Goal: Task Accomplishment & Management: Manage account settings

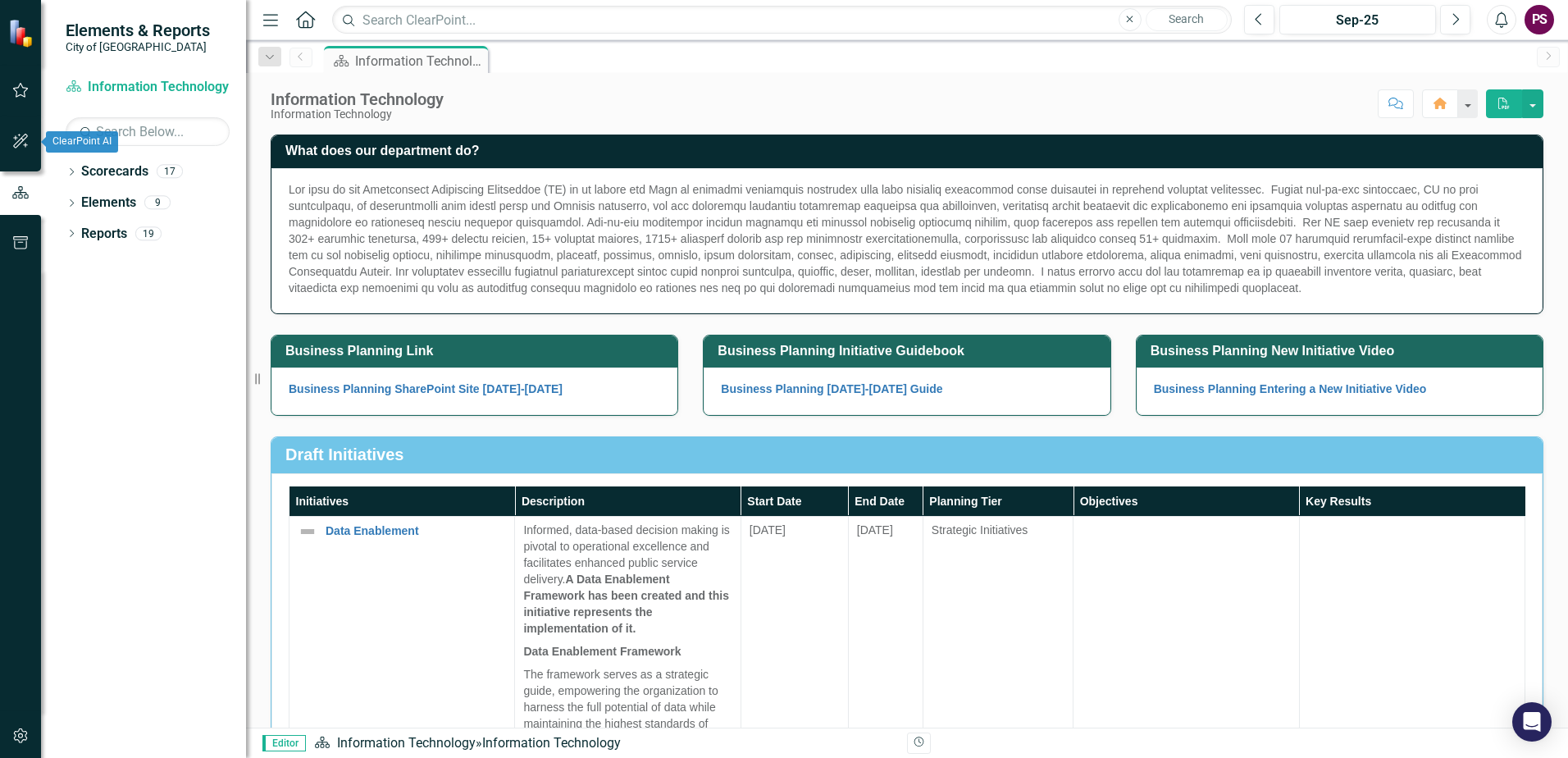
click at [19, 144] on icon "button" at bounding box center [21, 141] width 17 height 13
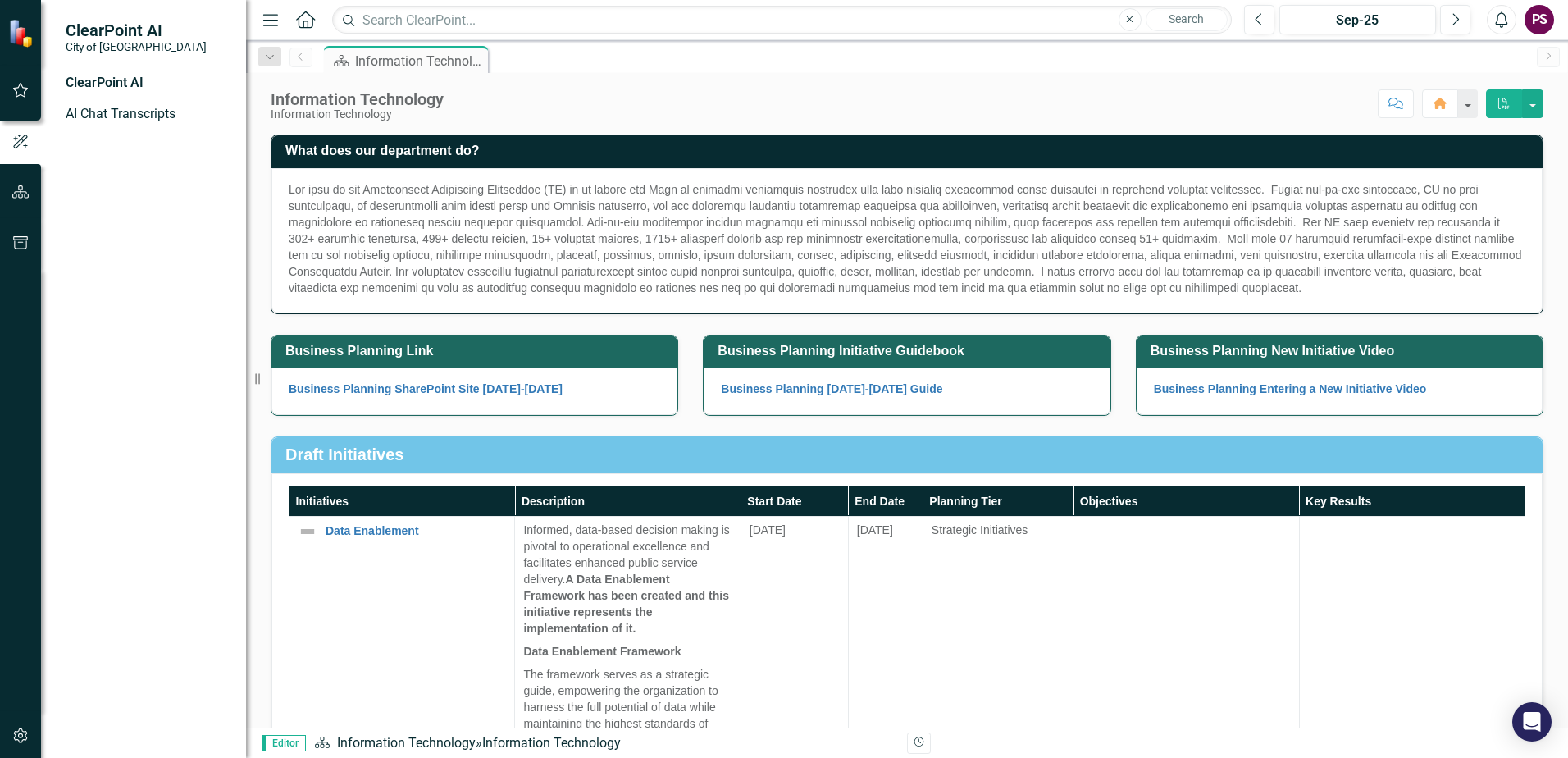
click at [110, 76] on div "ClearPoint AI" at bounding box center [147, 83] width 164 height 19
click at [105, 116] on link "AI Chat Transcripts" at bounding box center [147, 114] width 164 height 19
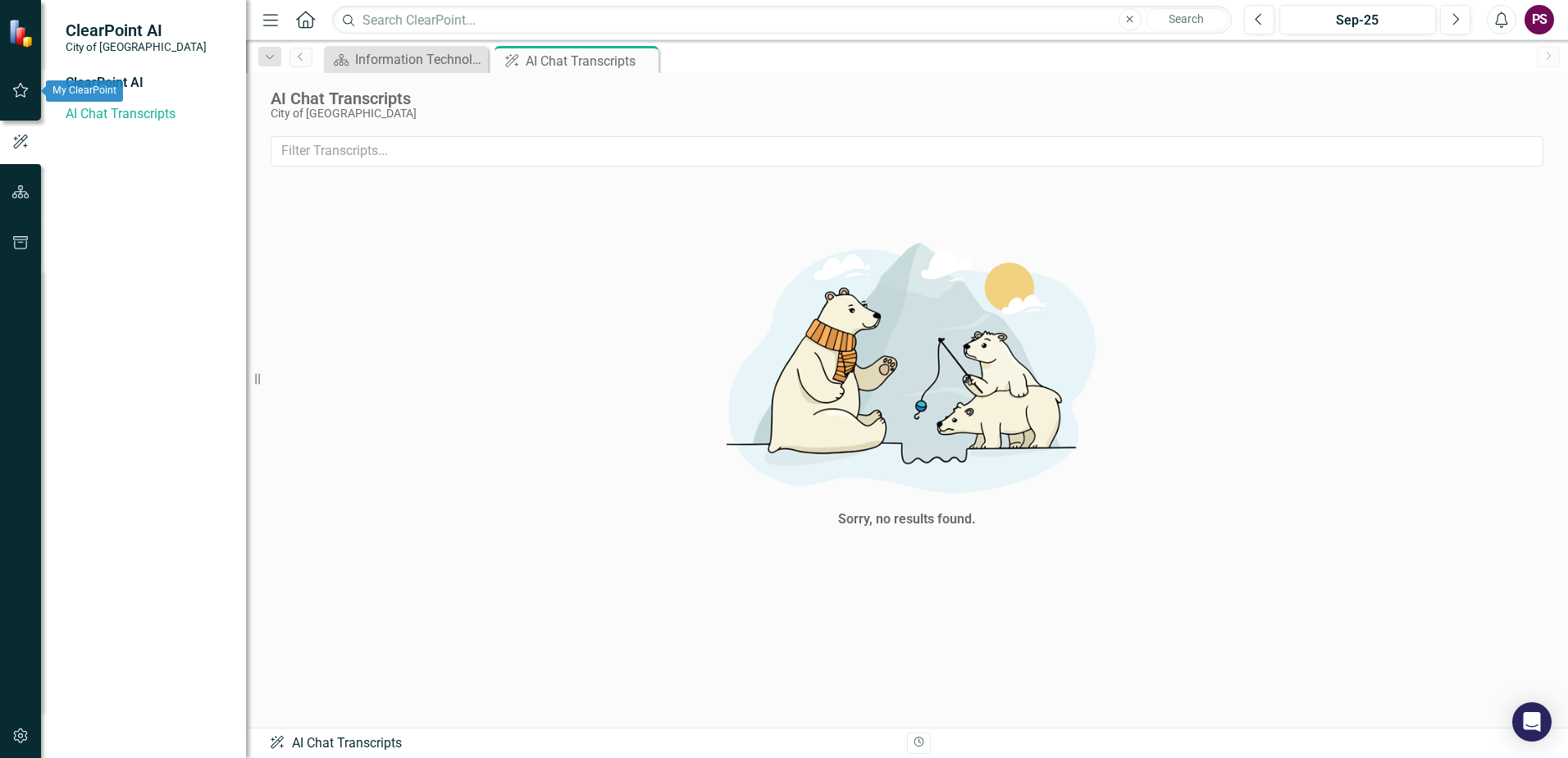
click at [17, 86] on icon "button" at bounding box center [21, 90] width 17 height 13
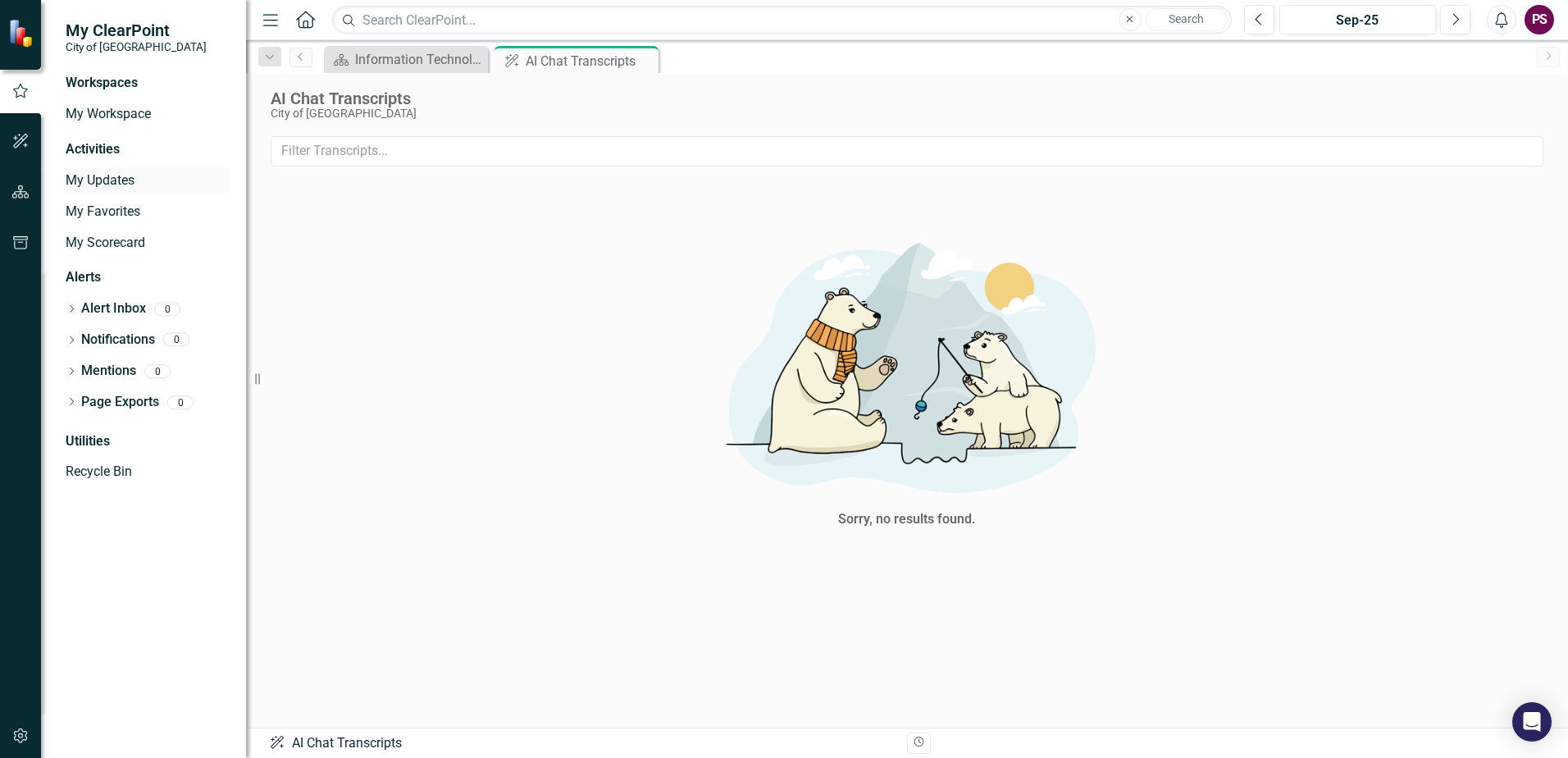
click at [104, 174] on link "My Updates" at bounding box center [147, 181] width 164 height 19
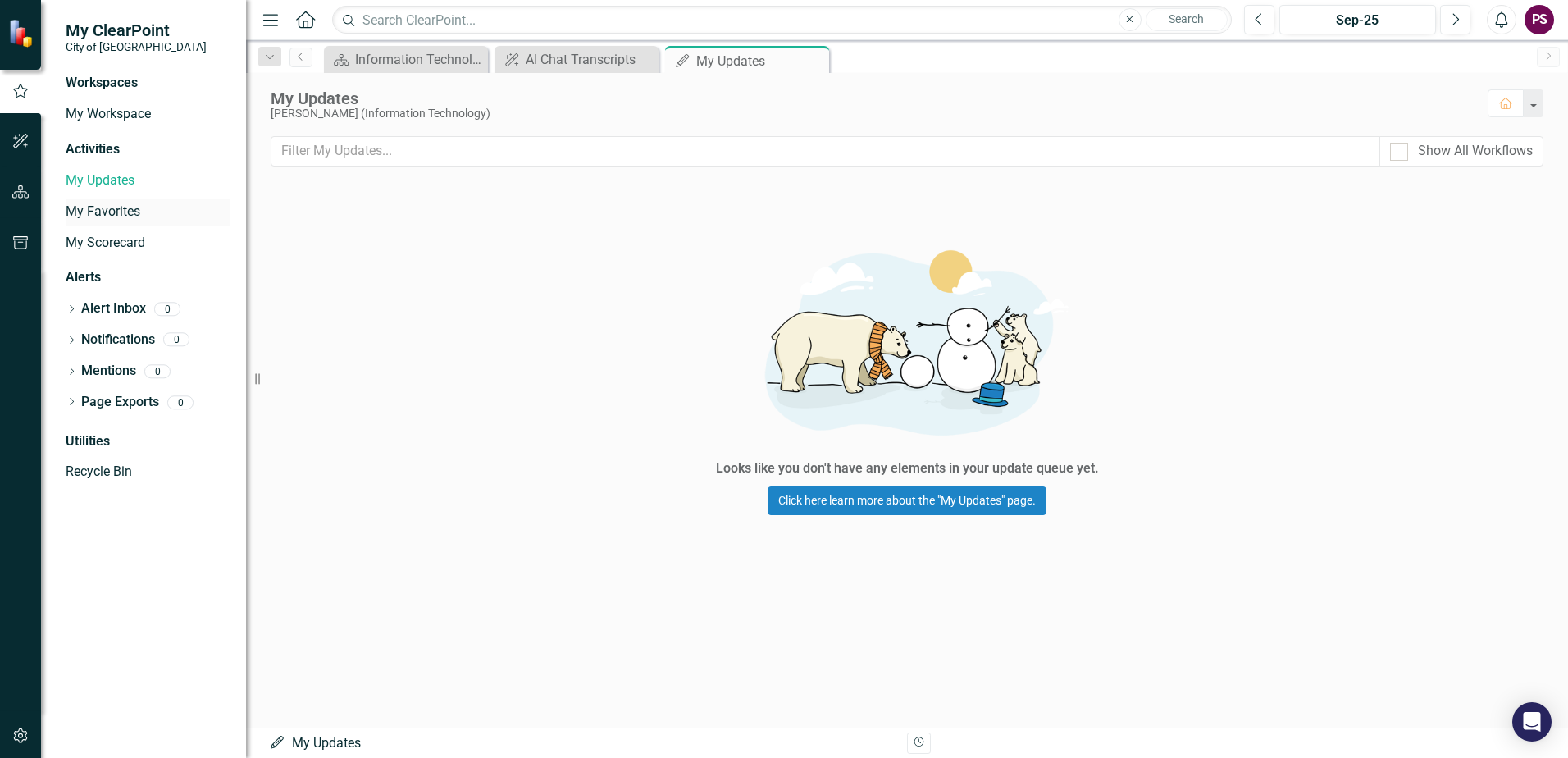
click at [109, 208] on link "My Favorites" at bounding box center [147, 212] width 164 height 19
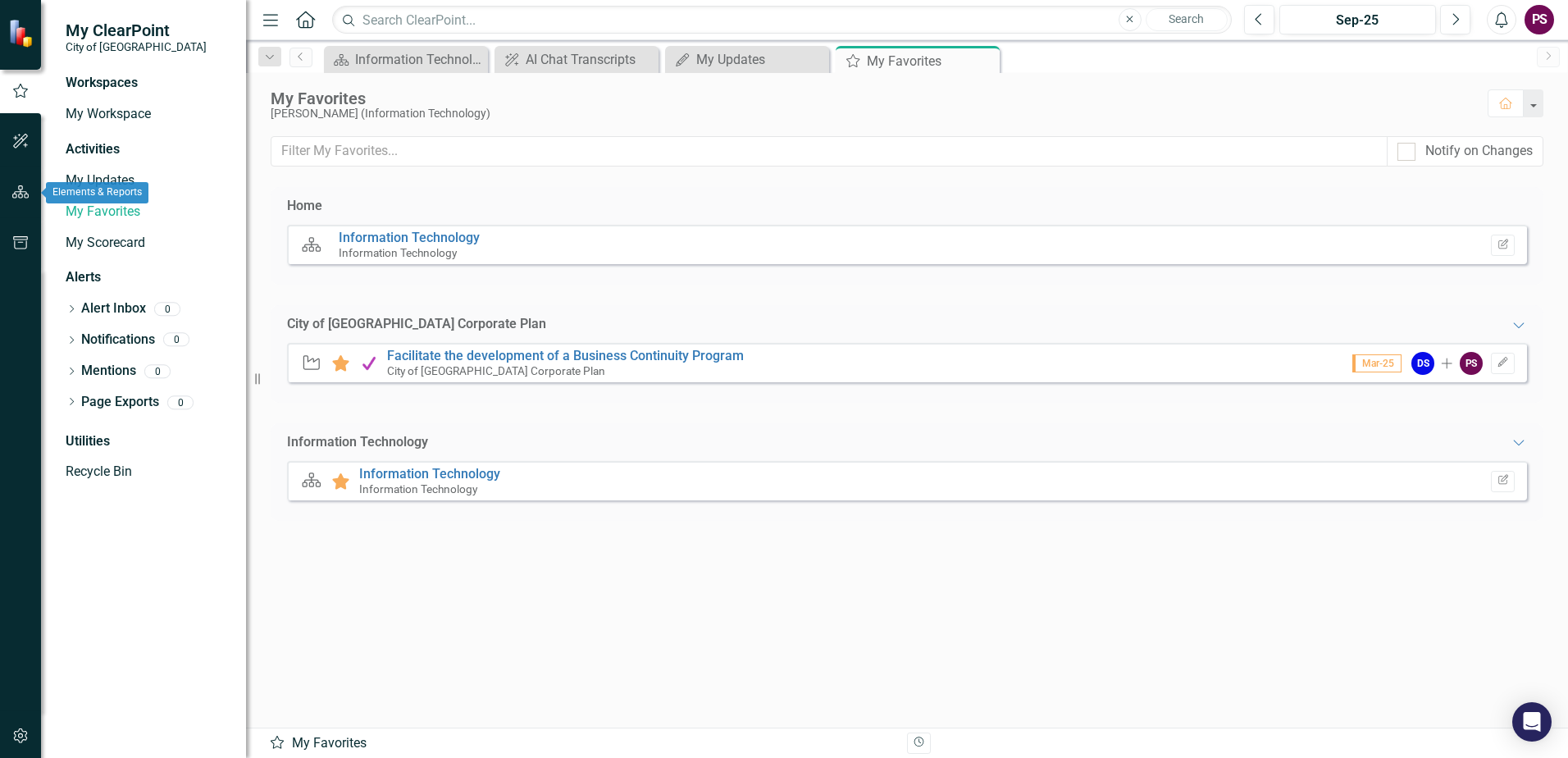
click at [22, 182] on button "button" at bounding box center [21, 192] width 37 height 35
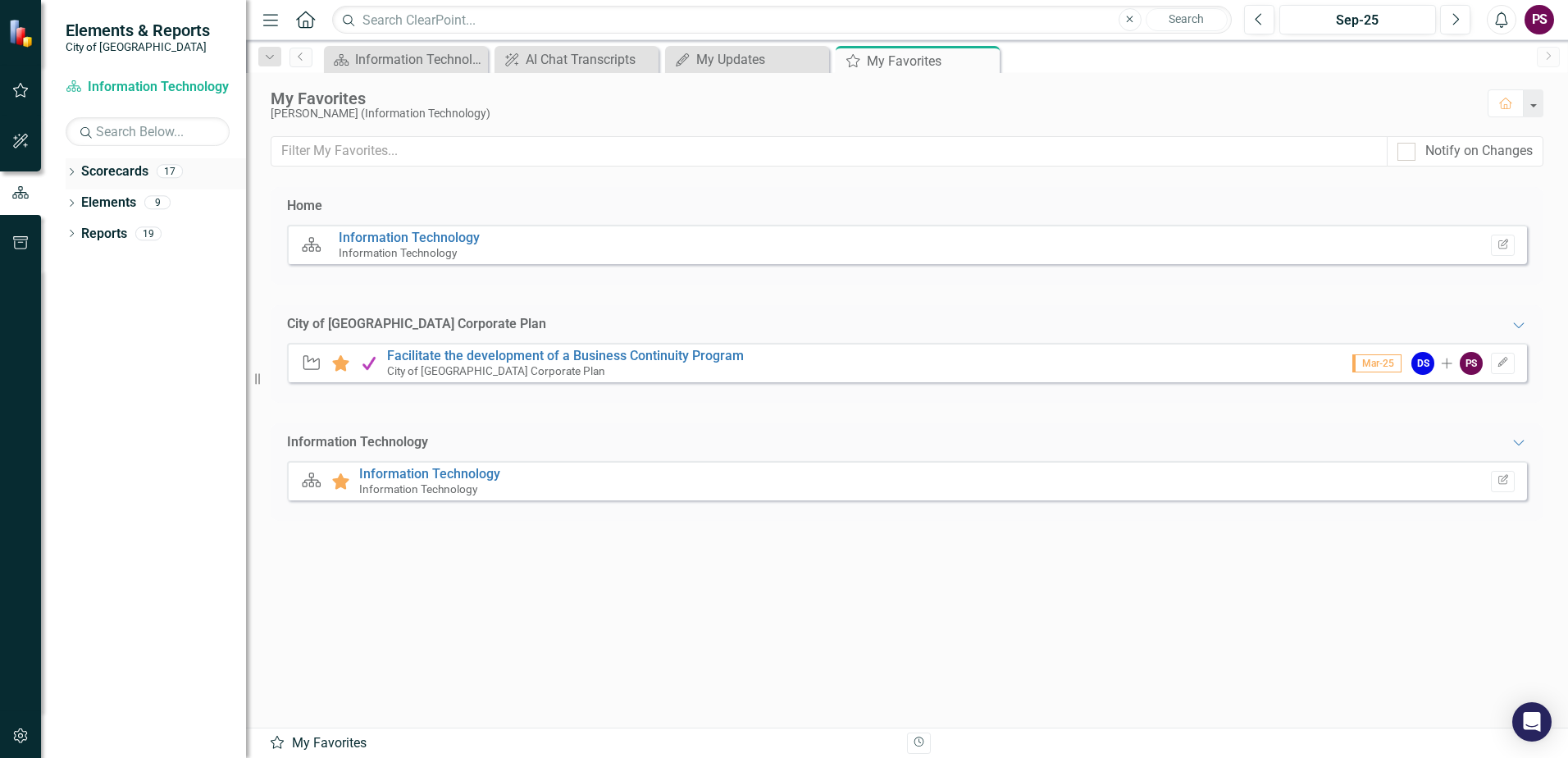
click at [74, 171] on icon "Dropdown" at bounding box center [71, 173] width 11 height 9
click at [76, 201] on icon "Dropdown" at bounding box center [80, 201] width 12 height 10
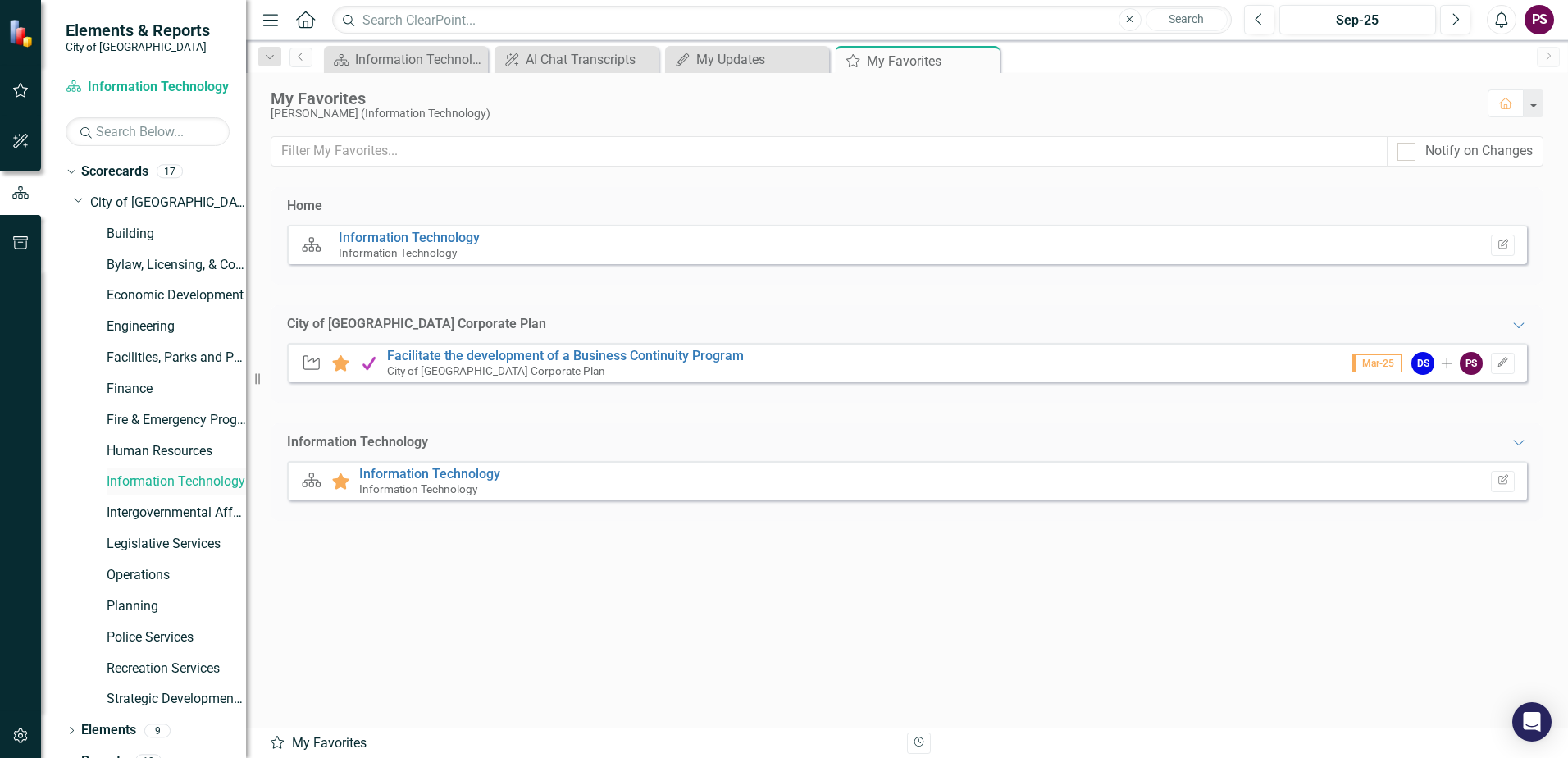
click at [191, 479] on link "Information Technology" at bounding box center [176, 482] width 140 height 19
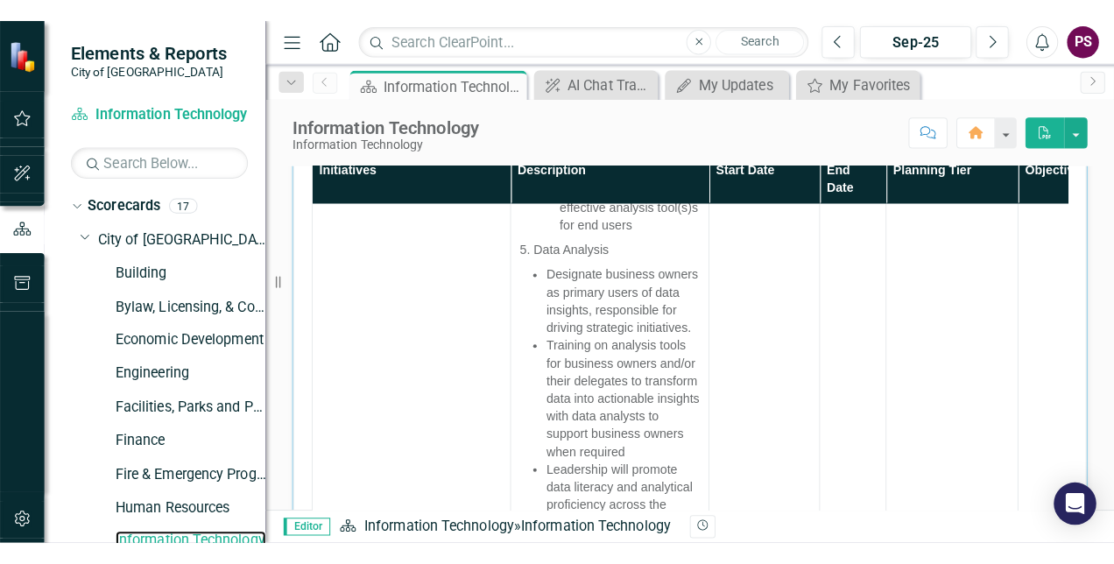
scroll to position [2193, 0]
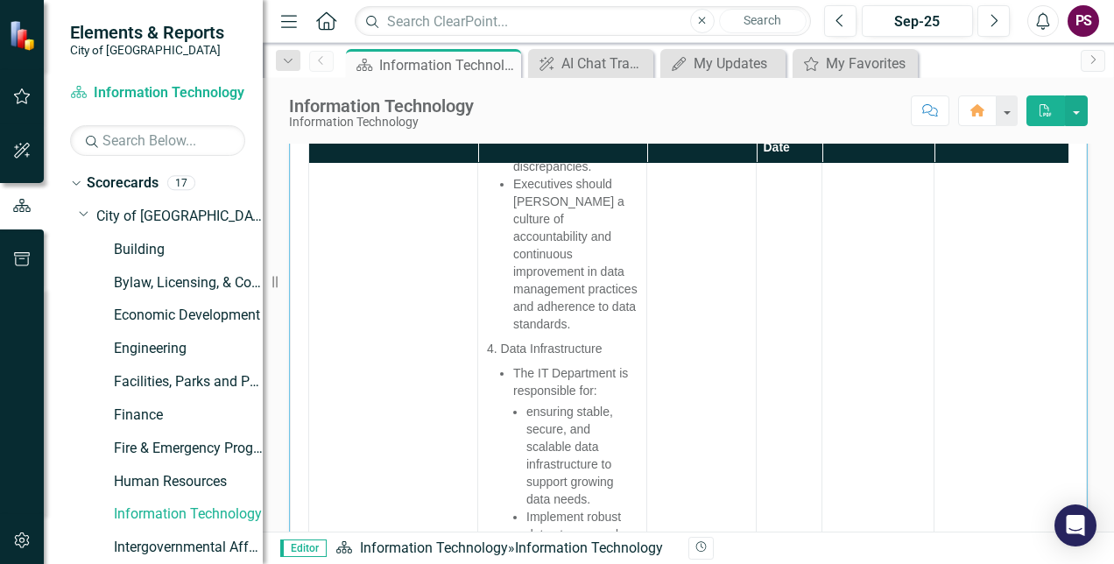
click at [77, 212] on div "Dropdown Scorecards 17 Dropdown City of Maple Ridge Corporate Plan Building Byl…" at bounding box center [166, 467] width 193 height 596
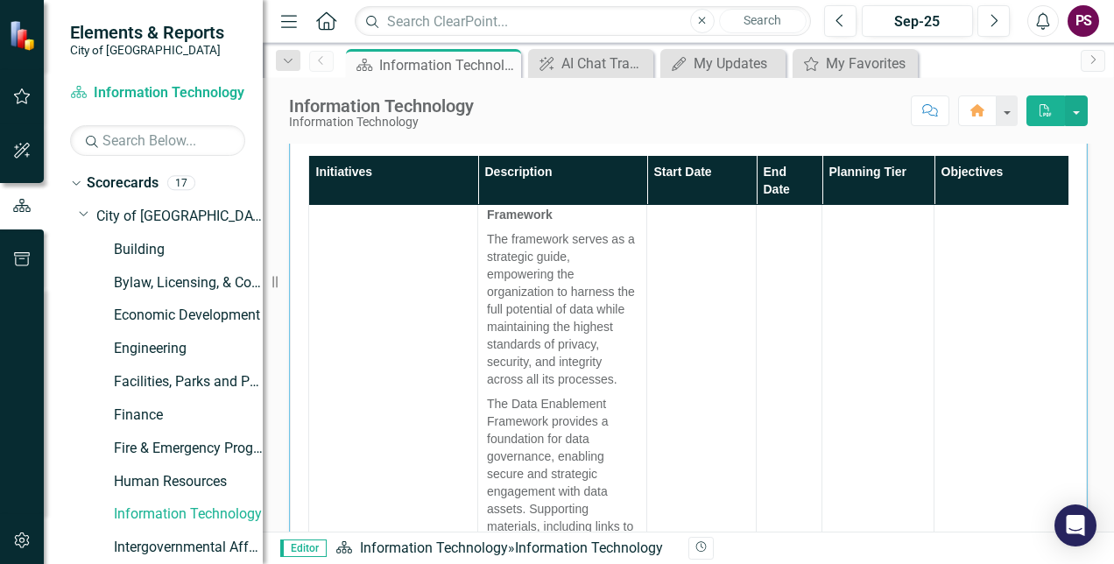
scroll to position [0, 0]
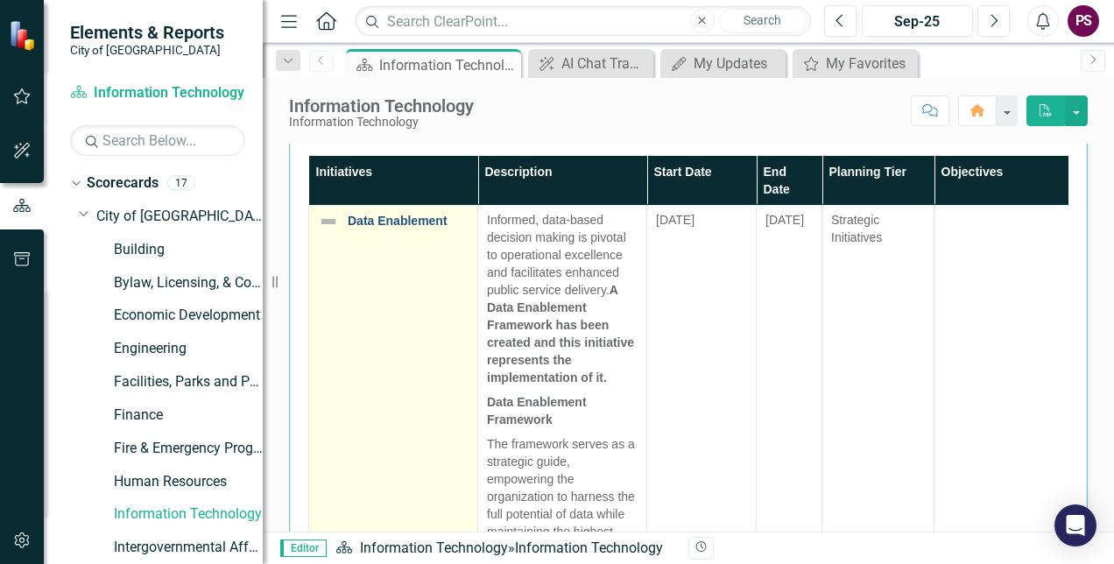
click at [402, 228] on link "Data Enablement" at bounding box center [408, 220] width 121 height 13
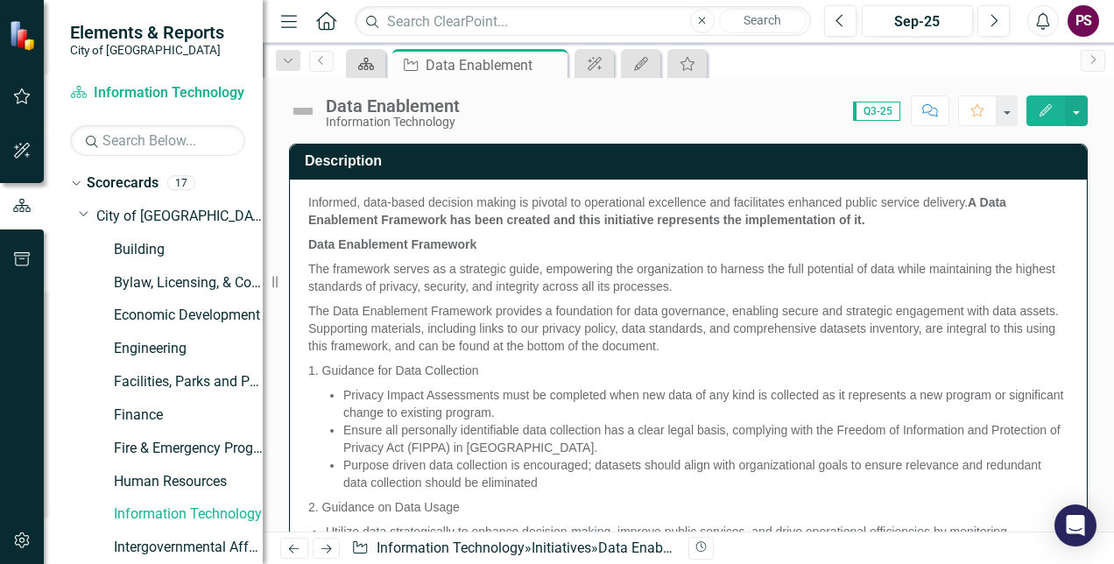
click at [369, 65] on icon "Scorecard" at bounding box center [366, 64] width 18 height 14
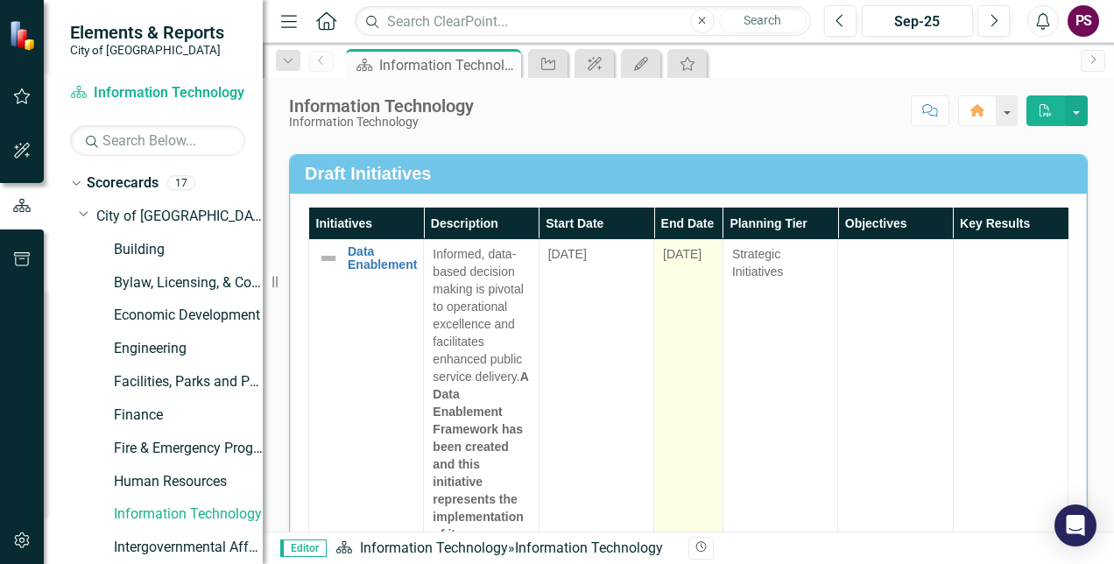
scroll to position [438, 0]
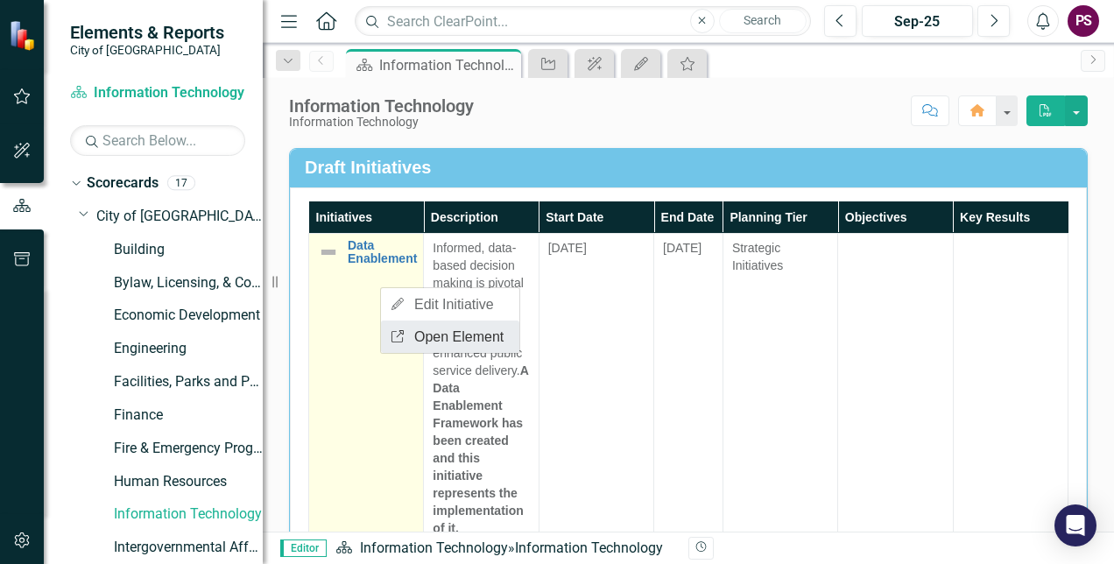
click at [413, 334] on link "Link Open Element" at bounding box center [450, 336] width 138 height 32
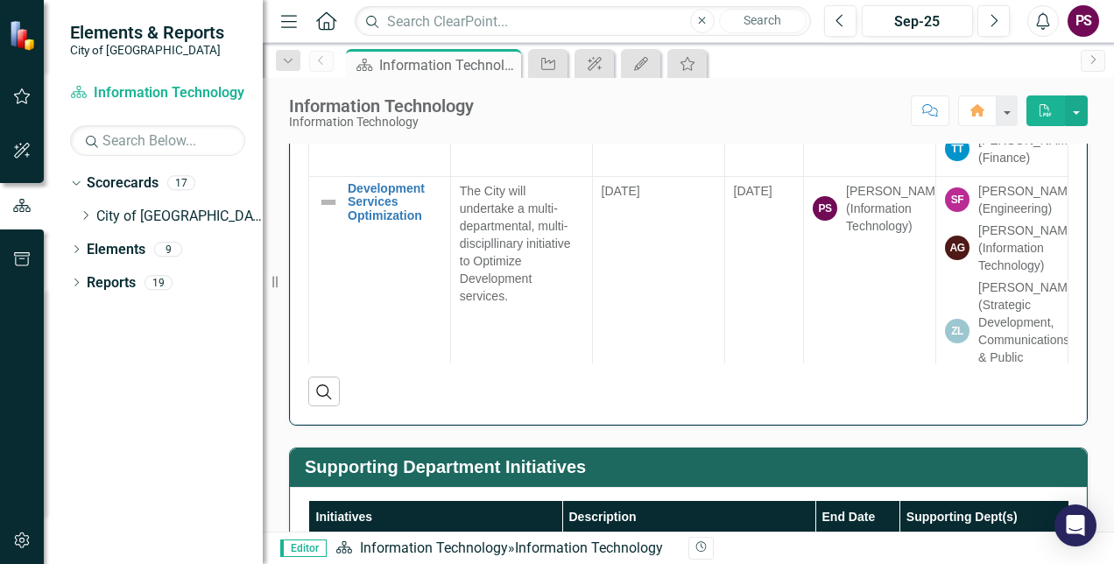
scroll to position [1401, 0]
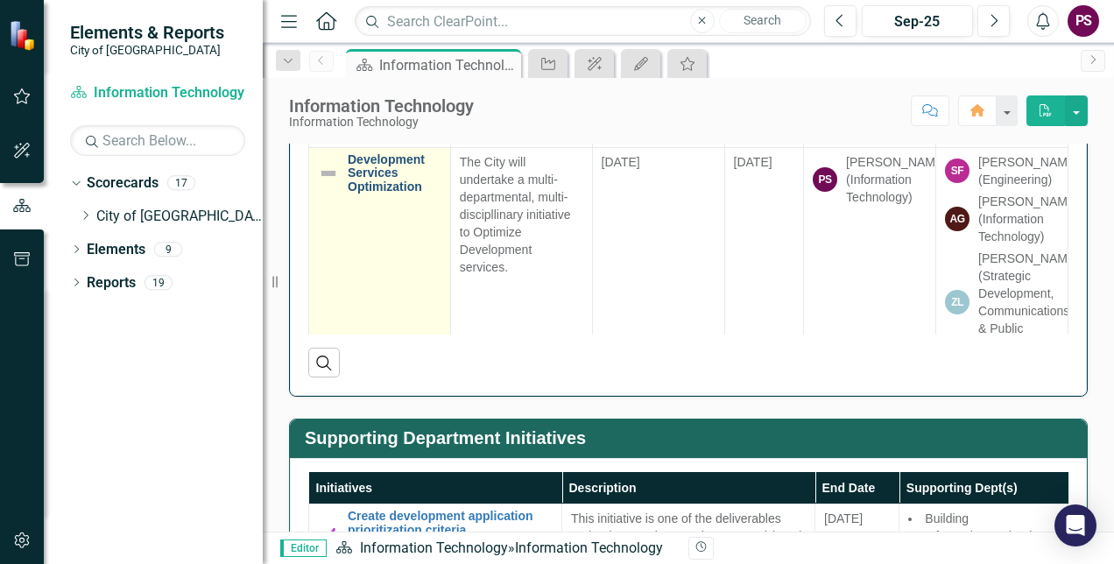
click at [369, 193] on link "Development Services Optimization" at bounding box center [395, 173] width 94 height 40
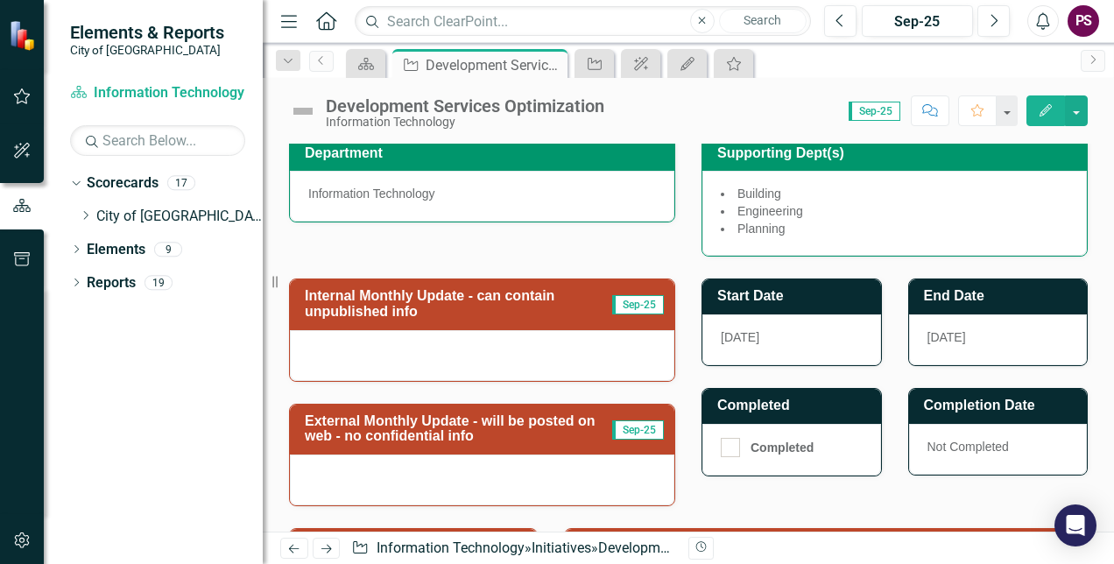
scroll to position [525, 0]
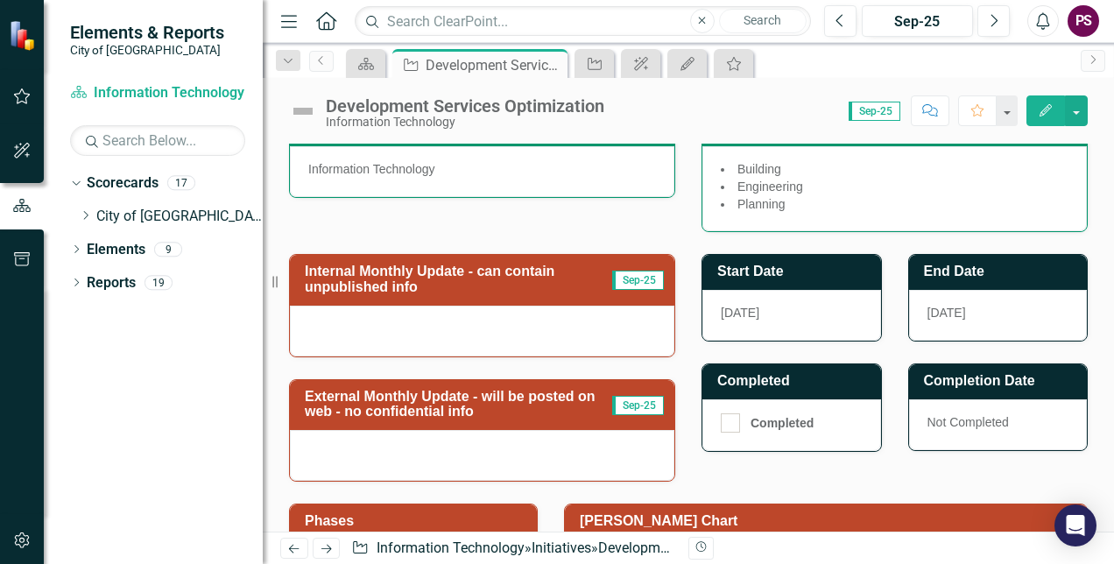
click at [535, 334] on div at bounding box center [482, 331] width 384 height 51
click at [593, 306] on div at bounding box center [482, 331] width 384 height 51
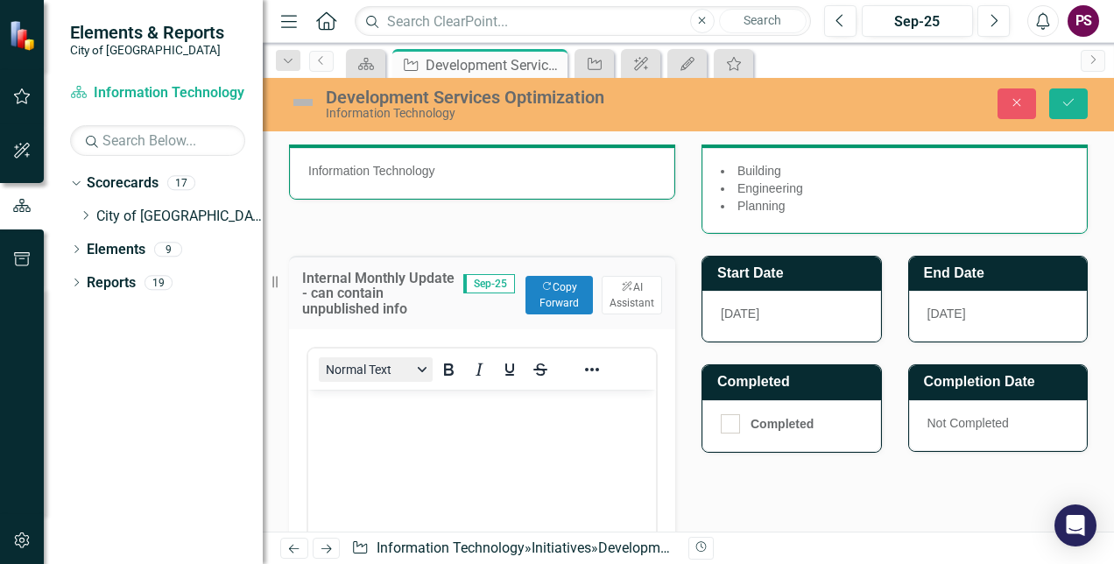
scroll to position [0, 0]
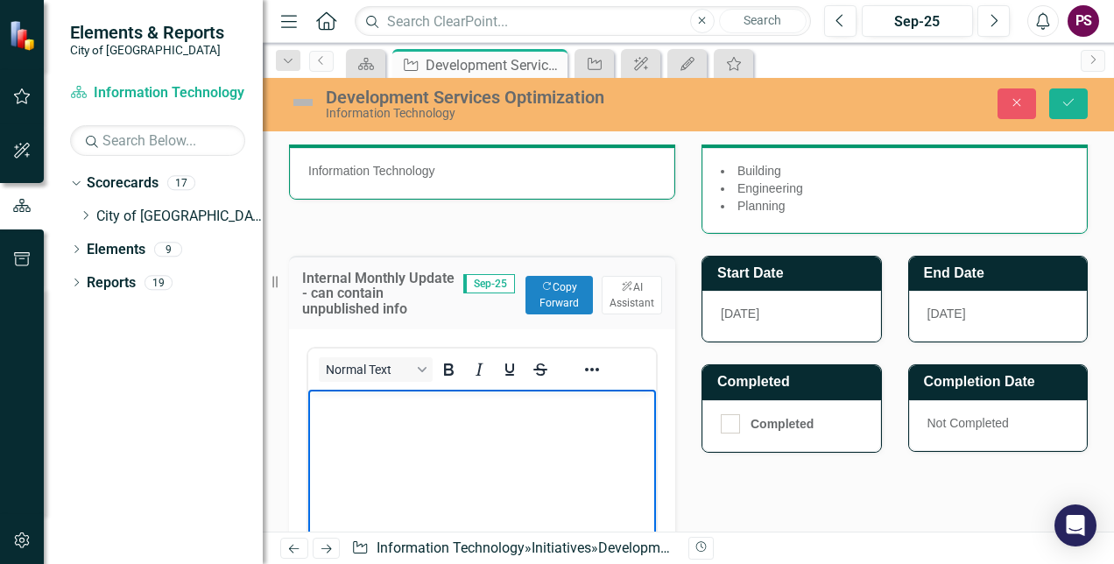
click at [377, 433] on body "Rich Text Area. Press ALT-0 for help." at bounding box center [482, 520] width 348 height 263
click at [389, 410] on p "Rich Text Area. Press ALT-0 for help." at bounding box center [482, 403] width 339 height 21
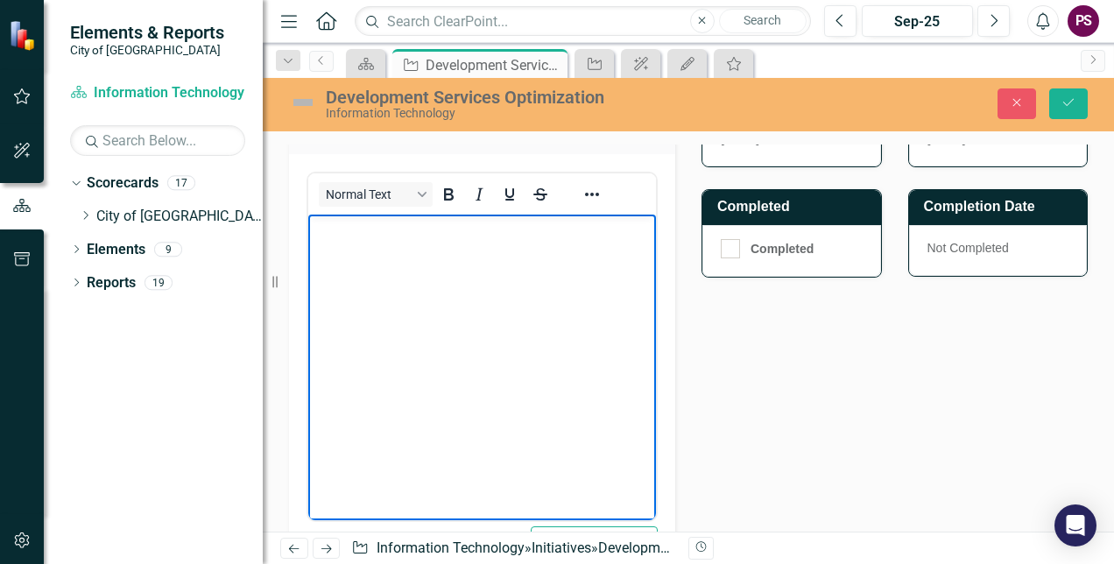
scroll to position [700, 0]
click at [425, 310] on body "Rich Text Area. Press ALT-0 for help." at bounding box center [482, 345] width 348 height 263
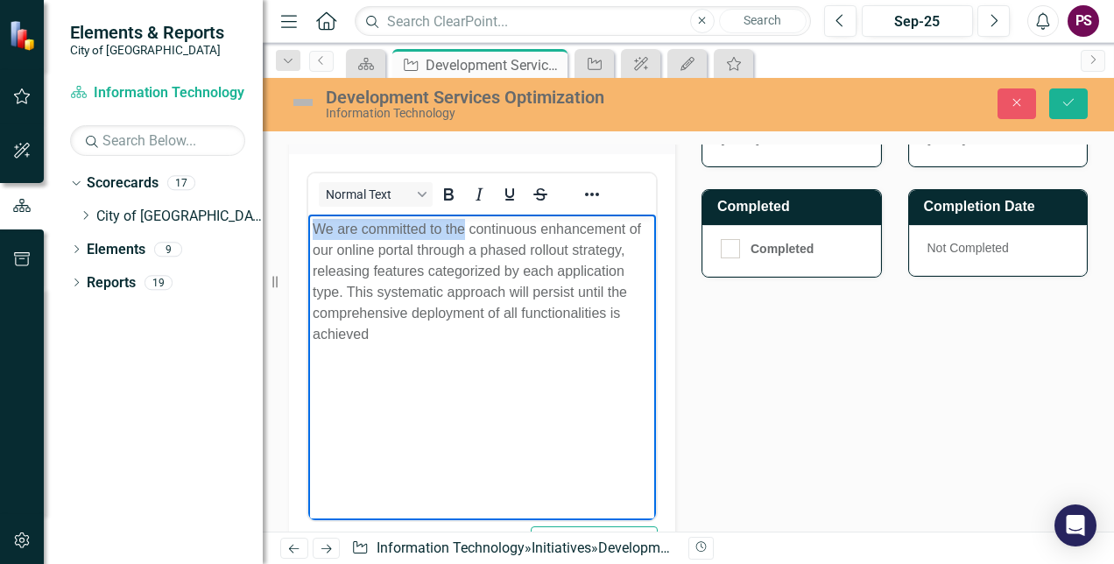
drag, startPoint x: 313, startPoint y: 229, endPoint x: 455, endPoint y: 228, distance: 141.8
click at [464, 225] on p "We are committed to the continuous enhancement of our online portal through a p…" at bounding box center [482, 281] width 339 height 126
click at [402, 230] on p "We are committed to the continuous enhancement of our online portal through a p…" at bounding box center [482, 281] width 339 height 126
click at [334, 229] on p "We are committed to the continuous enhancement of our online portal through a p…" at bounding box center [482, 281] width 339 height 126
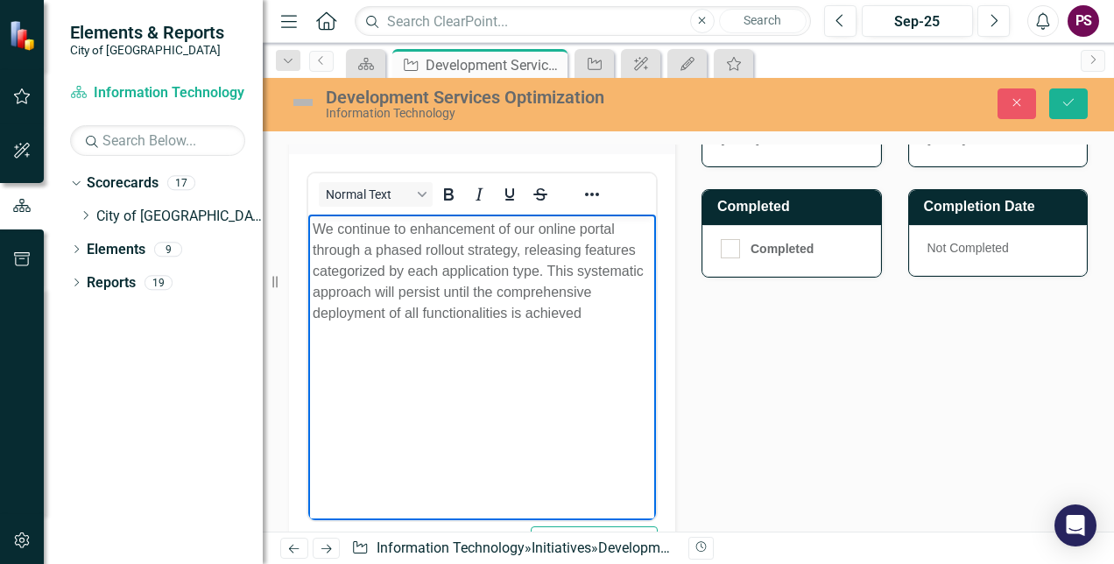
click at [496, 225] on p "We continue to enhancement of our online portal through a phased rollout strate…" at bounding box center [482, 270] width 339 height 105
click at [473, 248] on p "We continue to enhance of our online portal through a phased rollout strategy, …" at bounding box center [482, 270] width 339 height 105
click at [584, 313] on p "We continue to enhance of our online portal through a phased rollout strategy, …" at bounding box center [482, 270] width 339 height 105
click at [608, 310] on p "We continue to enhance of our online portal through a phased rollout strategy, …" at bounding box center [482, 270] width 339 height 105
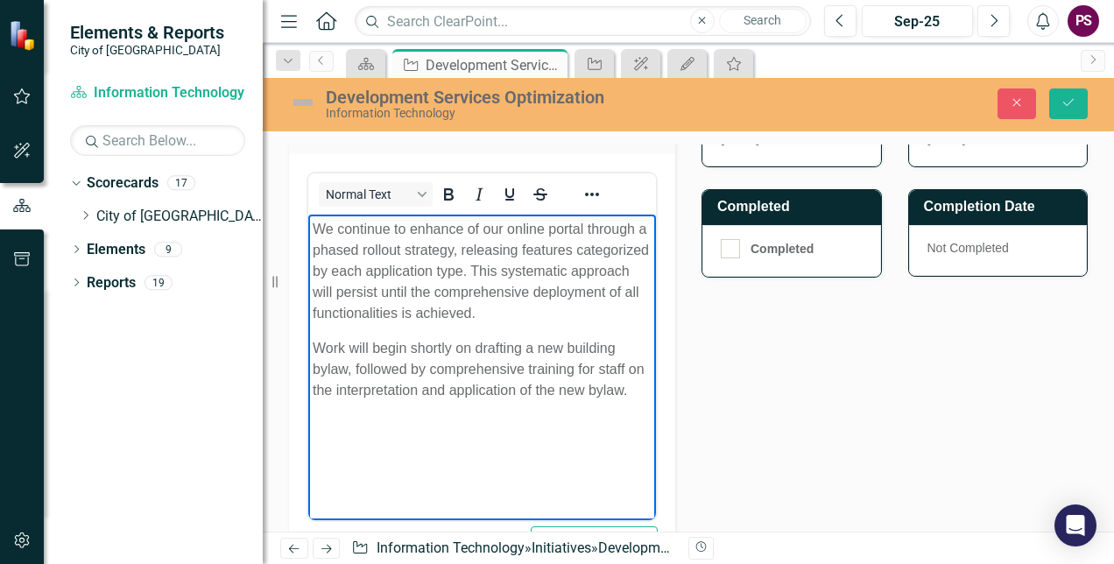
click at [596, 307] on p "We continue to enhance of our online portal through a phased rollout strategy, …" at bounding box center [482, 270] width 339 height 105
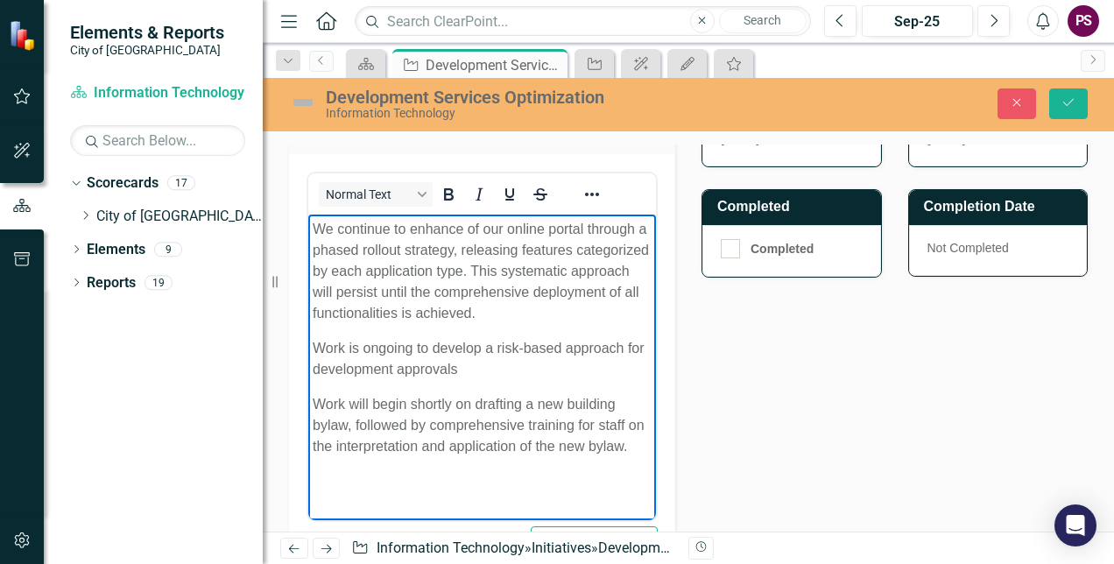
drag, startPoint x: 626, startPoint y: 342, endPoint x: 1047, endPoint y: 562, distance: 475.0
click at [626, 342] on p "Work is ongoing to develop a risk-based approach for development approvals" at bounding box center [482, 358] width 339 height 42
click at [597, 355] on p "Work is ongoing to develop a risk-based approach to guide development approvals" at bounding box center [482, 358] width 339 height 42
click at [585, 362] on p "Work is ongoing to develop a risk-based approach to guide development approvals" at bounding box center [482, 358] width 339 height 42
click at [565, 344] on p "Work is ongoing to develop a risk-based approach to guide development approvals" at bounding box center [482, 358] width 339 height 42
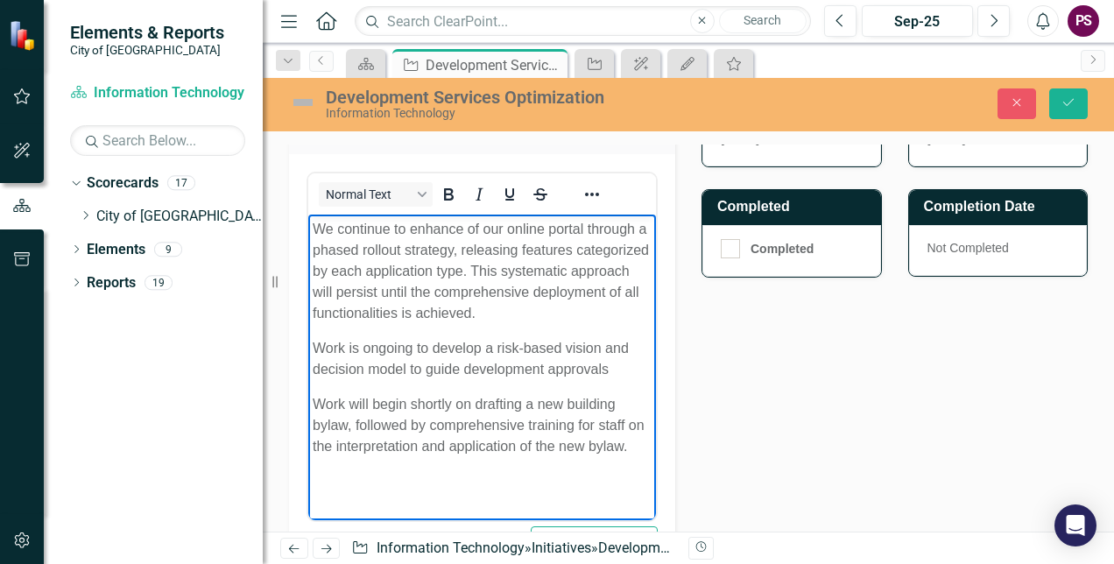
click at [616, 379] on p "Work is ongoing to develop a risk-based vision and decision model to guide deve…" at bounding box center [482, 358] width 339 height 42
drag, startPoint x: 316, startPoint y: 228, endPoint x: 389, endPoint y: 224, distance: 72.8
click at [390, 225] on p "We continue to enhance of our online portal through a phased rollout strategy, …" at bounding box center [482, 270] width 339 height 105
click at [592, 270] on p "Efforts continue to enhance of our online portal through a phased rollout strat…" at bounding box center [482, 270] width 339 height 105
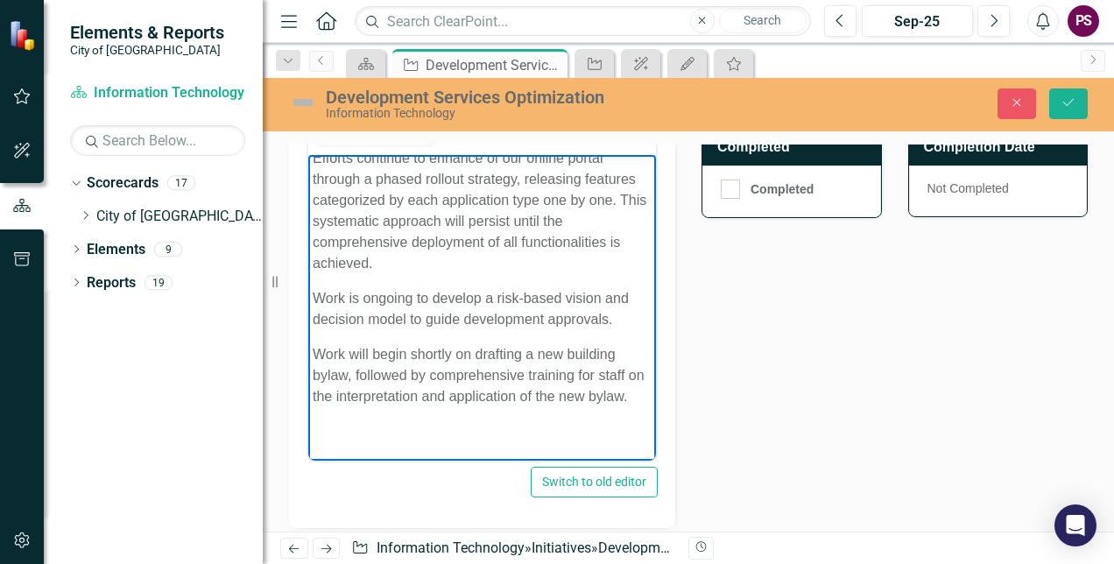
scroll to position [788, 0]
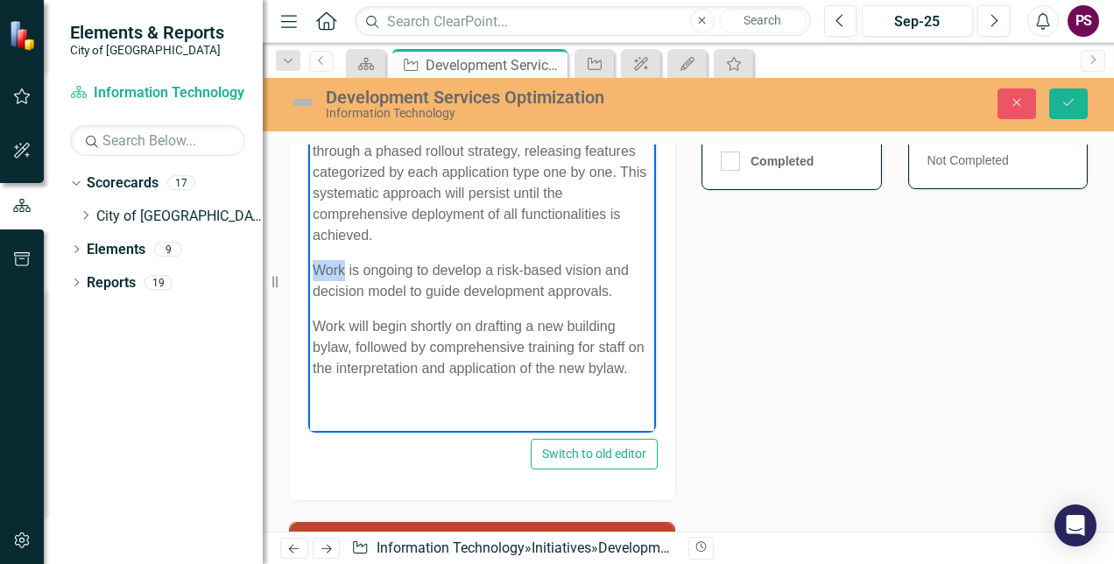
drag, startPoint x: 346, startPoint y: 245, endPoint x: 313, endPoint y: 245, distance: 32.4
click at [313, 259] on p "Work is ongoing to develop a risk-based vision and decision model to guide deve…" at bounding box center [482, 280] width 339 height 42
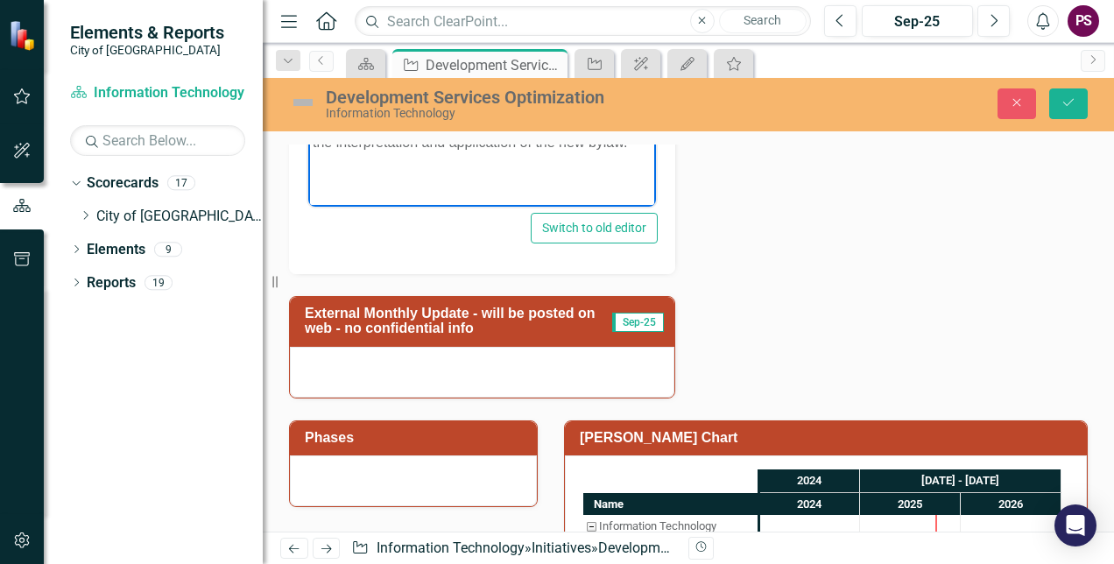
scroll to position [1051, 0]
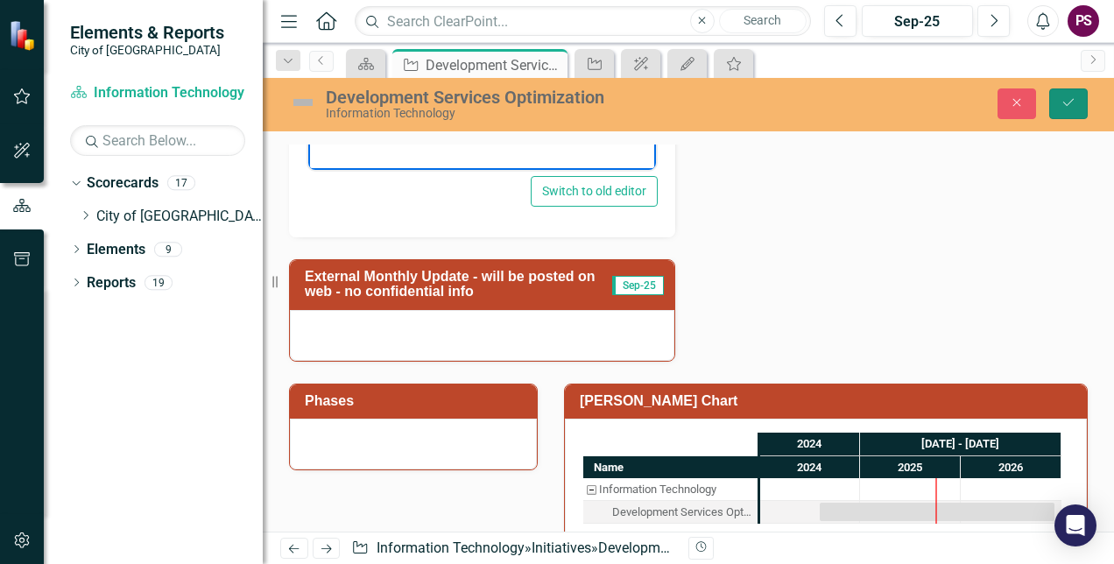
click at [1063, 95] on button "Save" at bounding box center [1068, 103] width 39 height 31
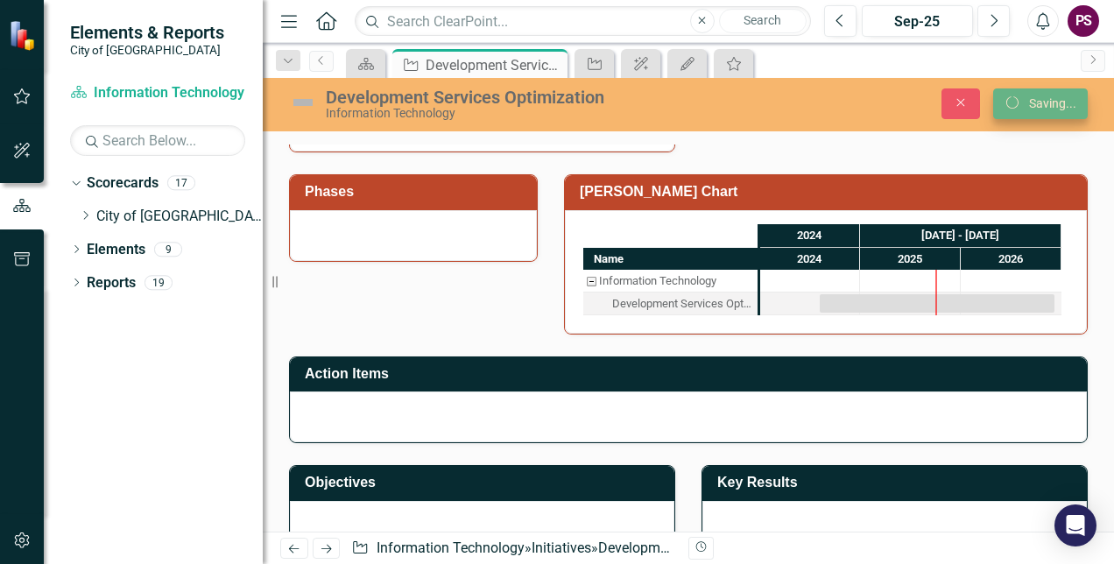
scroll to position [1028, 0]
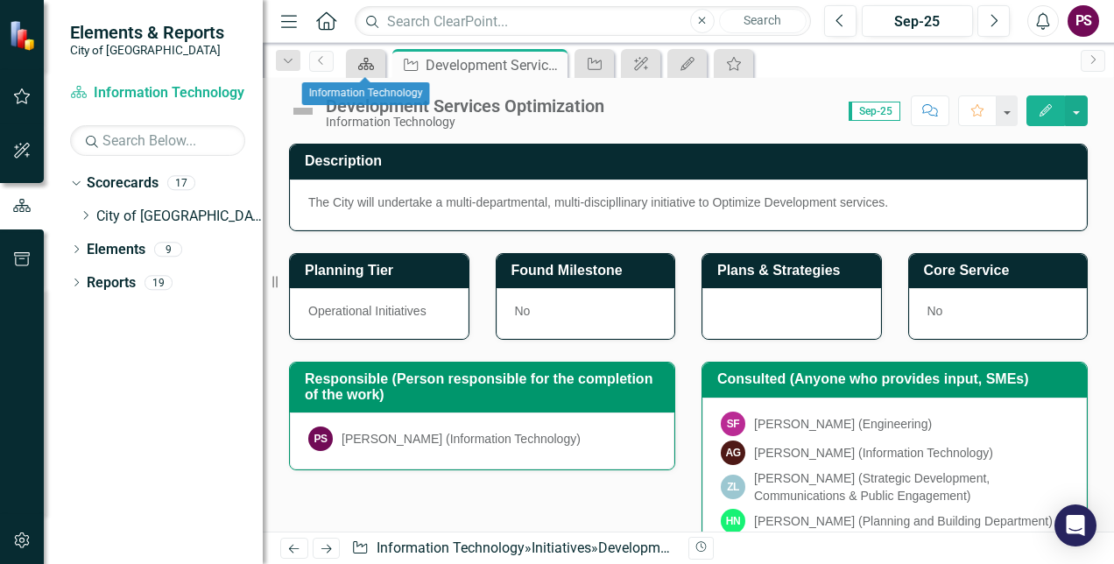
click at [362, 61] on icon "Scorecard" at bounding box center [366, 64] width 18 height 14
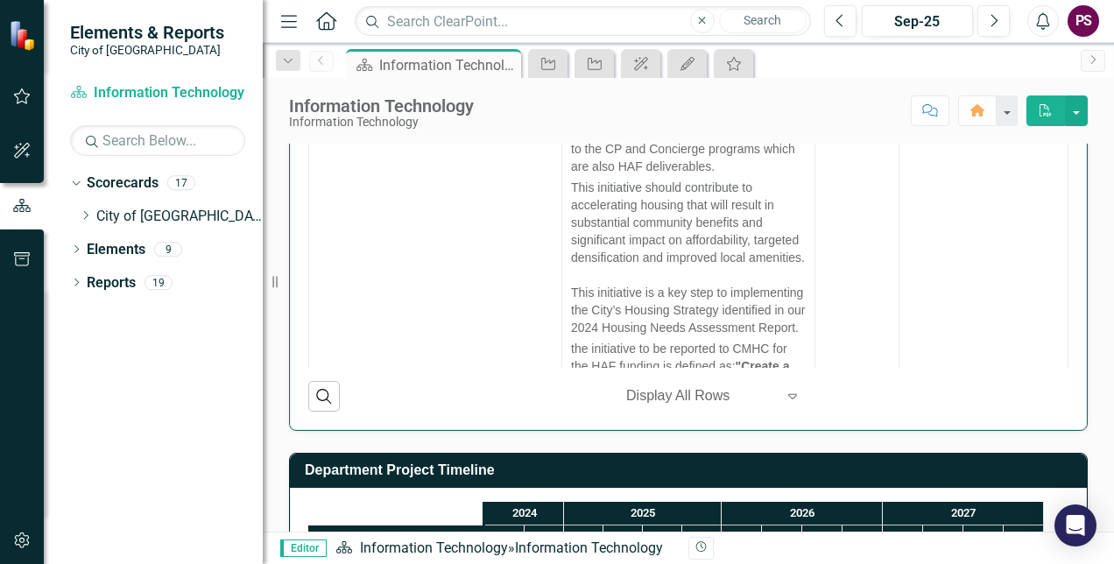
scroll to position [1926, 0]
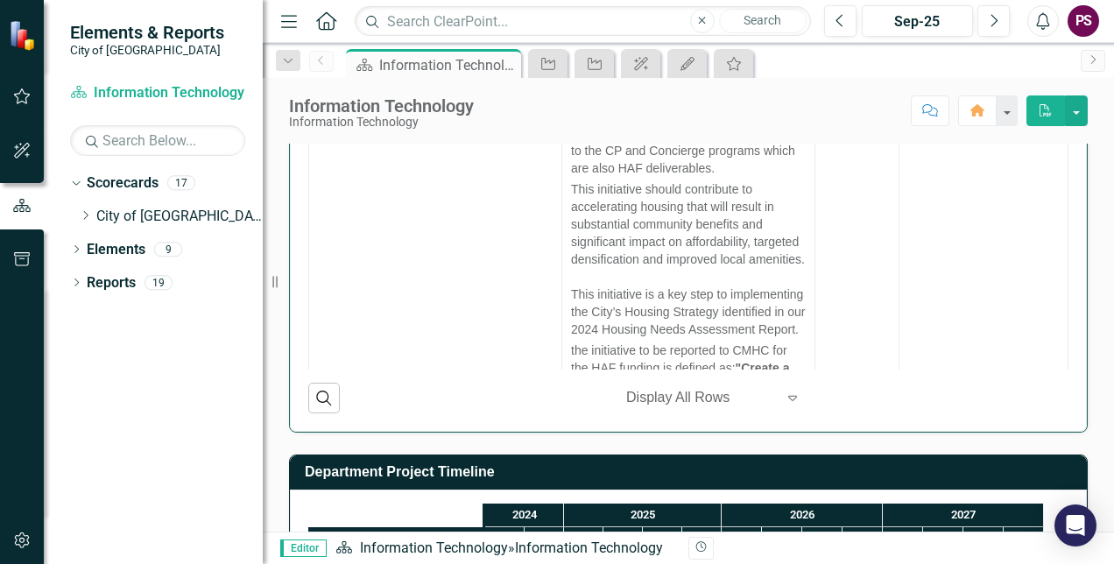
click at [784, 404] on icon "Expand" at bounding box center [793, 397] width 18 height 14
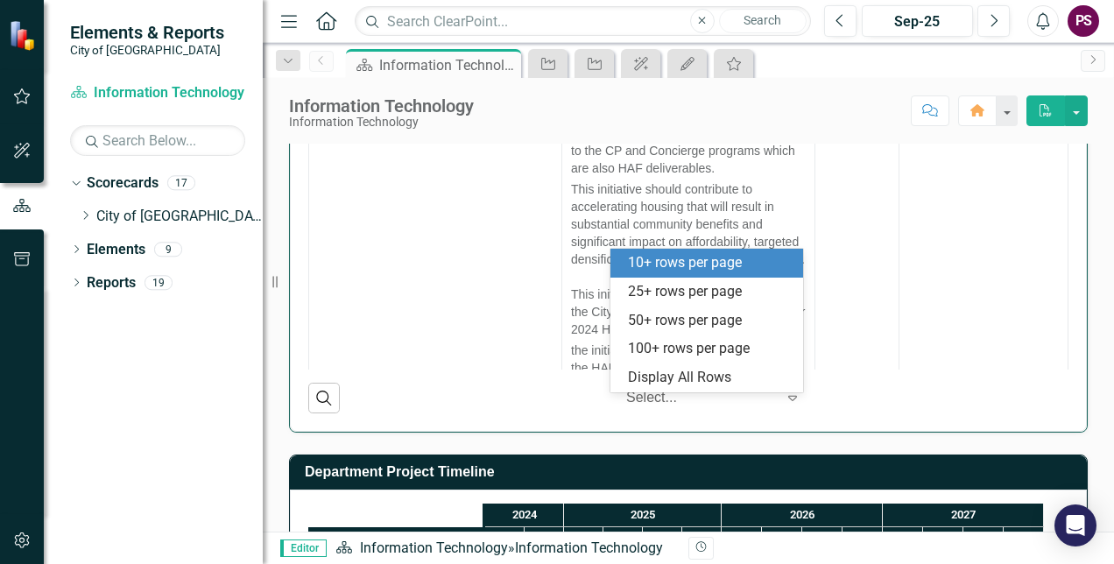
click at [756, 272] on div "10+ rows per page" at bounding box center [710, 263] width 165 height 20
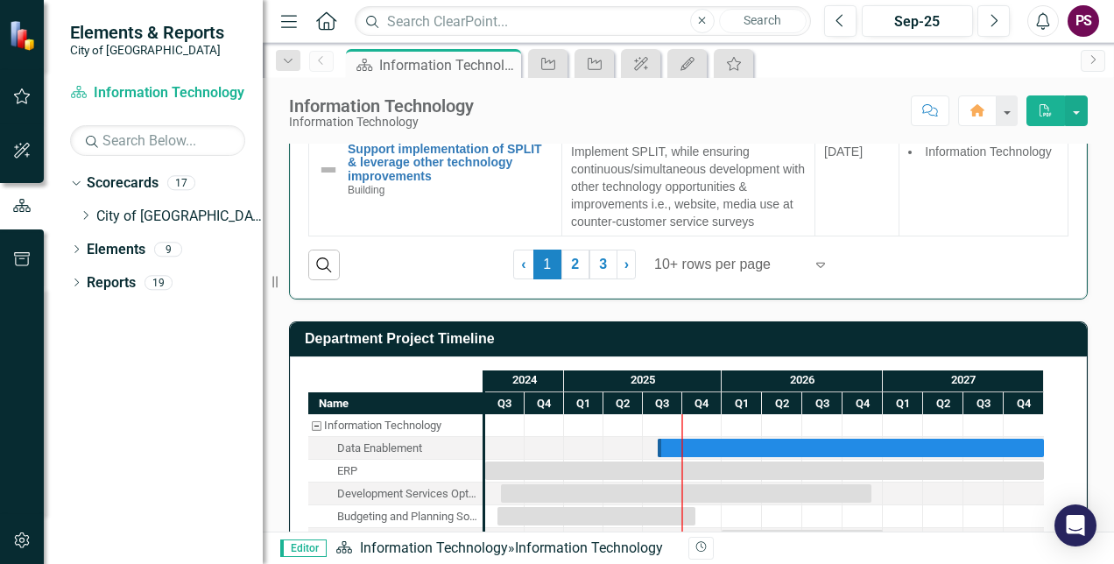
scroll to position [2147, 0]
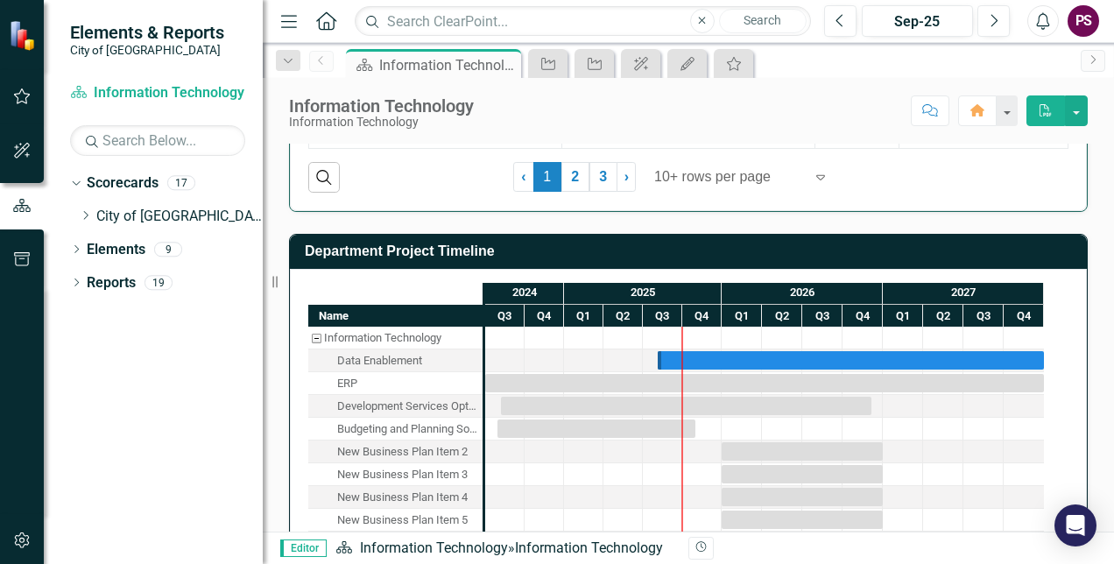
click at [378, 436] on div "Budgeting and Planning Software" at bounding box center [407, 429] width 140 height 23
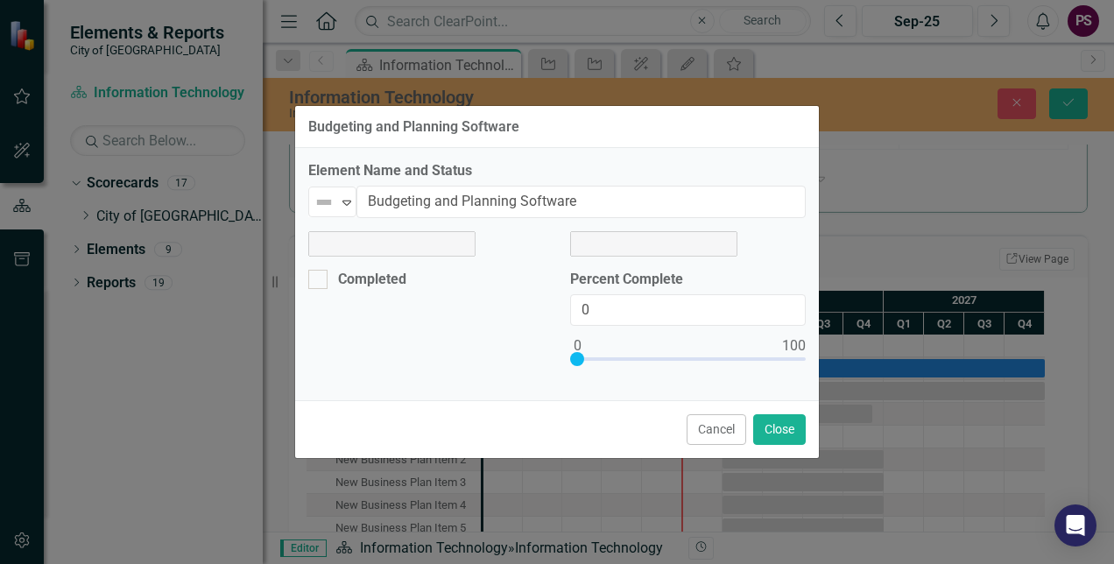
scroll to position [0, 0]
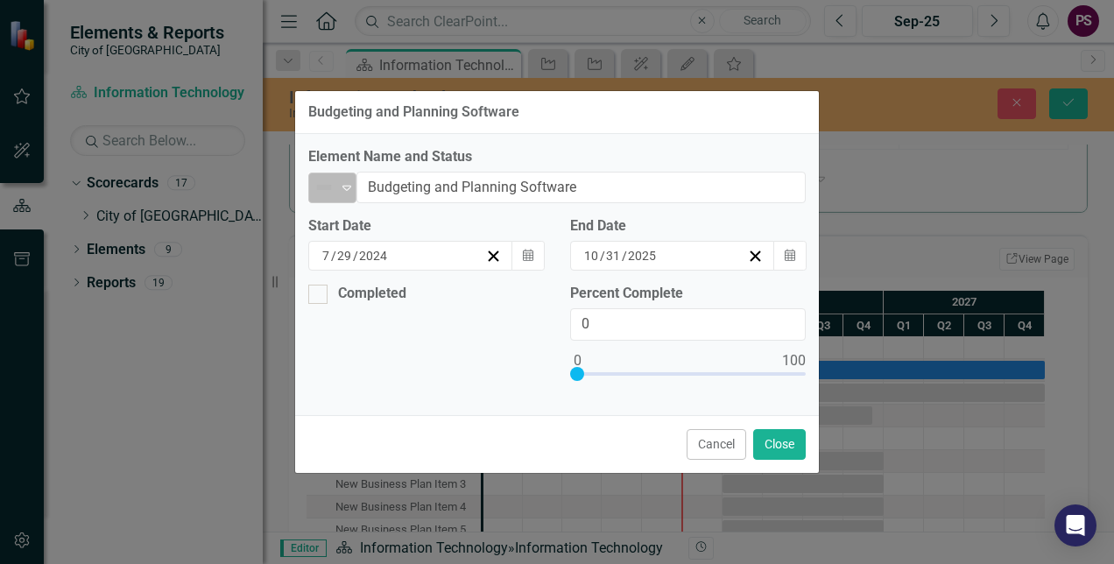
click at [350, 191] on icon "Expand" at bounding box center [347, 187] width 18 height 14
click at [731, 440] on button "Cancel" at bounding box center [716, 444] width 60 height 31
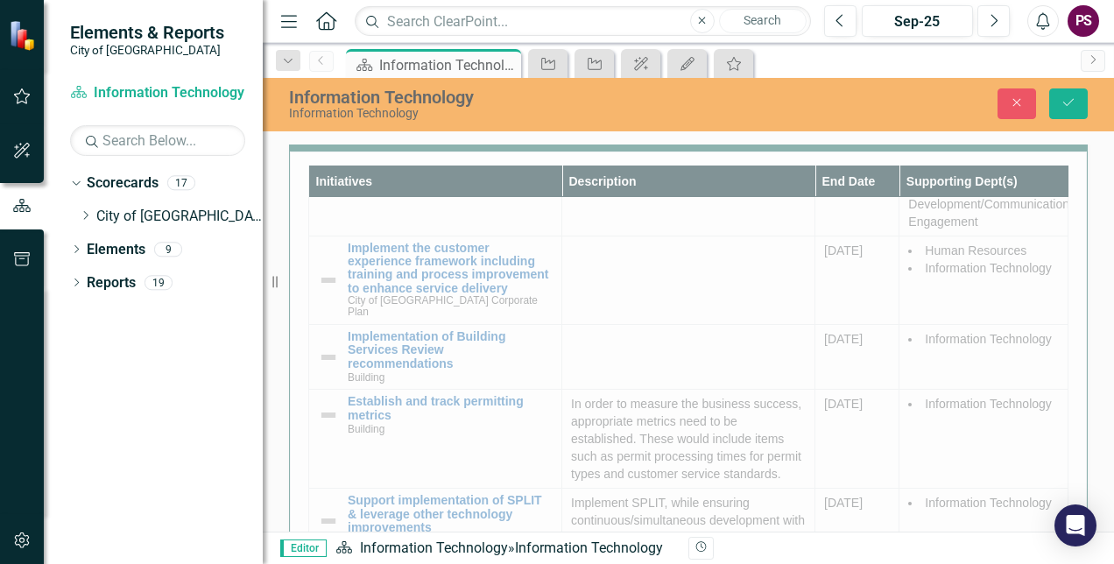
scroll to position [1359, 0]
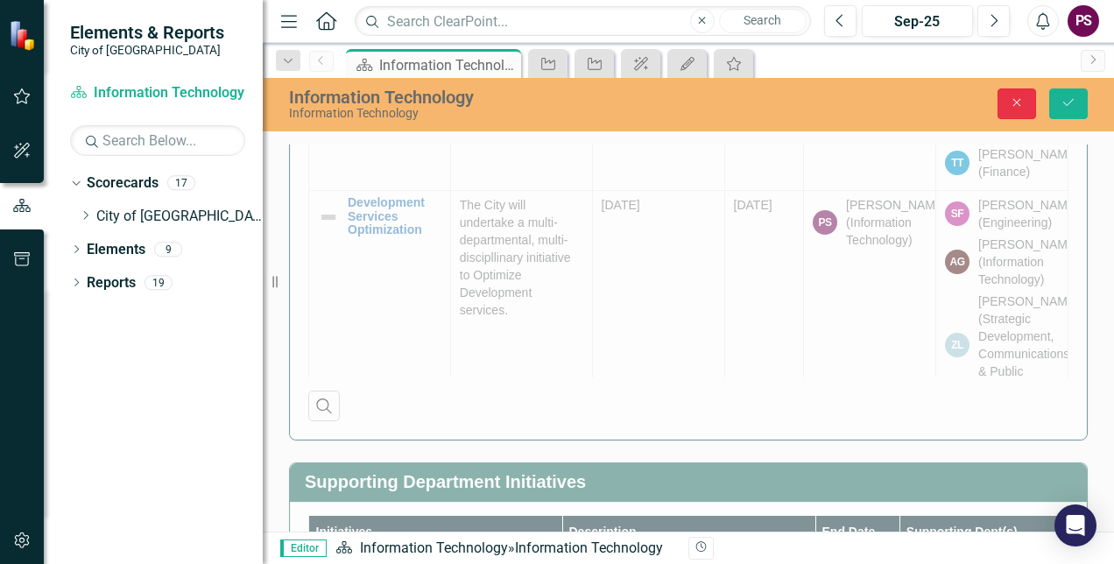
click at [1011, 110] on button "Close" at bounding box center [1016, 103] width 39 height 31
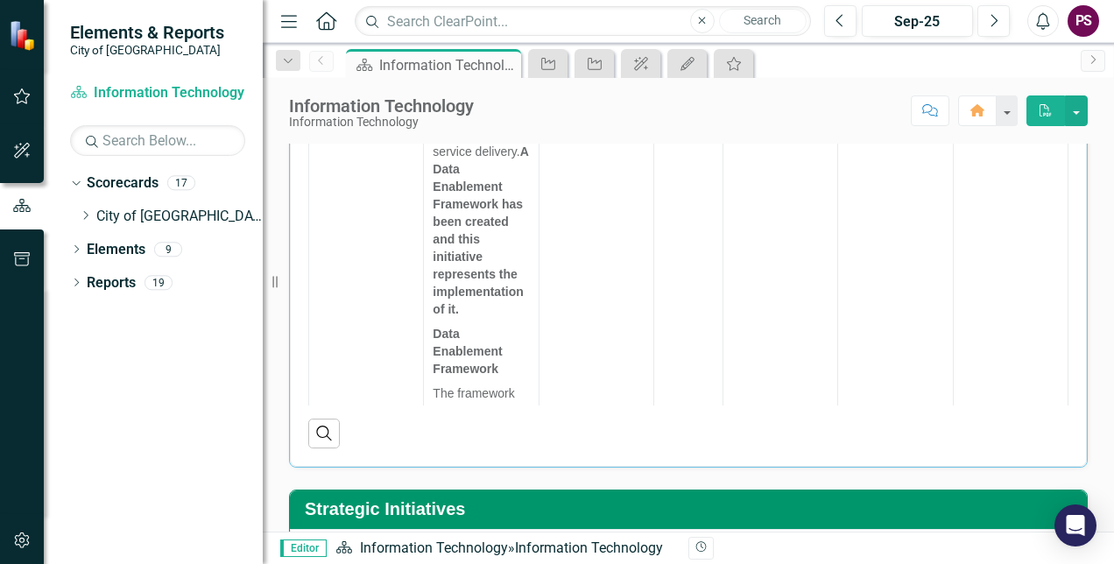
scroll to position [438, 0]
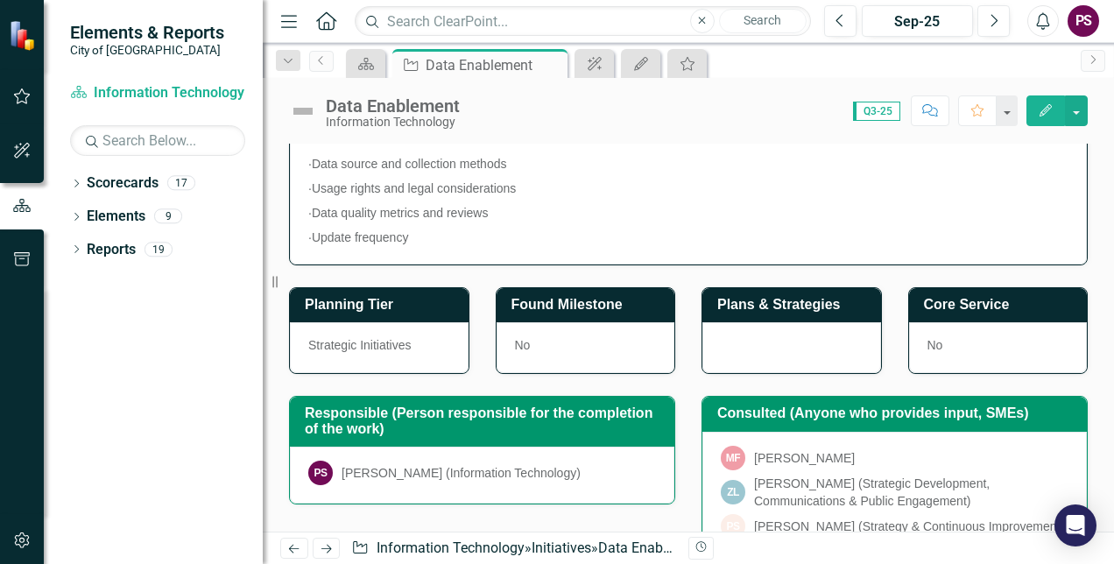
scroll to position [1226, 0]
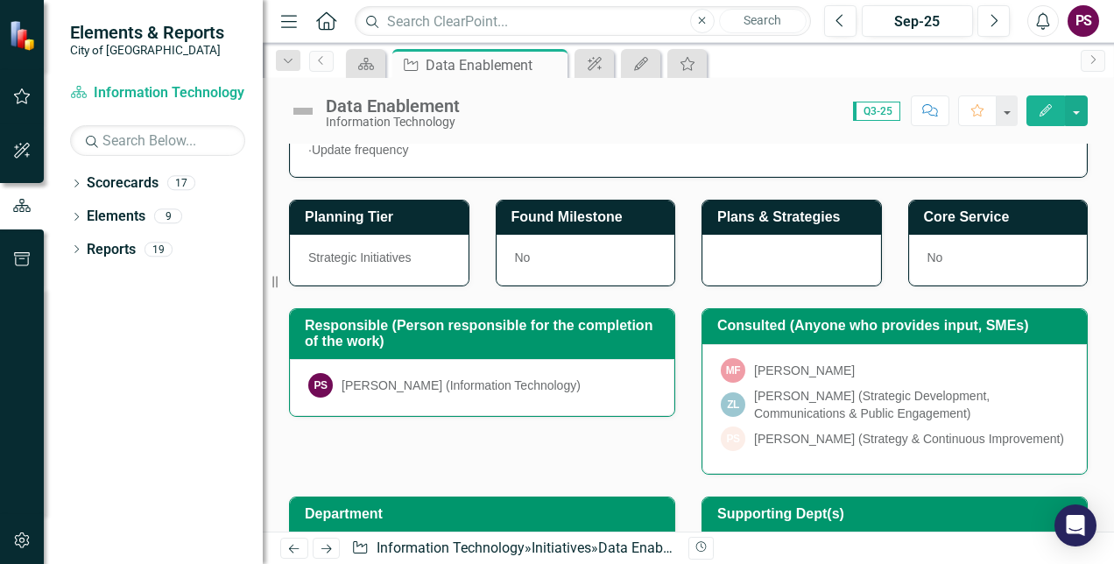
click at [752, 235] on div at bounding box center [791, 260] width 179 height 51
click at [1050, 115] on icon "Edit" at bounding box center [1045, 110] width 16 height 12
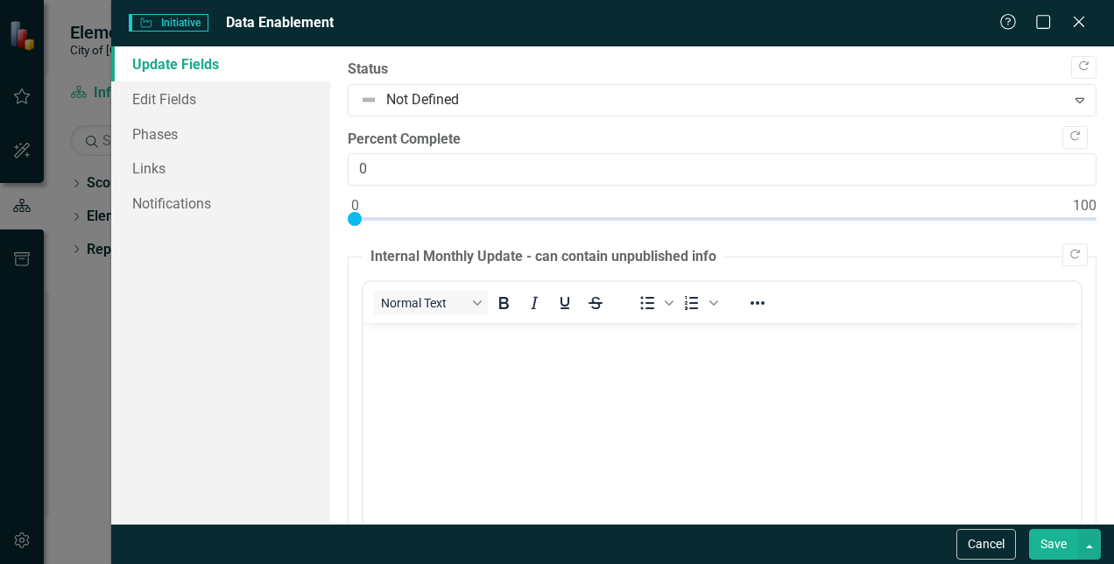
scroll to position [0, 0]
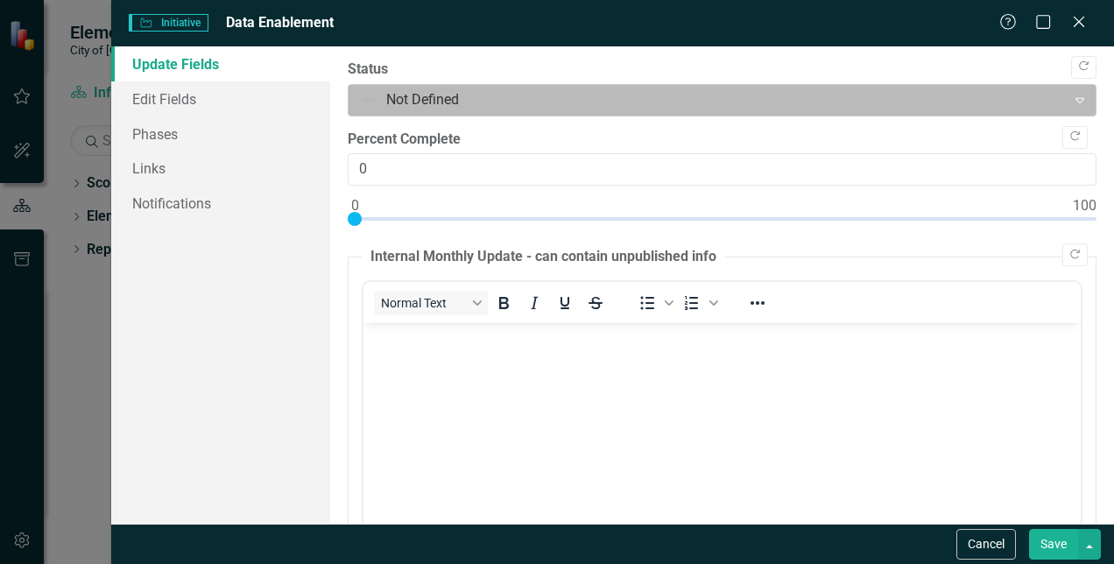
click at [932, 100] on div at bounding box center [707, 100] width 694 height 24
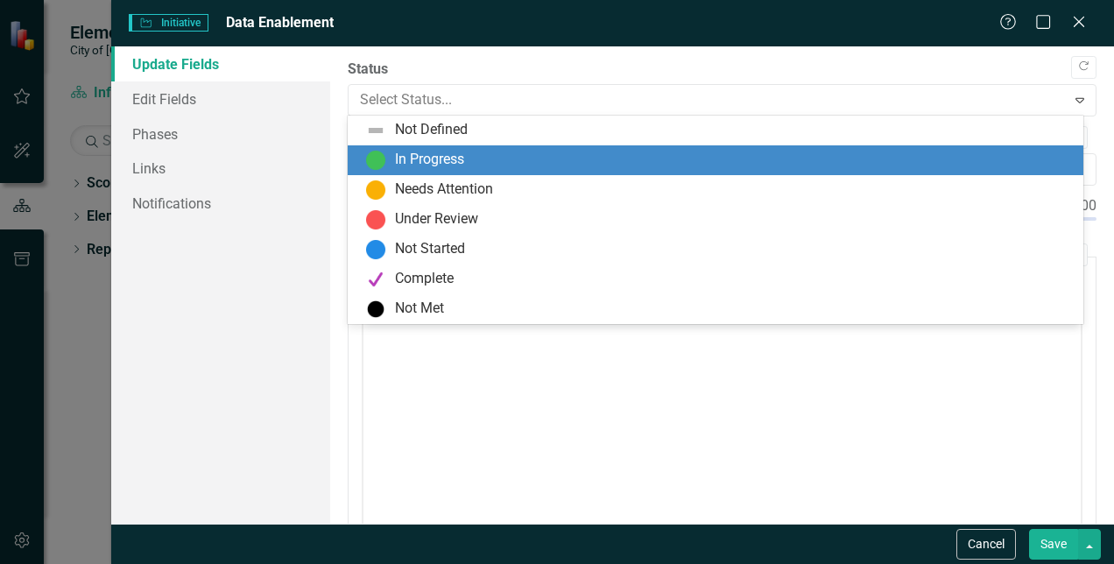
click at [883, 155] on div "In Progress" at bounding box center [718, 160] width 707 height 21
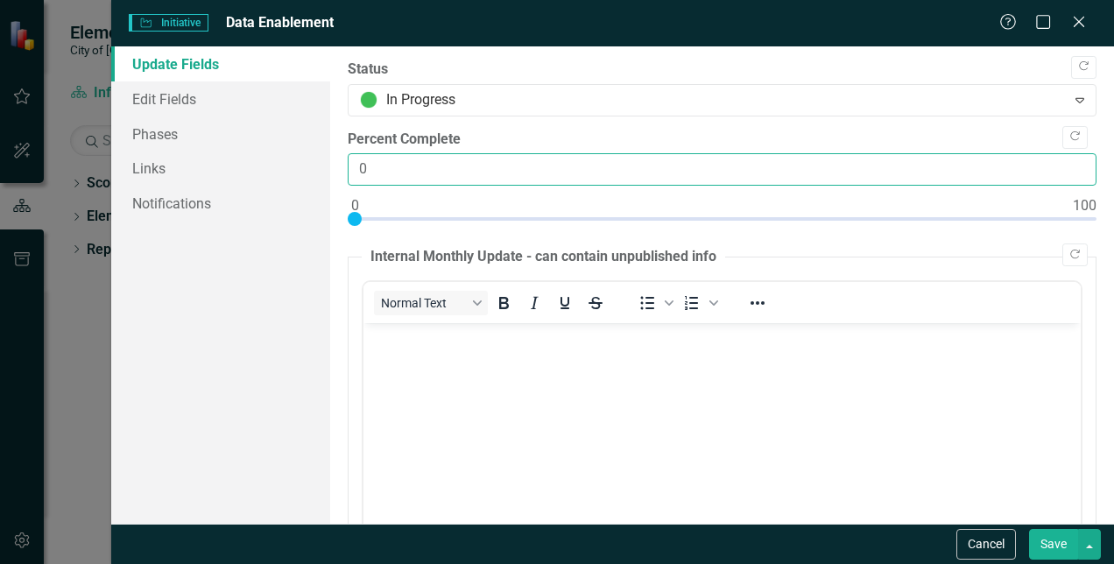
click at [375, 161] on input "0" at bounding box center [722, 169] width 749 height 32
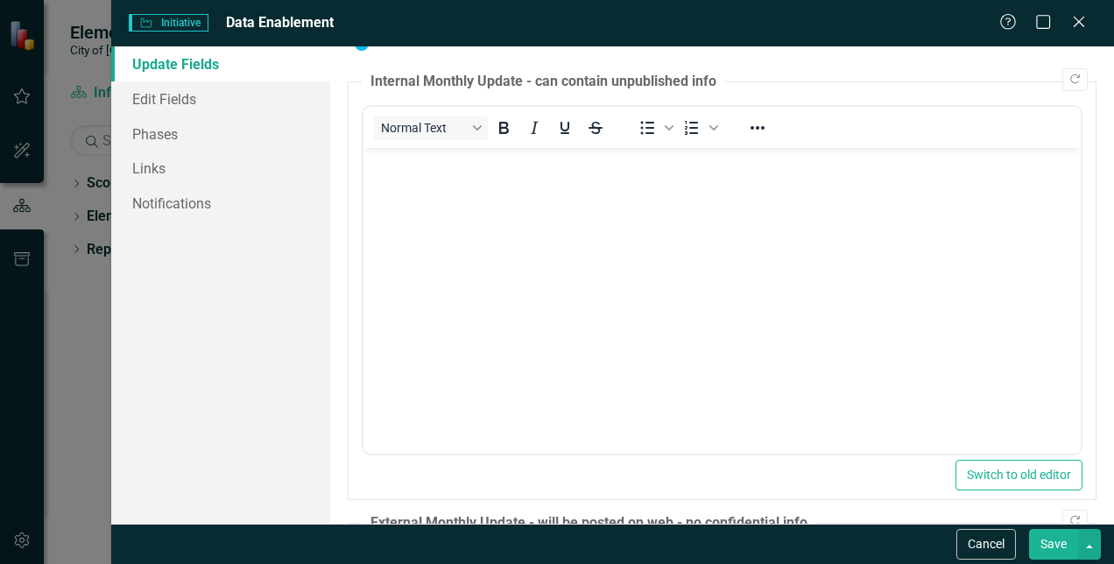
scroll to position [88, 0]
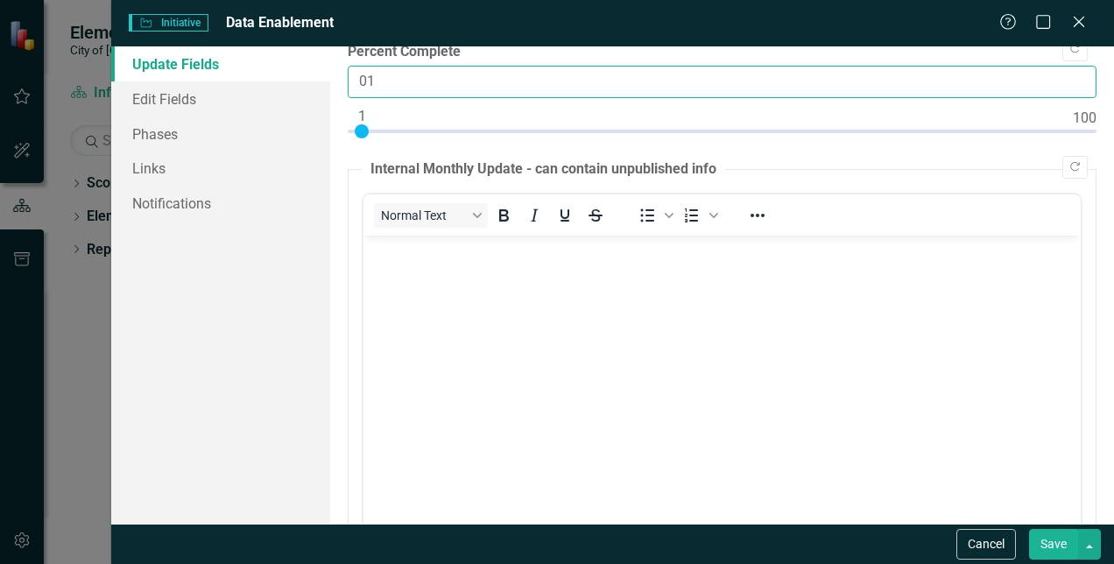
type input "01"
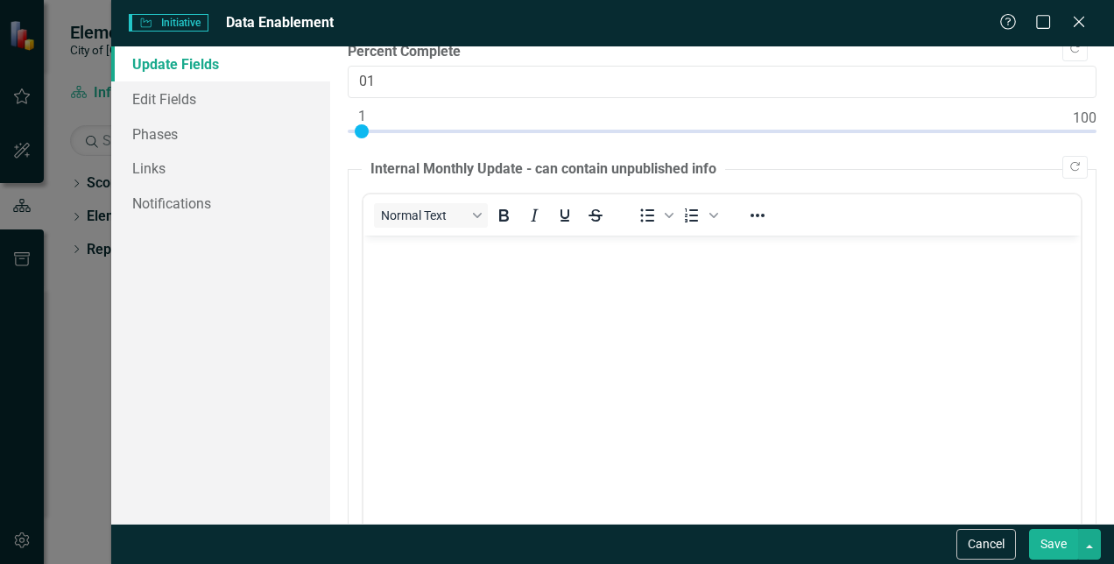
click at [545, 275] on body "Rich Text Area. Press ALT-0 for help." at bounding box center [721, 367] width 717 height 263
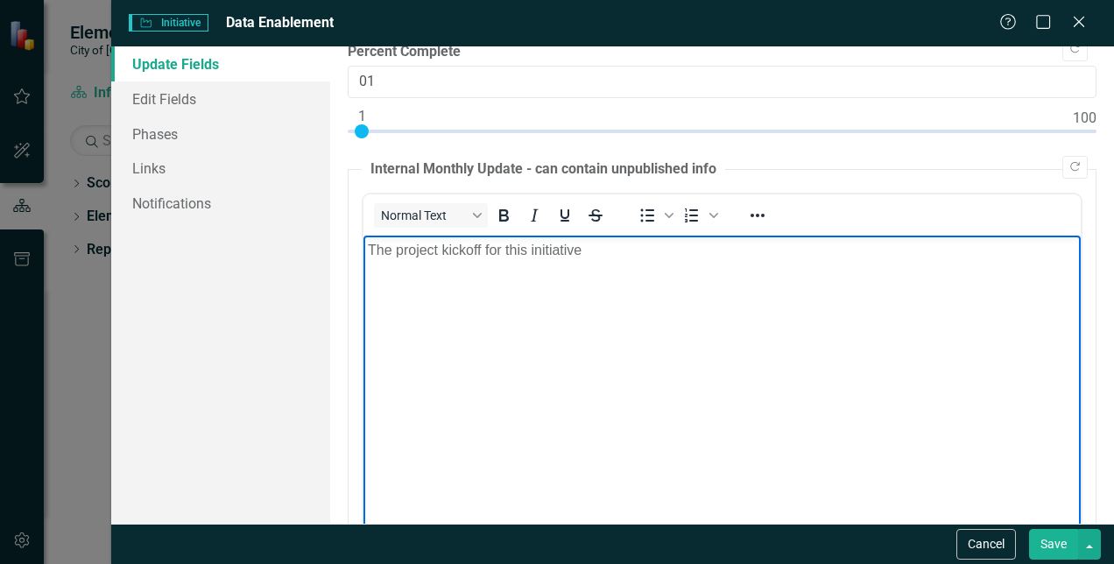
click at [661, 256] on p "The project kickoff for this initiative" at bounding box center [722, 250] width 708 height 21
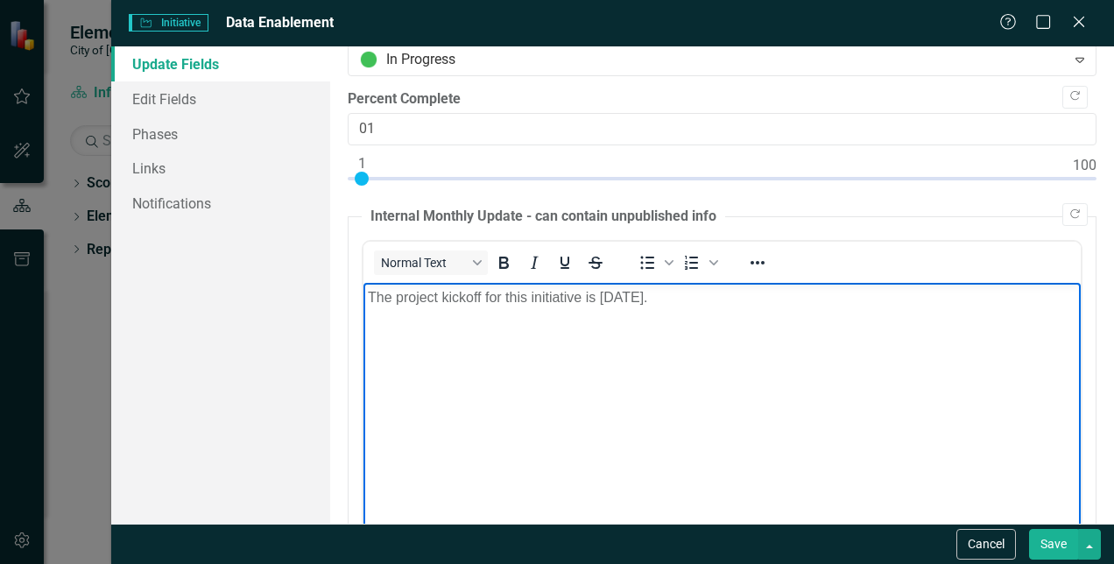
scroll to position [0, 0]
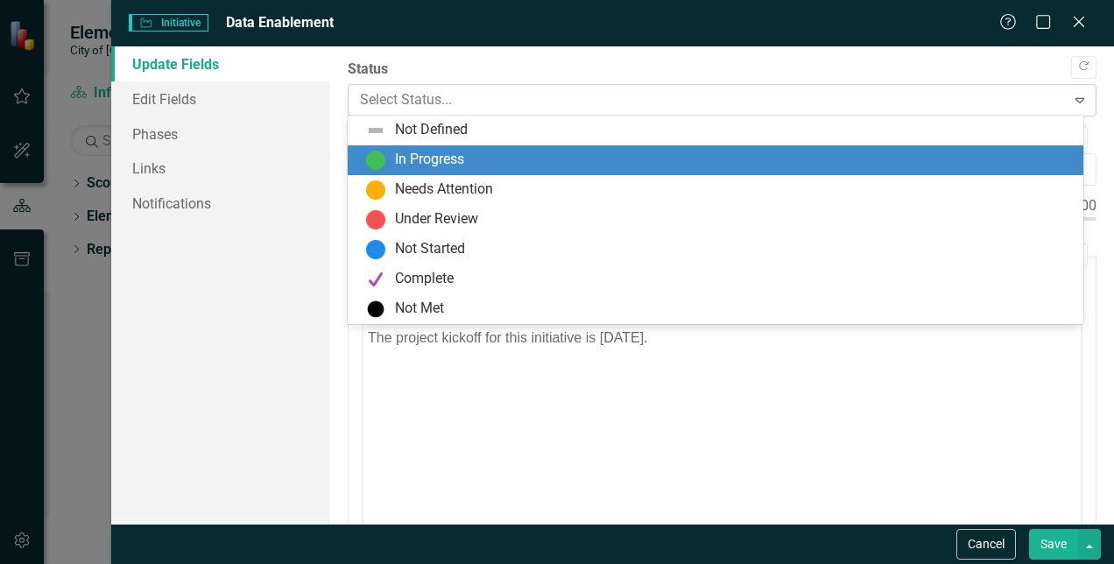
click at [633, 99] on div at bounding box center [707, 100] width 694 height 24
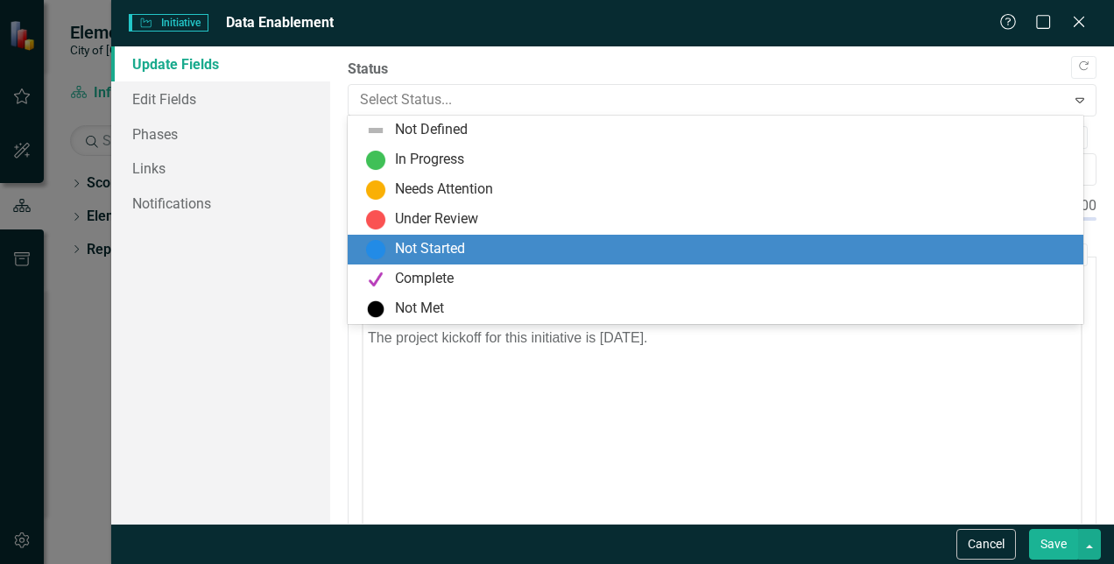
click at [457, 243] on div "Not Started" at bounding box center [430, 249] width 70 height 20
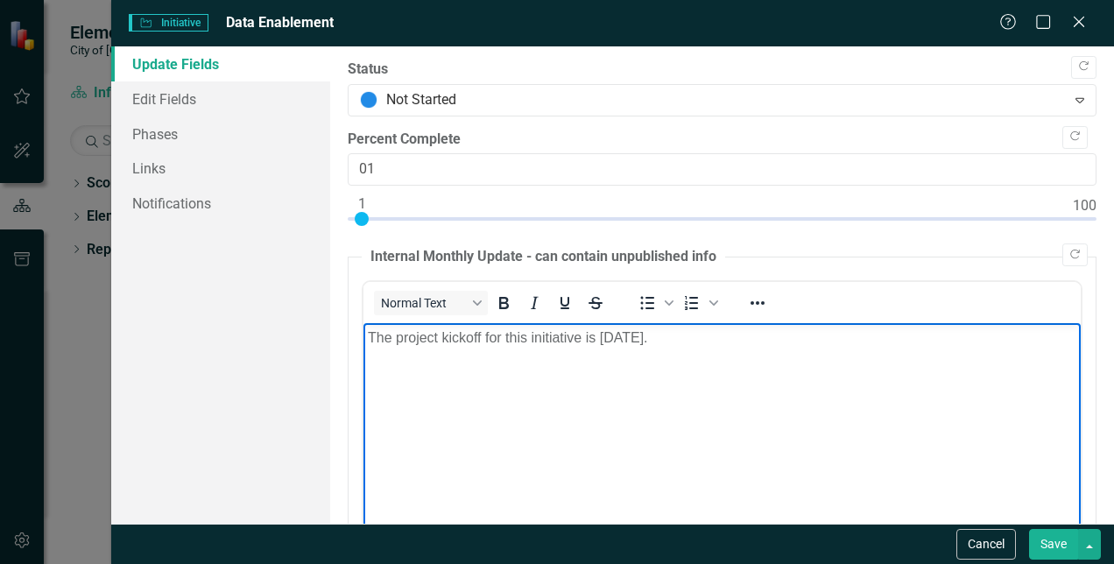
click at [729, 342] on p "The project kickoff for this initiative is [DATE]." at bounding box center [722, 337] width 708 height 21
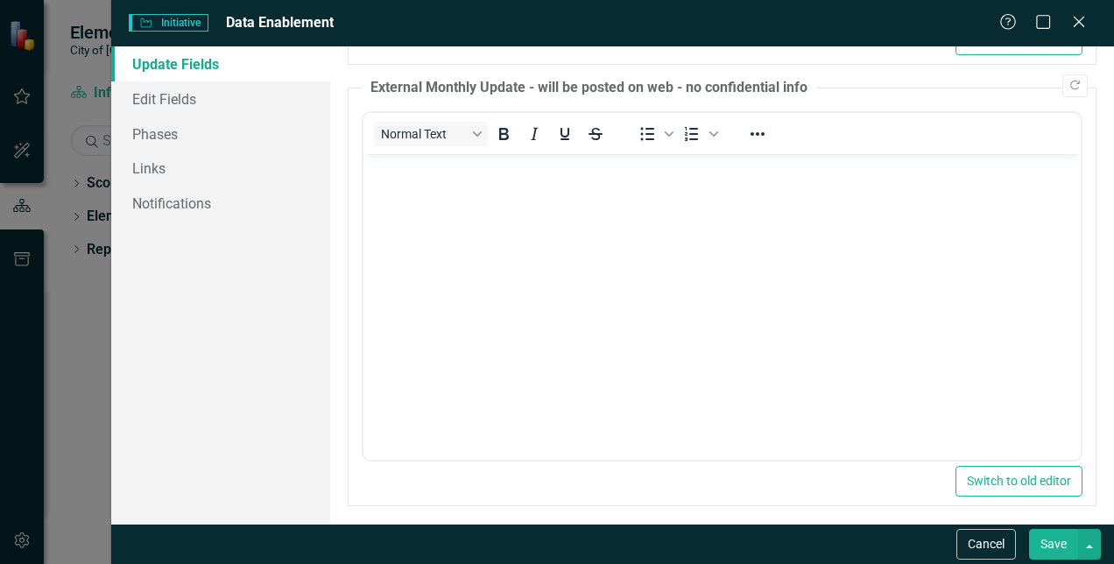
scroll to position [615, 0]
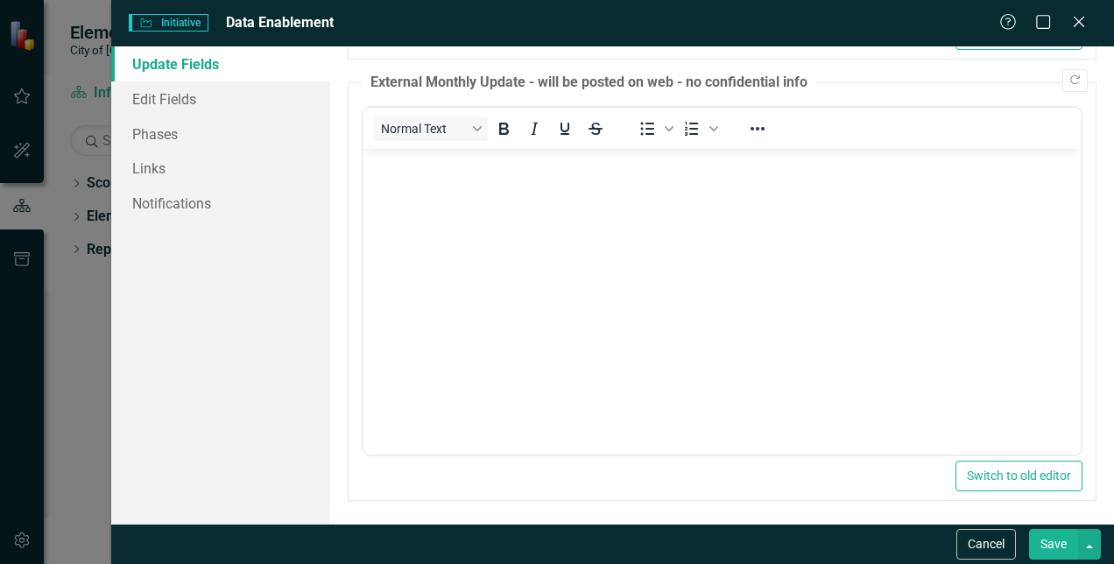
click at [1041, 544] on button "Save" at bounding box center [1053, 544] width 49 height 31
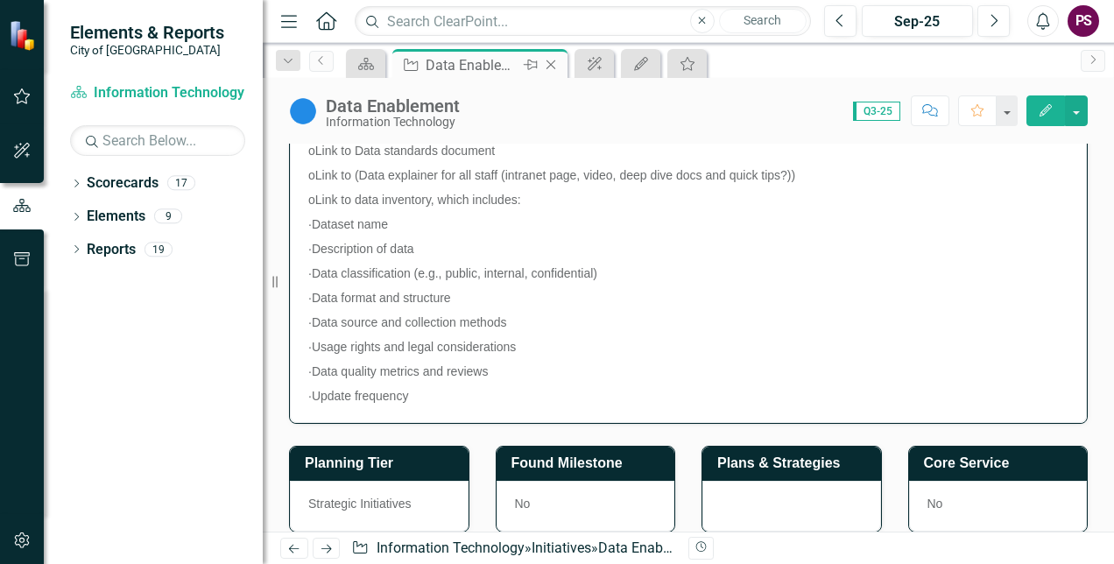
scroll to position [963, 0]
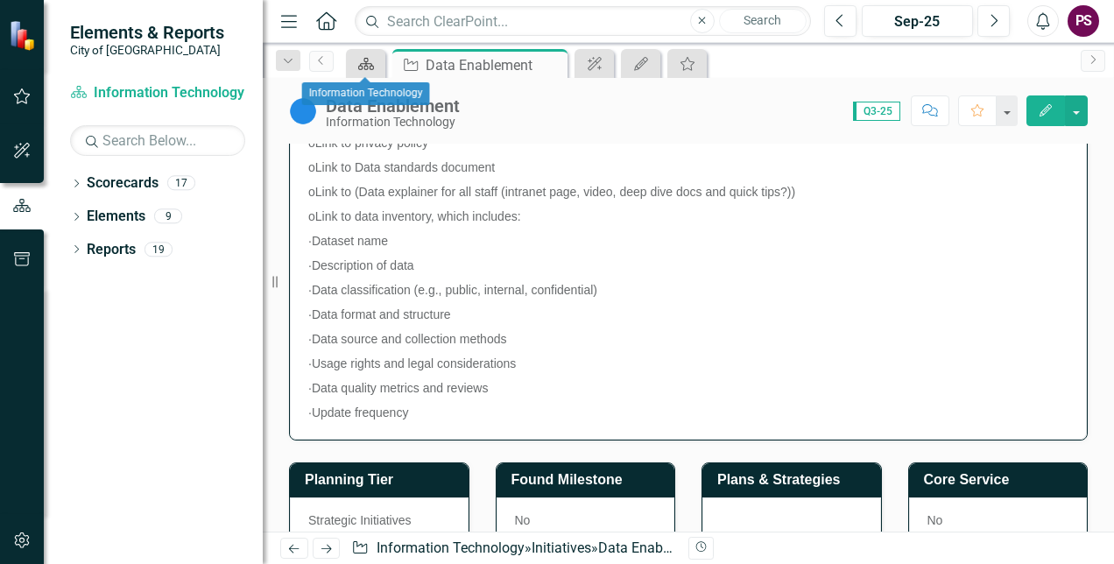
click at [373, 59] on icon "Scorecard" at bounding box center [366, 64] width 18 height 14
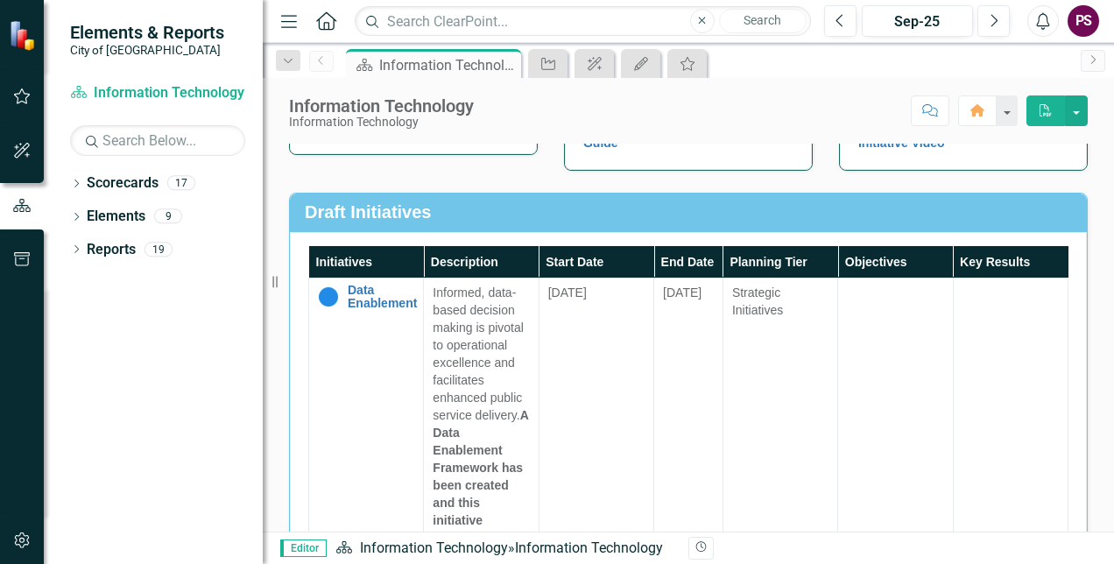
scroll to position [481, 0]
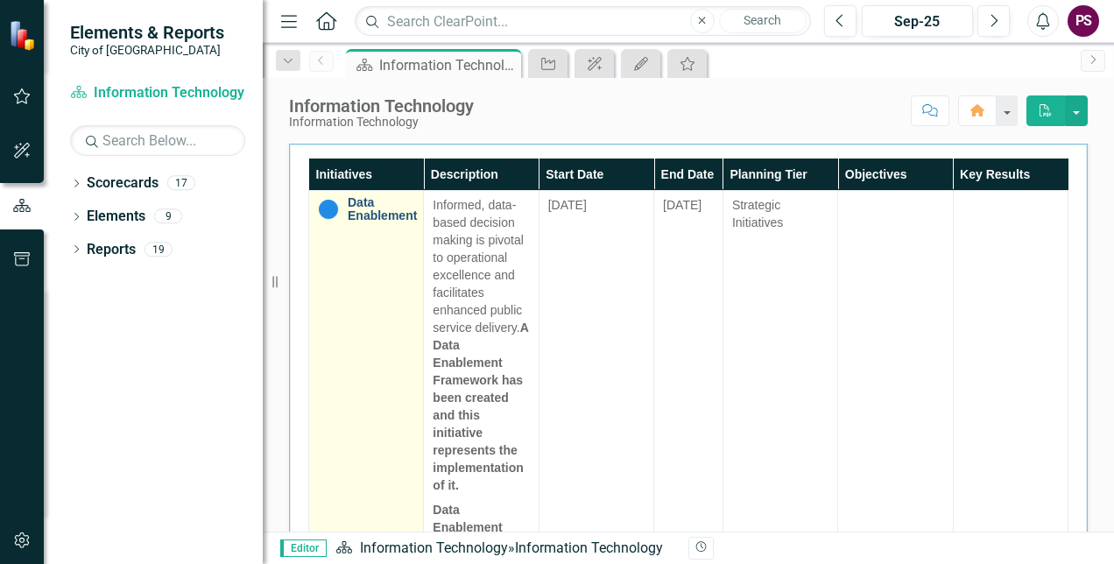
click at [386, 223] on link "Data Enablement" at bounding box center [382, 209] width 69 height 27
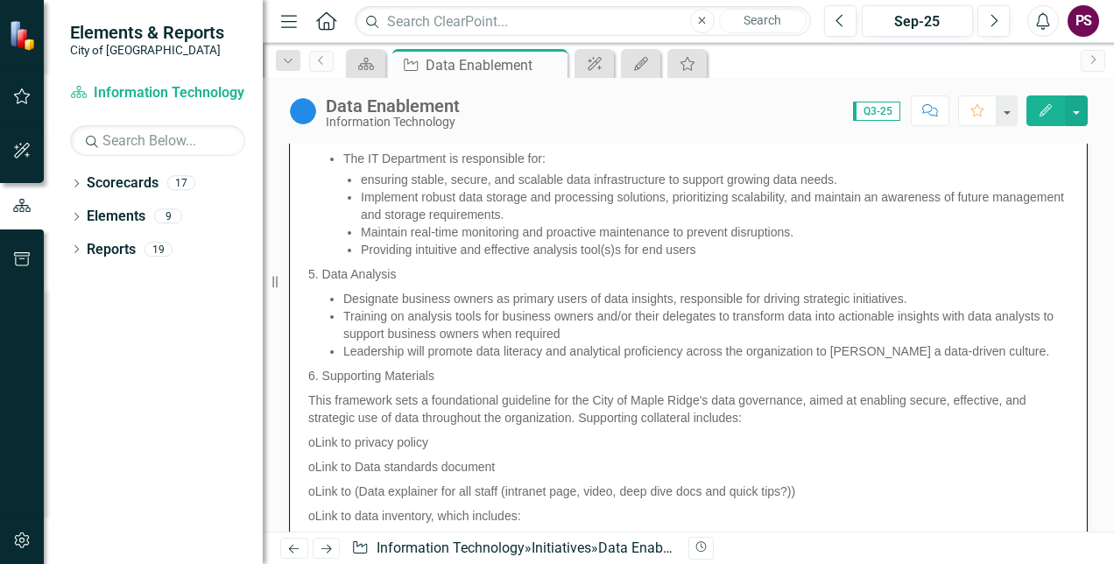
scroll to position [963, 0]
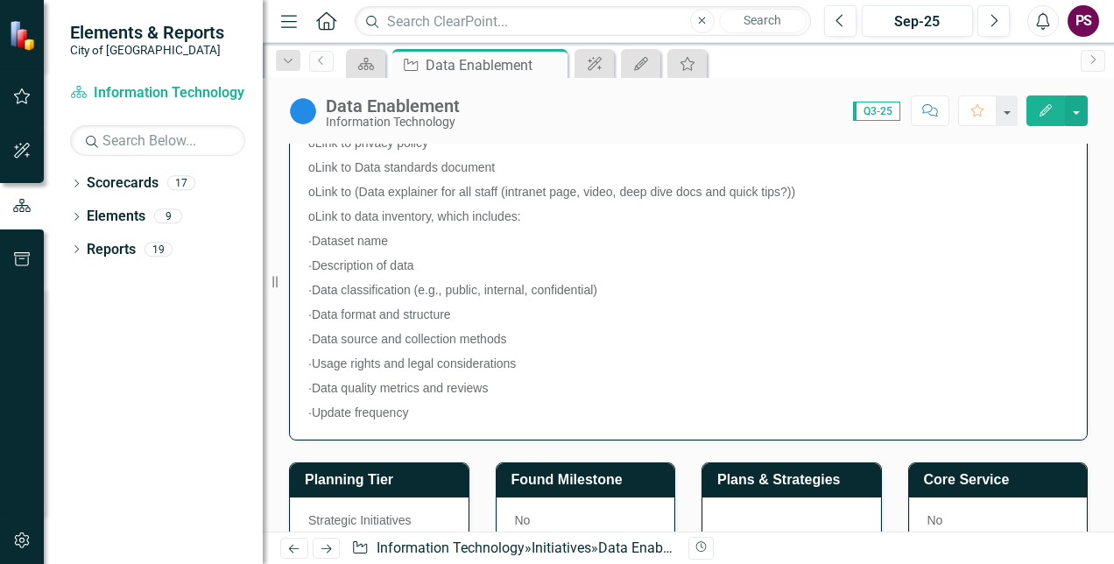
click at [1055, 109] on button "Edit" at bounding box center [1045, 110] width 39 height 31
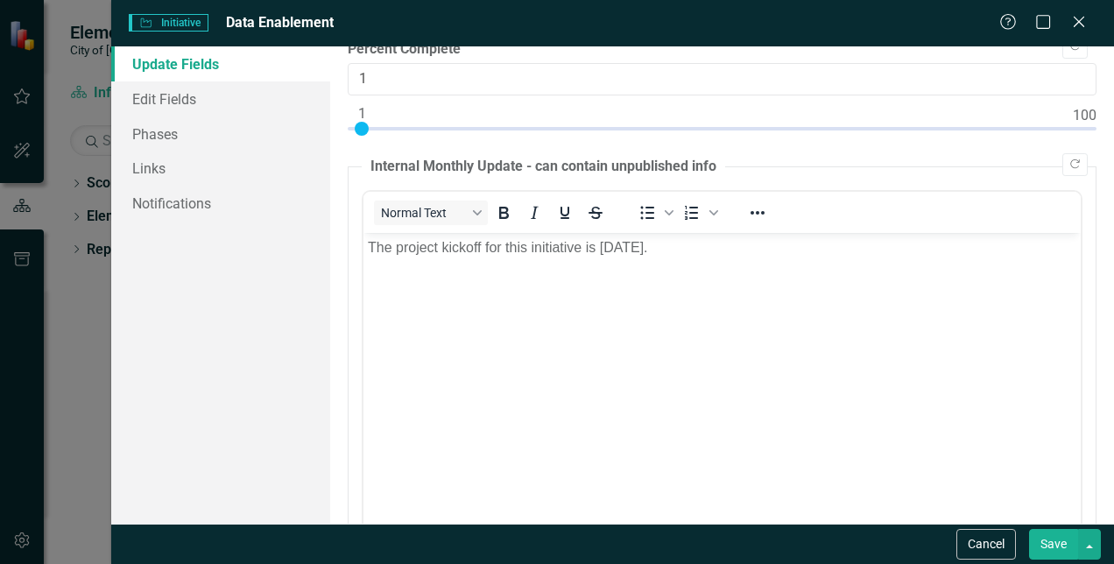
scroll to position [0, 0]
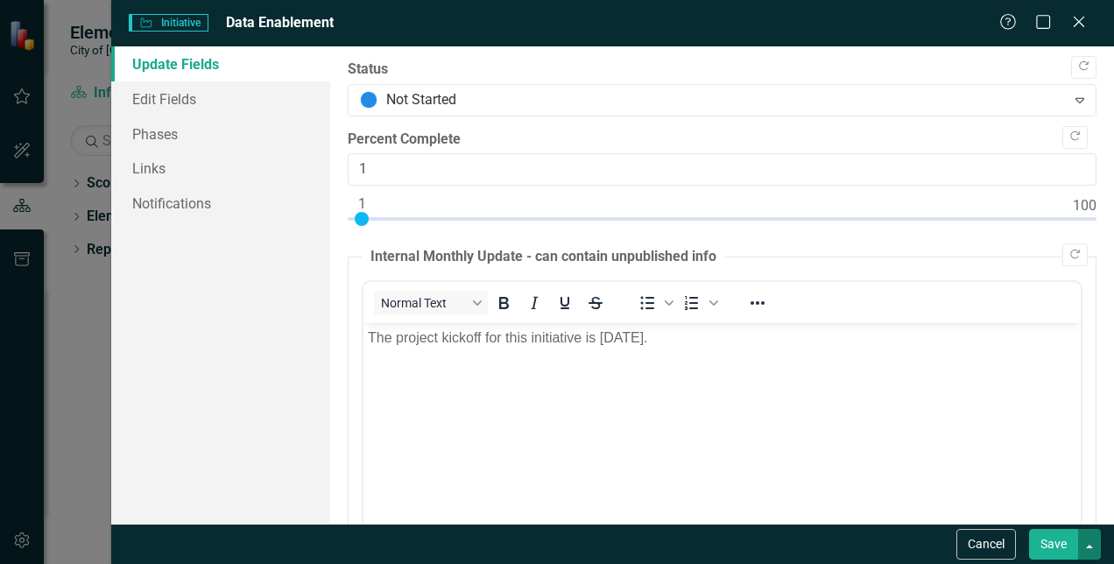
click at [1092, 539] on button "button" at bounding box center [1089, 544] width 23 height 31
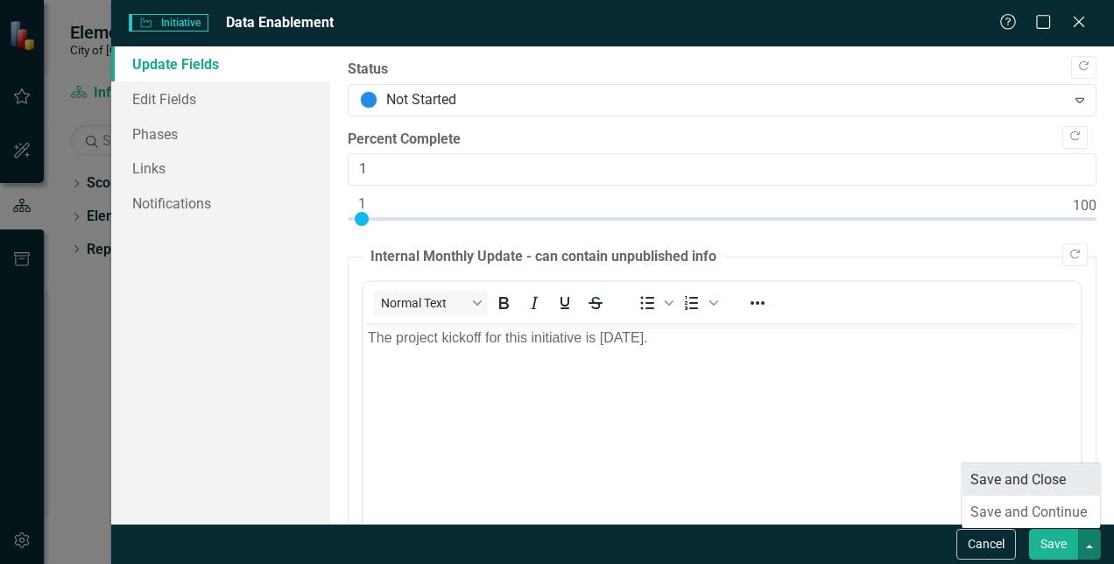
click at [1032, 486] on link "Save and Close" at bounding box center [1030, 479] width 138 height 32
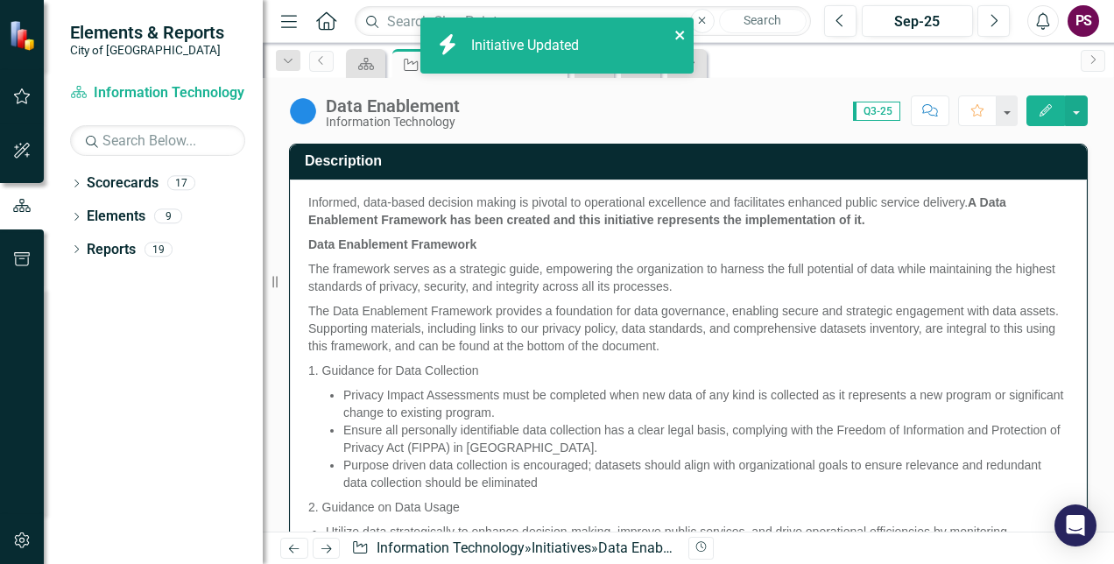
click at [680, 37] on icon "close" at bounding box center [680, 35] width 12 height 14
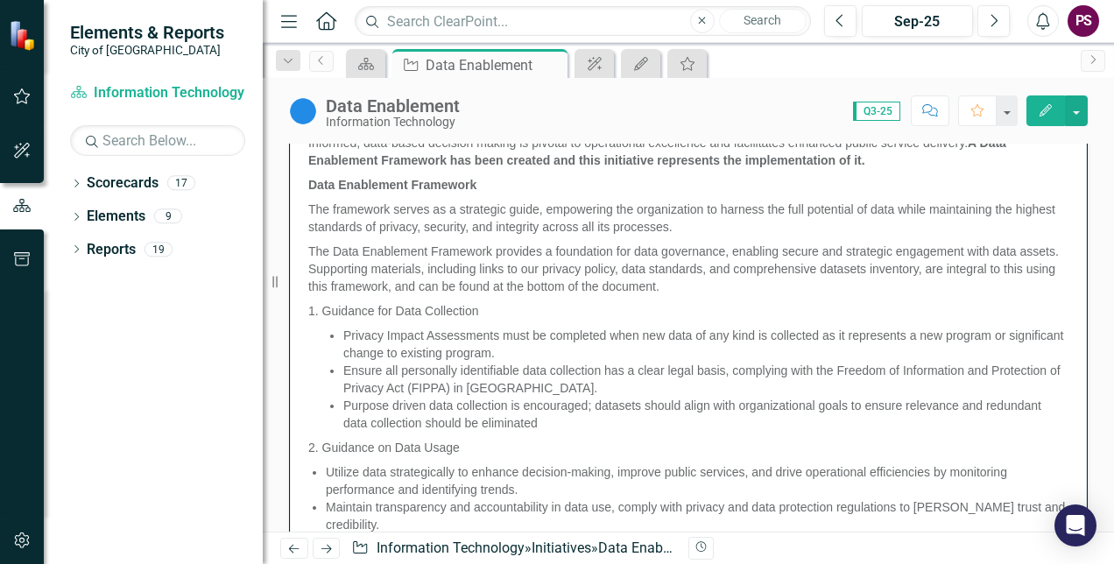
scroll to position [88, 0]
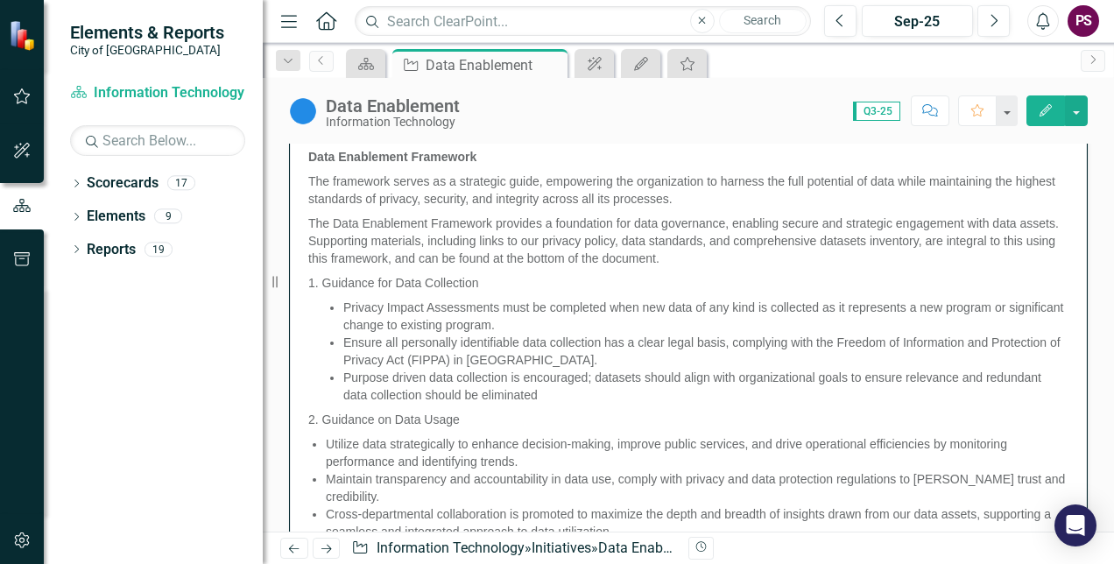
click at [1088, 106] on div "Data Enablement Information Technology Score: N/A Q3-25 Completed Comment Favor…" at bounding box center [688, 104] width 851 height 53
click at [1079, 110] on button "button" at bounding box center [1076, 110] width 23 height 31
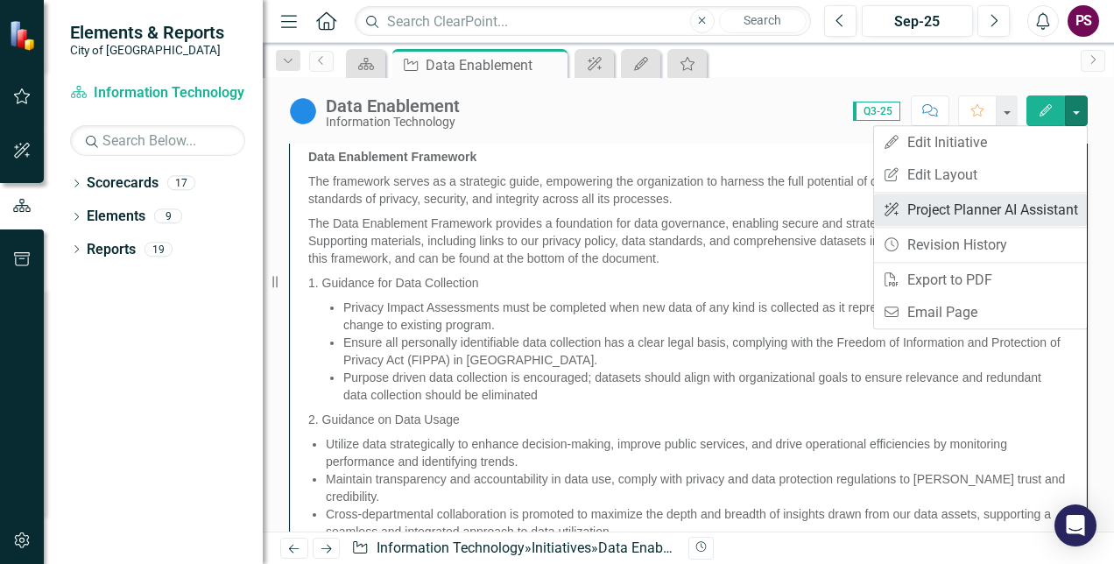
click at [999, 214] on link "ClearPoint AI Project Planner AI Assistant" at bounding box center [980, 209] width 213 height 32
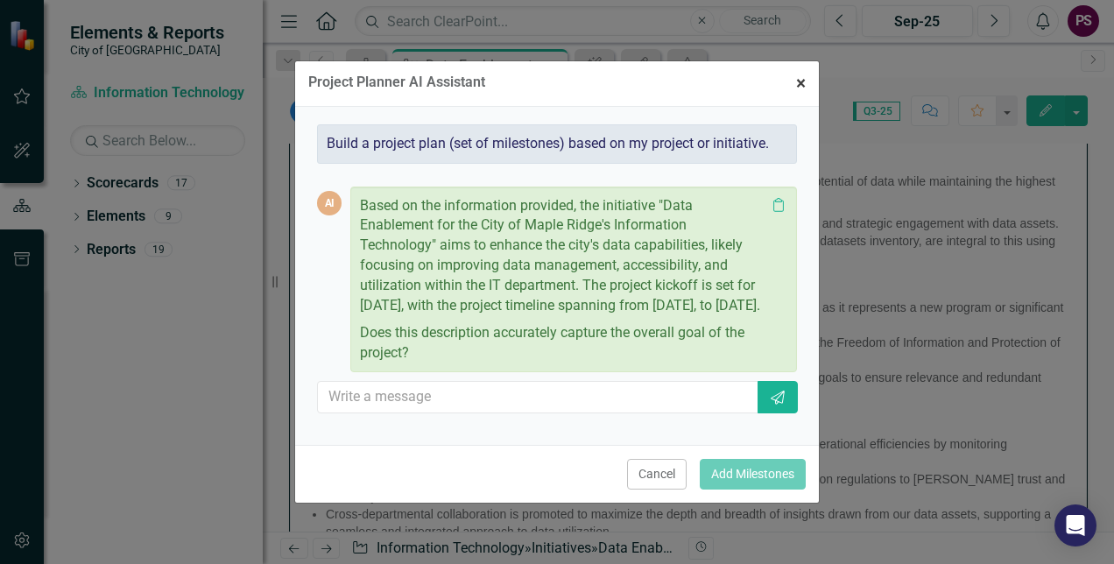
click at [802, 73] on span "×" at bounding box center [801, 83] width 10 height 21
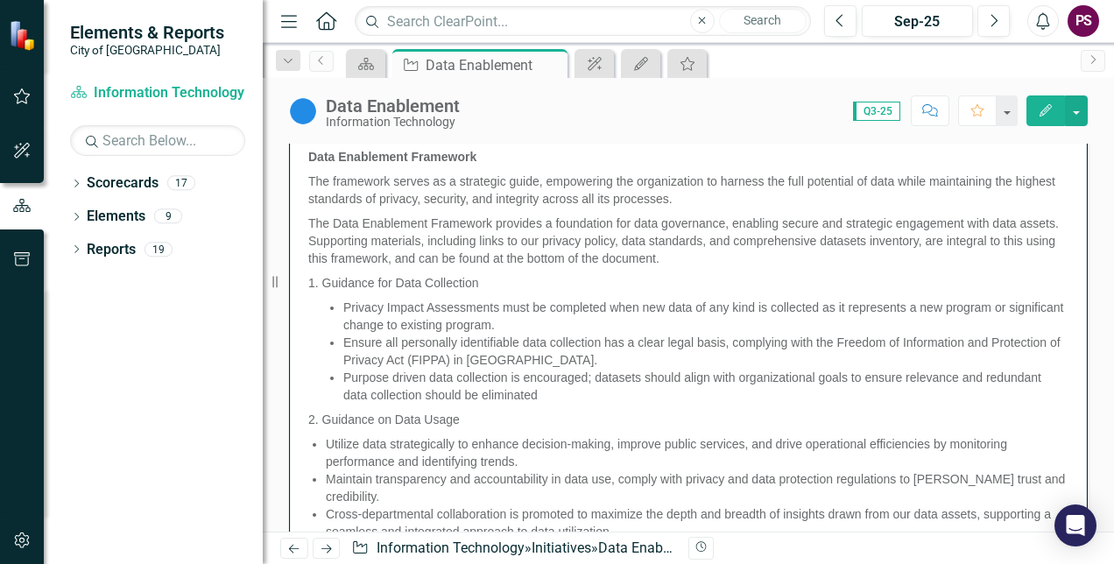
click at [1046, 100] on button "Edit" at bounding box center [1045, 110] width 39 height 31
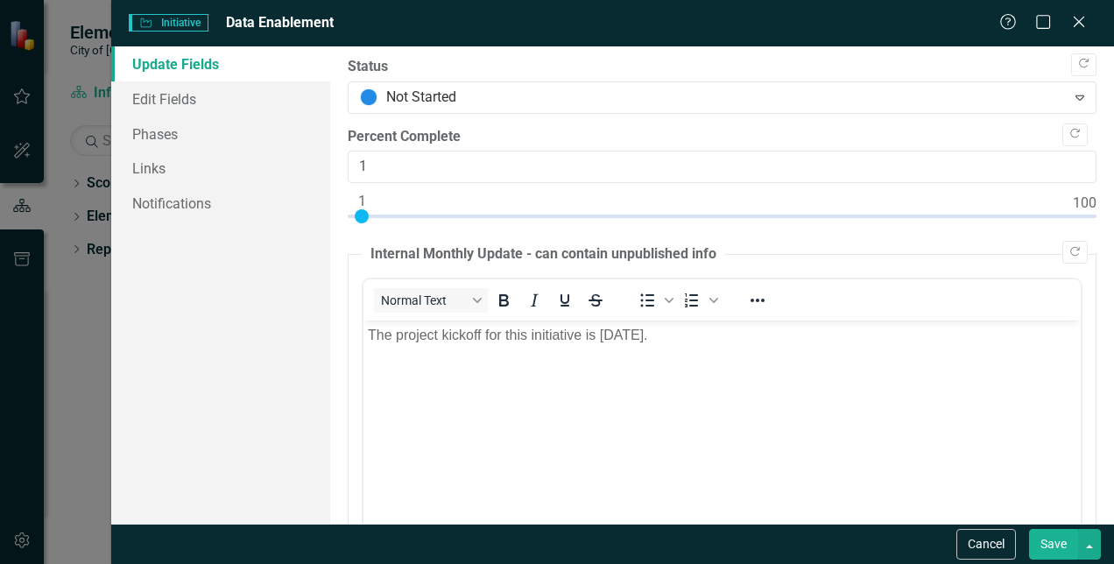
scroll to position [0, 0]
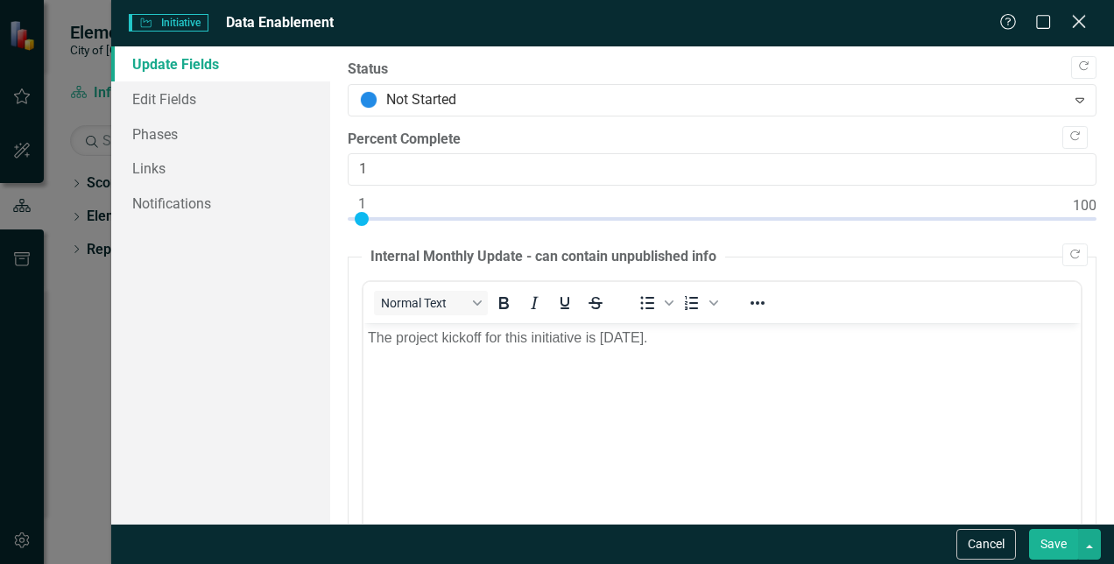
click at [1080, 22] on icon "Close" at bounding box center [1078, 21] width 22 height 17
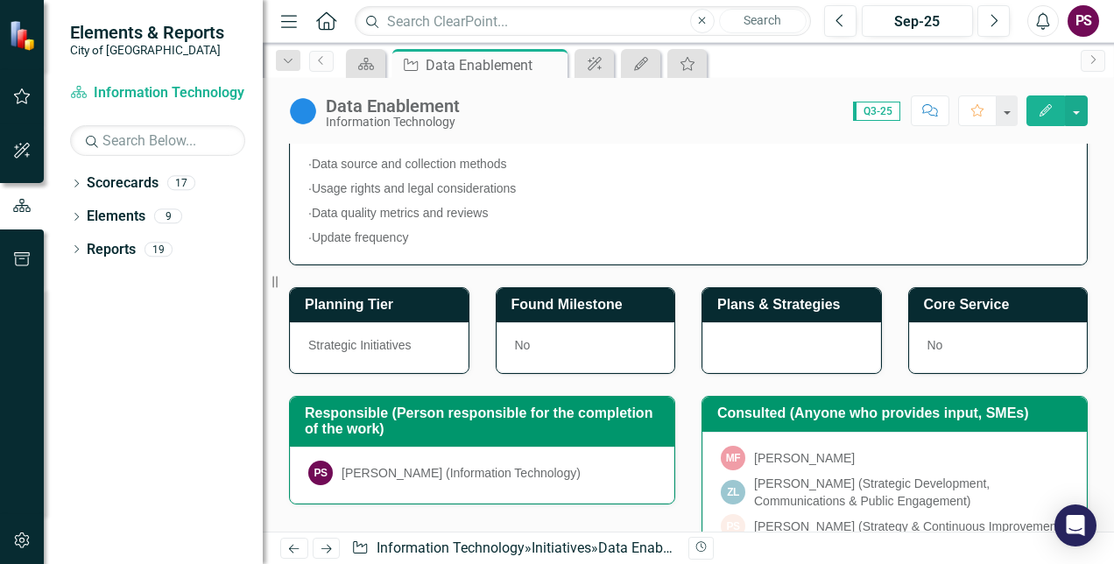
scroll to position [1226, 0]
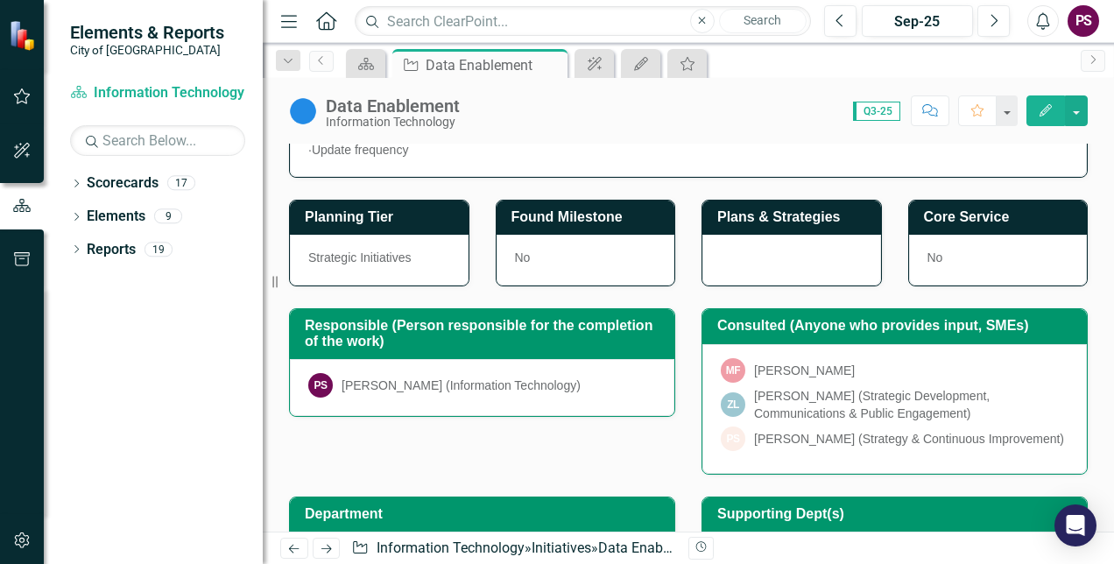
click at [801, 235] on div at bounding box center [791, 260] width 179 height 51
click at [777, 235] on div at bounding box center [791, 260] width 179 height 51
click at [778, 200] on div "Plans & Strategies" at bounding box center [791, 217] width 179 height 35
click at [766, 209] on h3 "Plans & Strategies" at bounding box center [794, 217] width 155 height 16
click at [774, 235] on div at bounding box center [791, 260] width 179 height 51
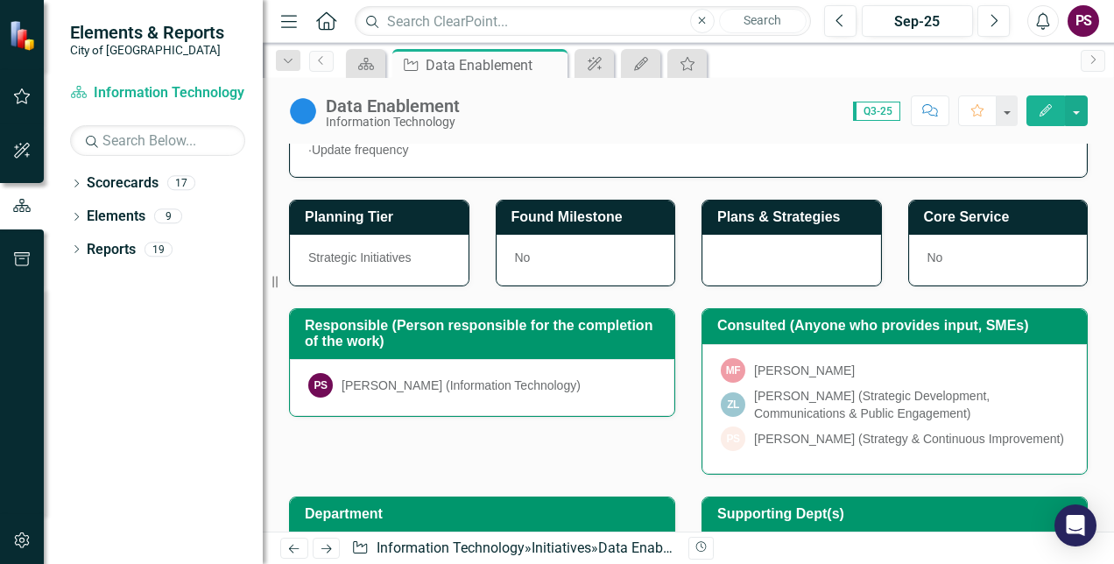
scroll to position [1313, 0]
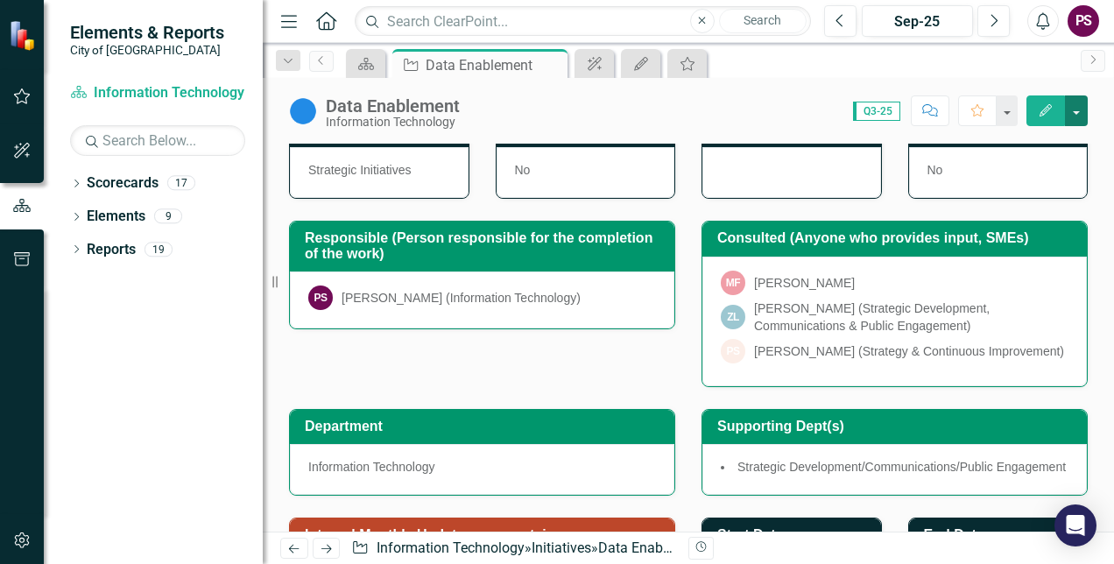
click at [1075, 105] on button "button" at bounding box center [1076, 110] width 23 height 31
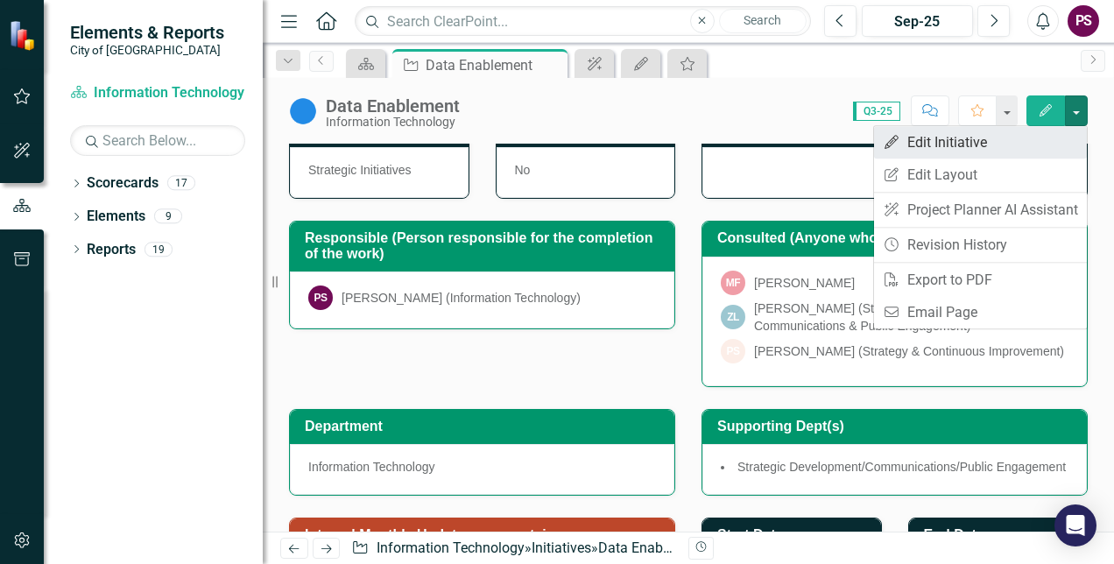
click at [1016, 137] on link "Edit Edit Initiative" at bounding box center [980, 142] width 213 height 32
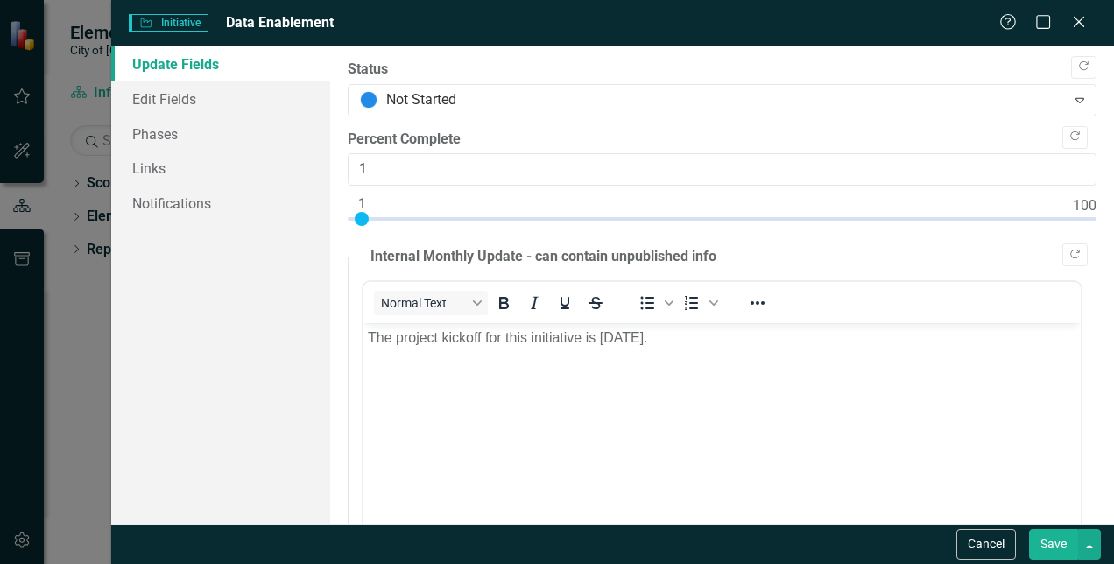
scroll to position [0, 0]
click at [152, 175] on link "Links" at bounding box center [220, 168] width 219 height 35
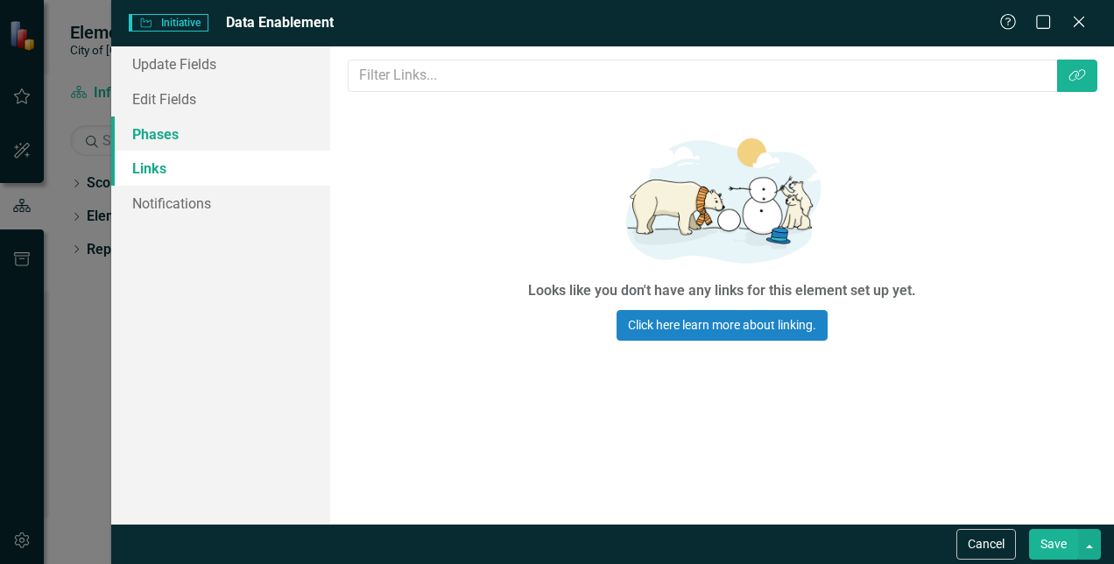
click at [164, 140] on link "Phases" at bounding box center [220, 133] width 219 height 35
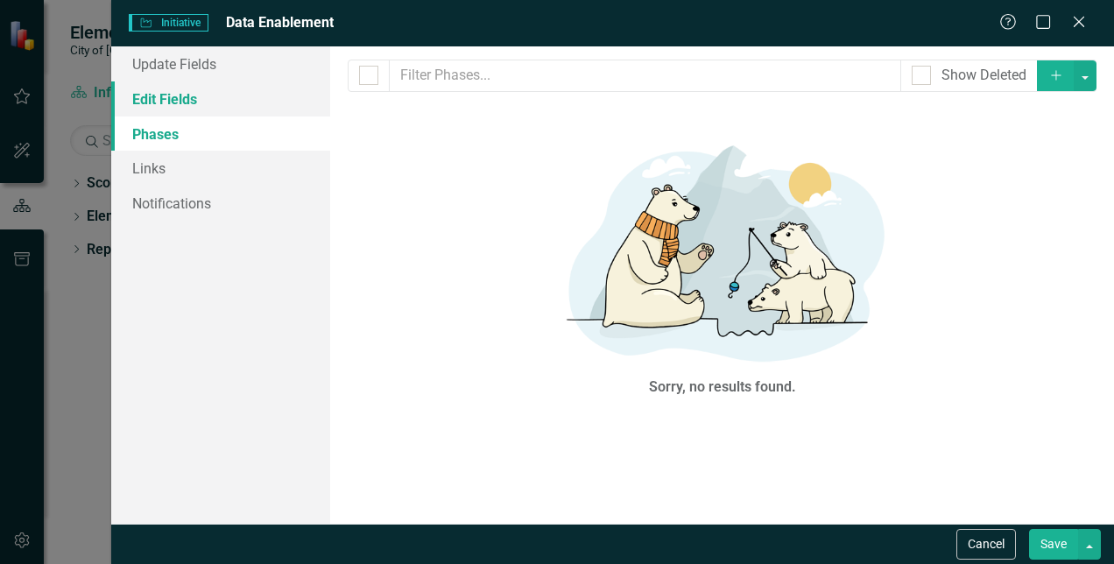
click at [186, 96] on link "Edit Fields" at bounding box center [220, 98] width 219 height 35
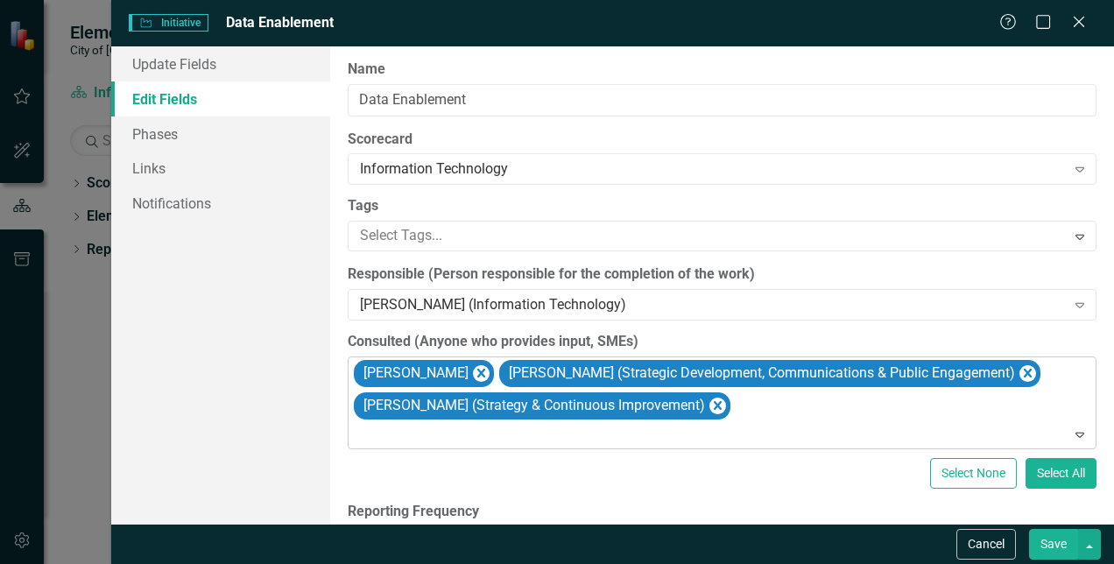
click at [816, 404] on div "[PERSON_NAME] [PERSON_NAME] (Strategic Development, Communications & Public Eng…" at bounding box center [723, 403] width 744 height 92
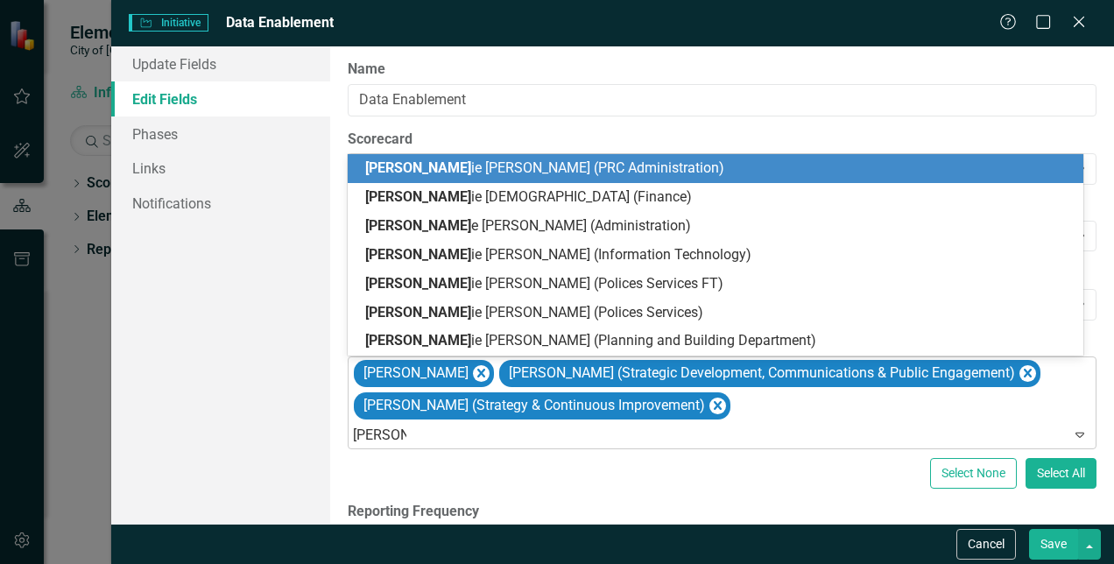
type input "[PERSON_NAME]"
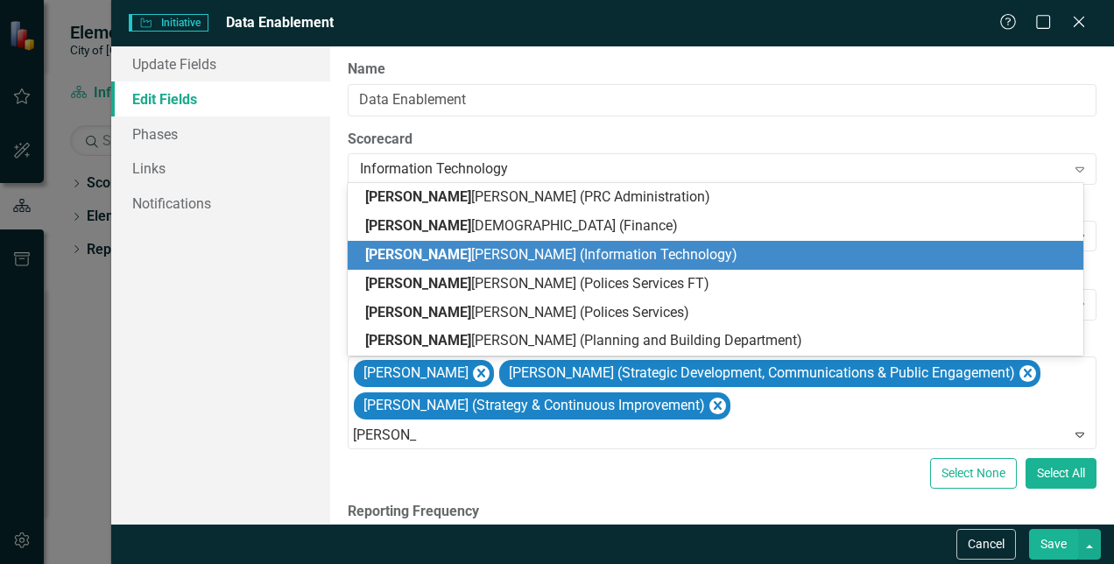
click at [629, 243] on div "[PERSON_NAME] (Information Technology)" at bounding box center [715, 255] width 735 height 29
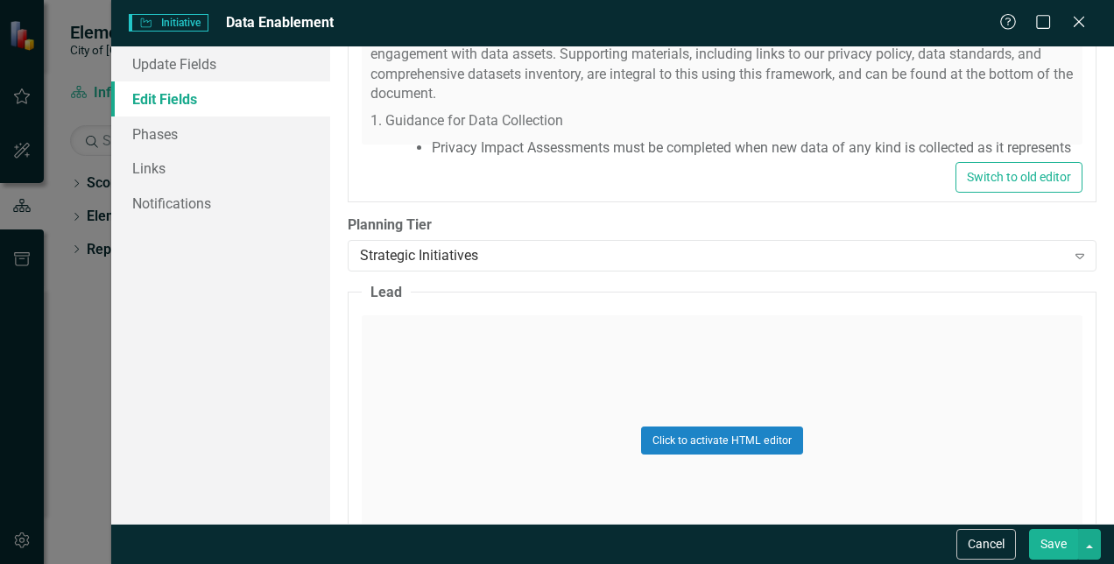
scroll to position [875, 0]
click at [939, 247] on div "Strategic Initiatives" at bounding box center [712, 255] width 705 height 20
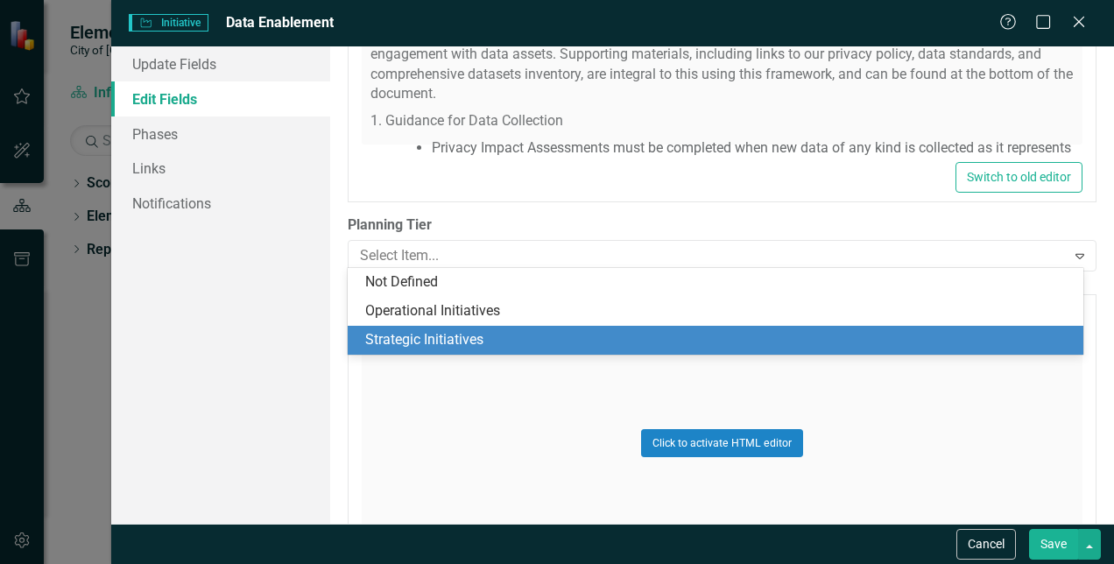
click at [424, 341] on div "Strategic Initiatives" at bounding box center [718, 340] width 707 height 20
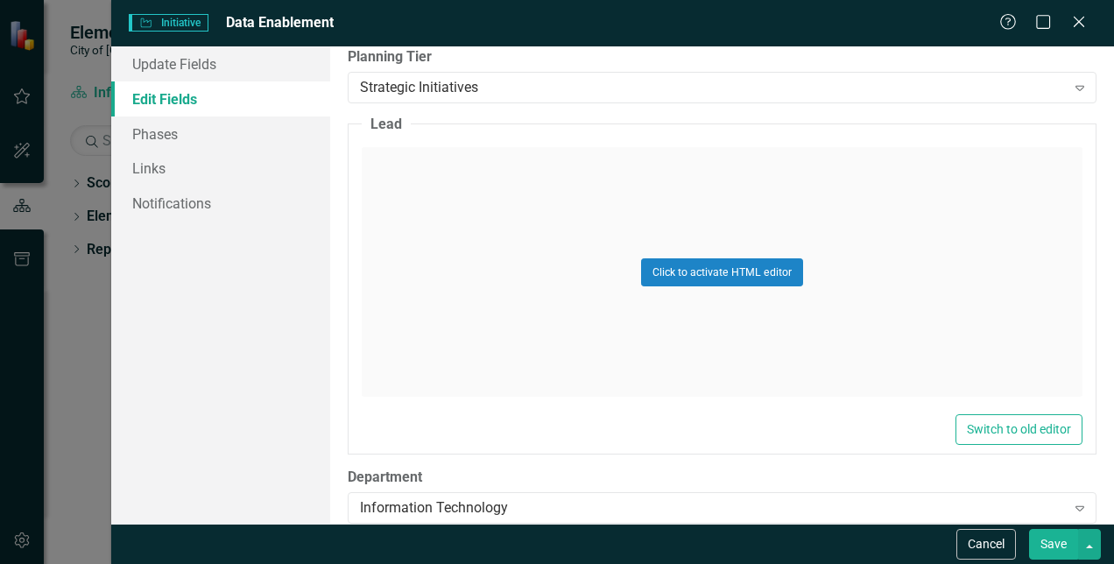
scroll to position [1051, 0]
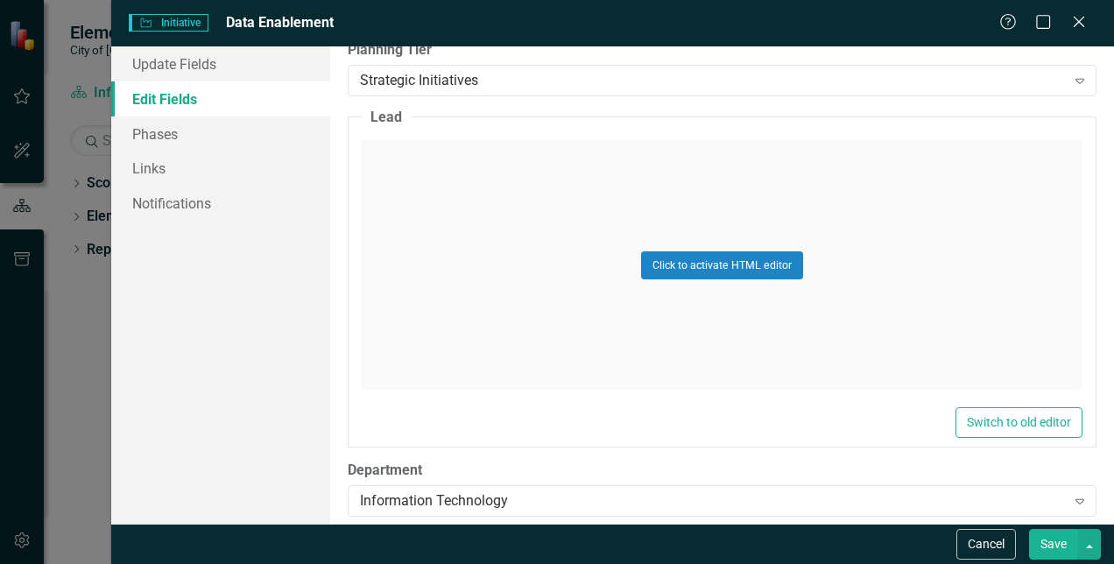
click at [494, 206] on div "Click to activate HTML editor" at bounding box center [722, 265] width 721 height 250
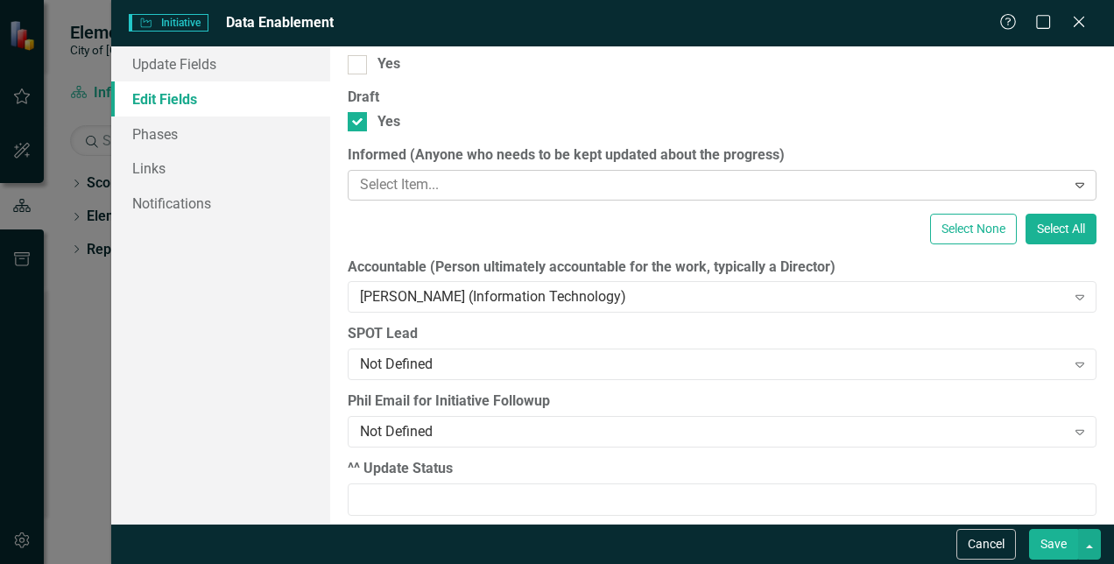
scroll to position [2198, 0]
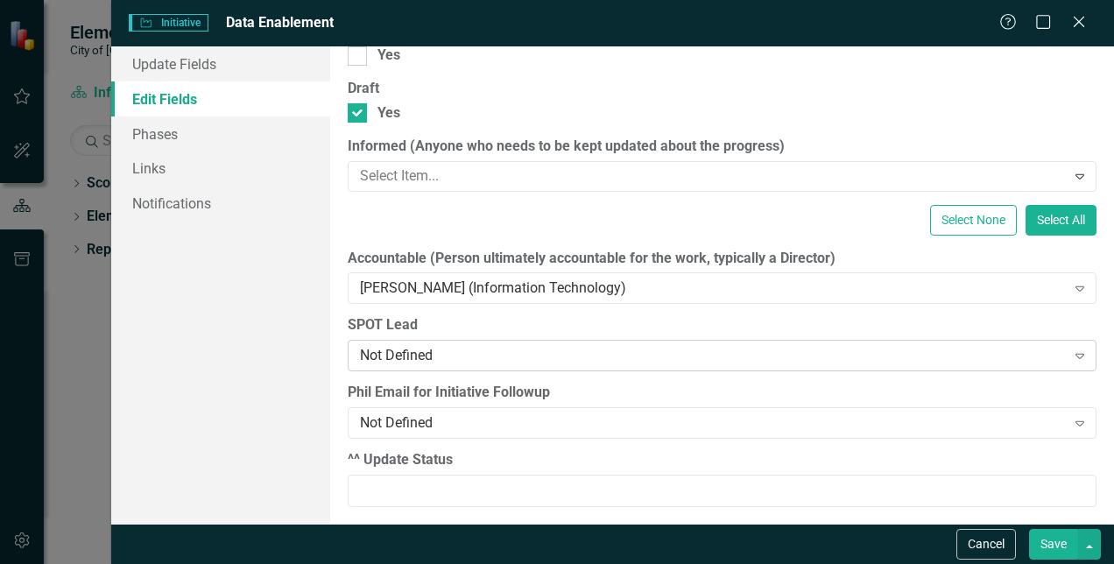
click at [638, 347] on div "Not Defined" at bounding box center [712, 356] width 705 height 20
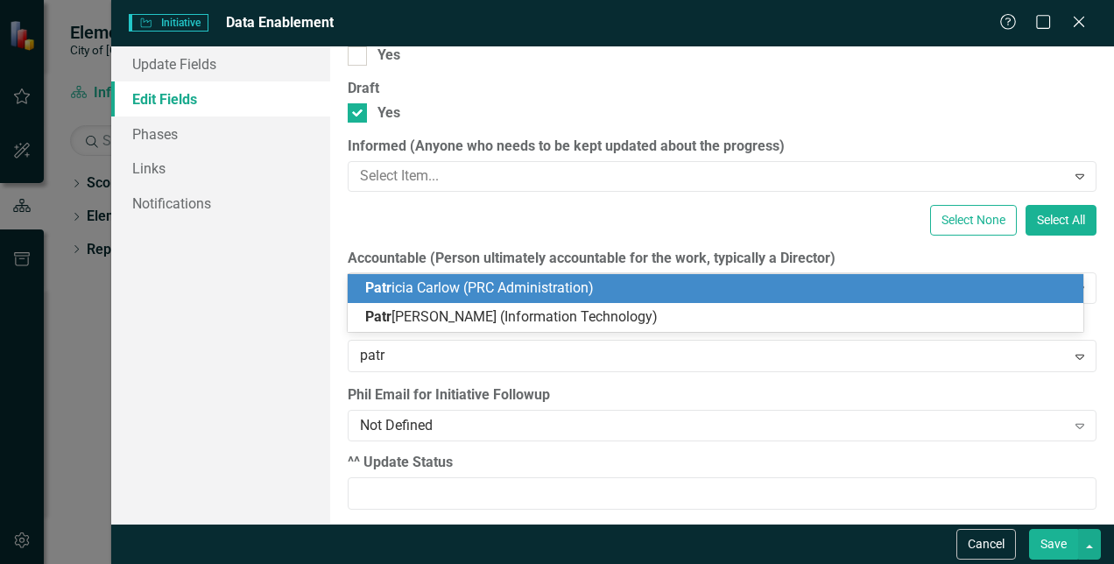
type input "patri"
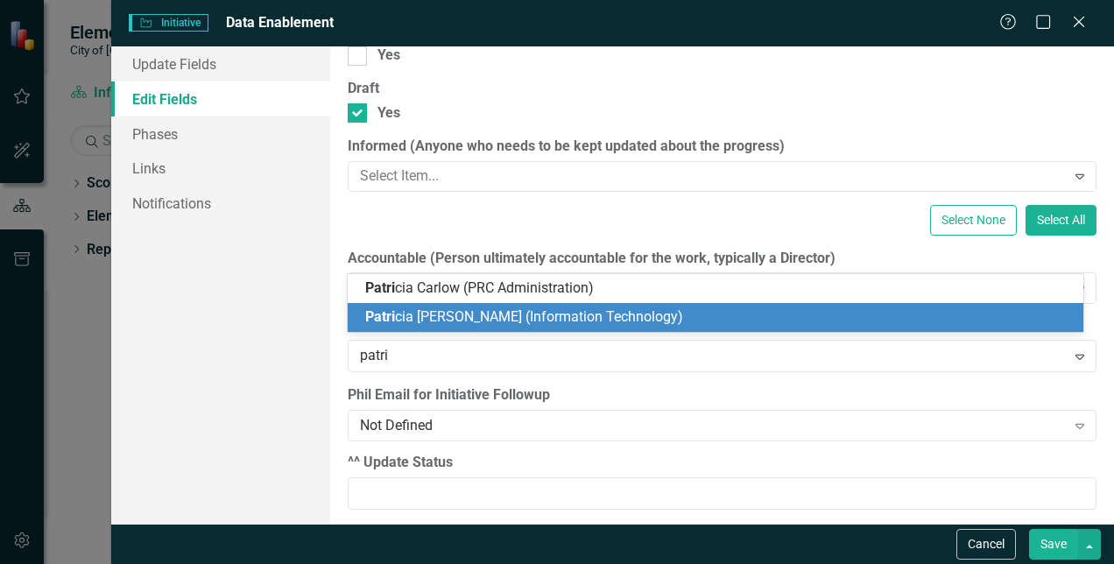
click at [643, 321] on div "Patri cia [PERSON_NAME] (Information Technology)" at bounding box center [718, 317] width 707 height 20
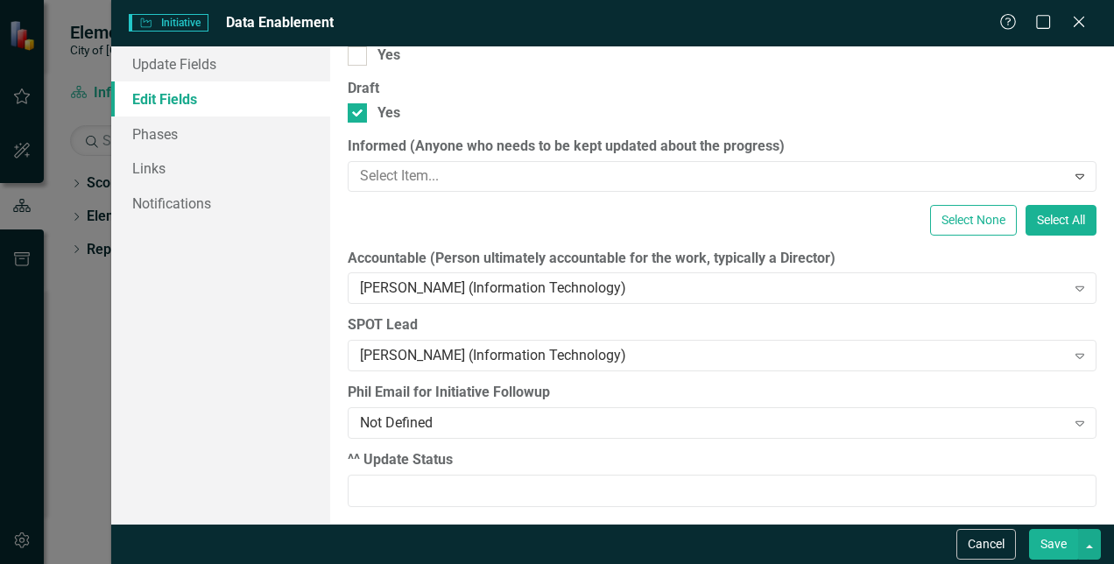
click at [1051, 545] on button "Save" at bounding box center [1053, 544] width 49 height 31
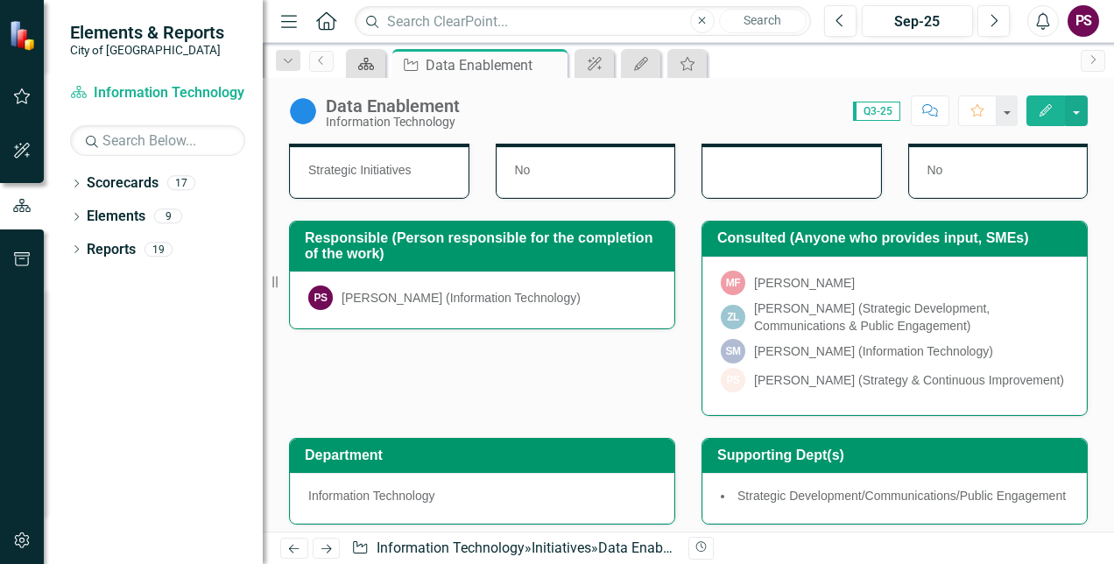
click at [372, 65] on icon "Scorecard" at bounding box center [366, 64] width 18 height 14
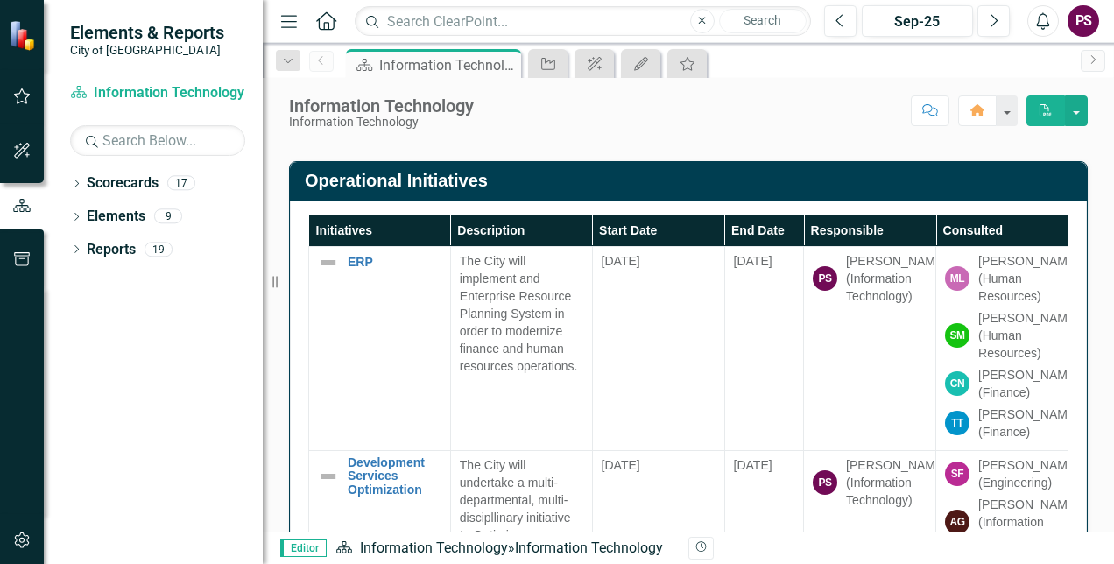
scroll to position [1138, 0]
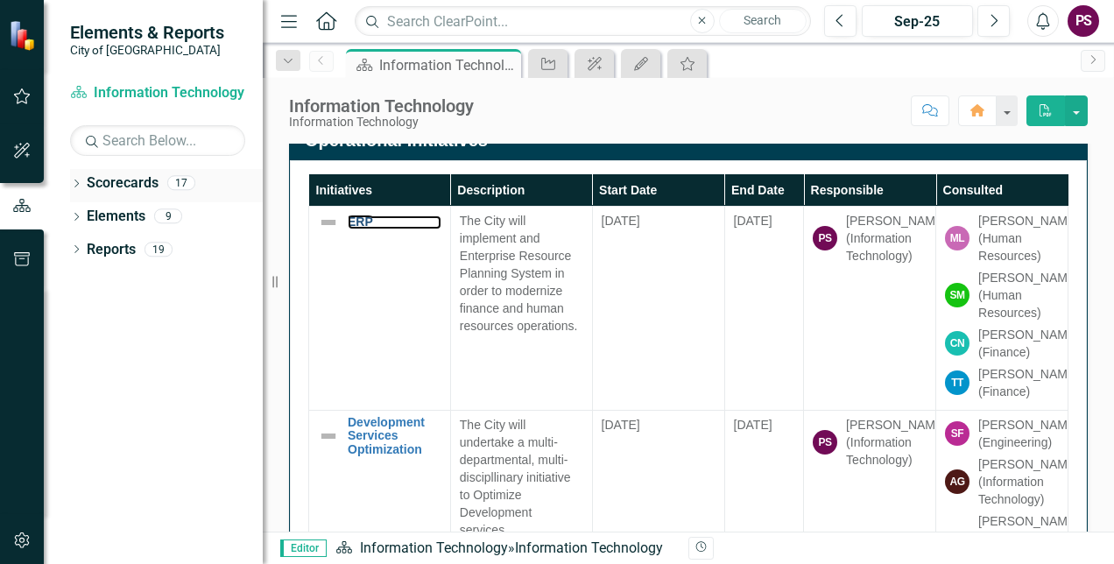
drag, startPoint x: 362, startPoint y: 231, endPoint x: 98, endPoint y: 173, distance: 270.6
click at [362, 229] on link "ERP" at bounding box center [395, 221] width 94 height 13
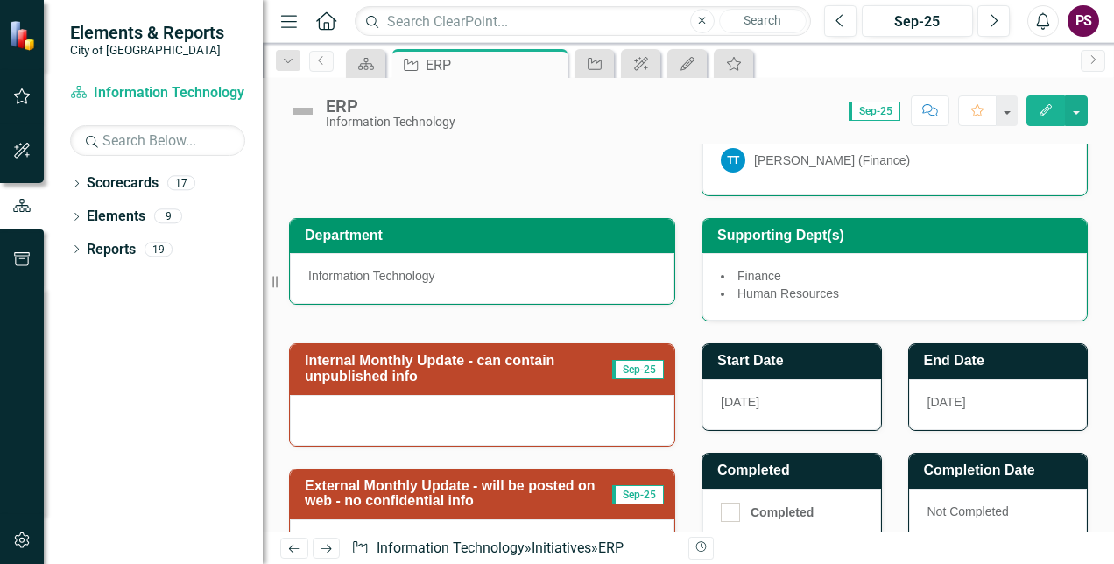
scroll to position [438, 0]
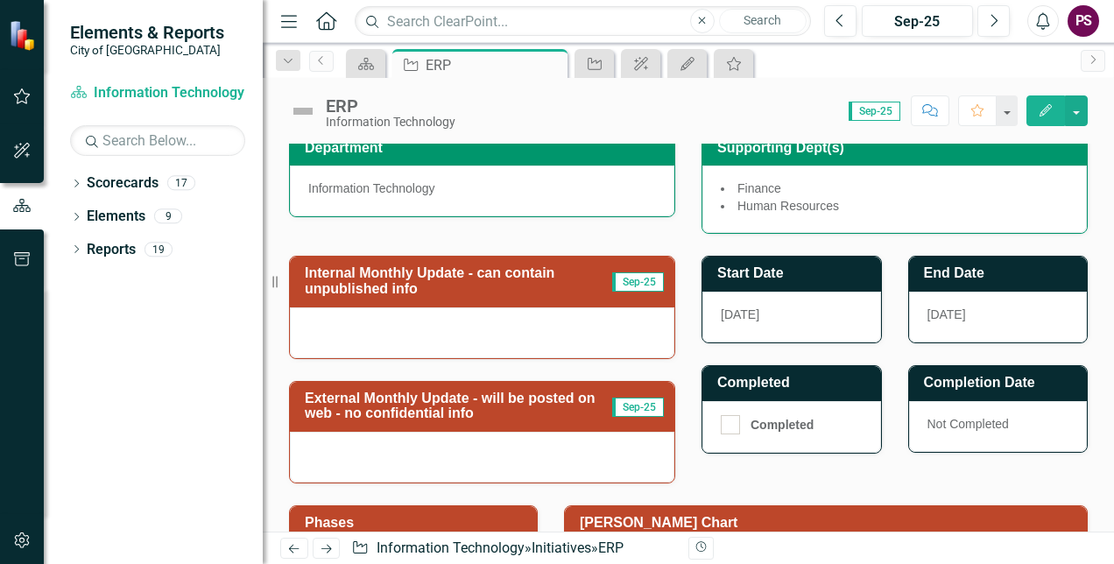
click at [573, 312] on div at bounding box center [482, 332] width 384 height 51
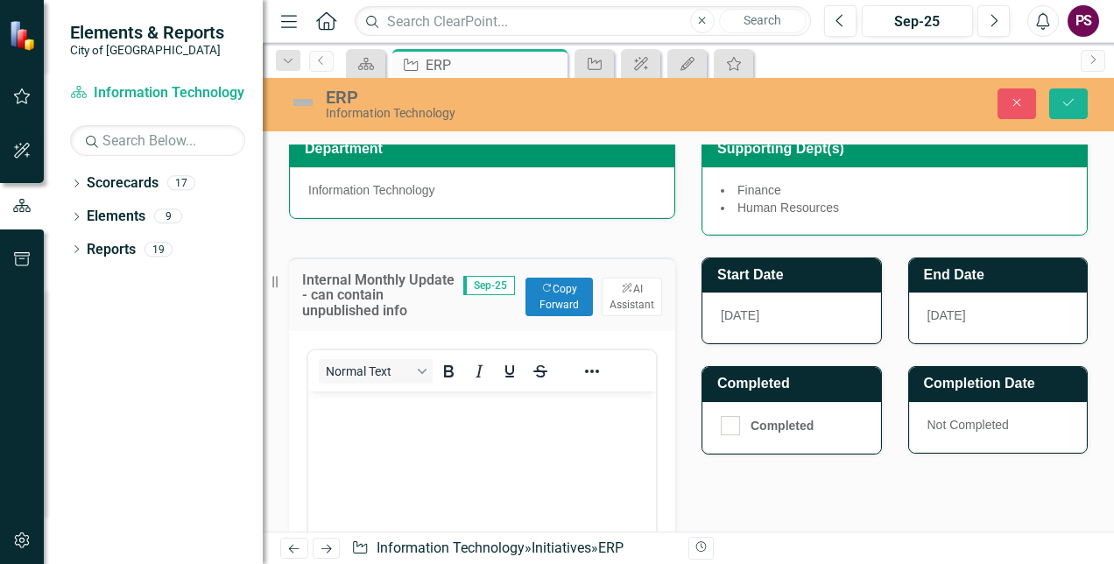
scroll to position [0, 0]
click at [425, 306] on h3 "Internal Monthly Update - can contain unpublished info" at bounding box center [382, 295] width 161 height 46
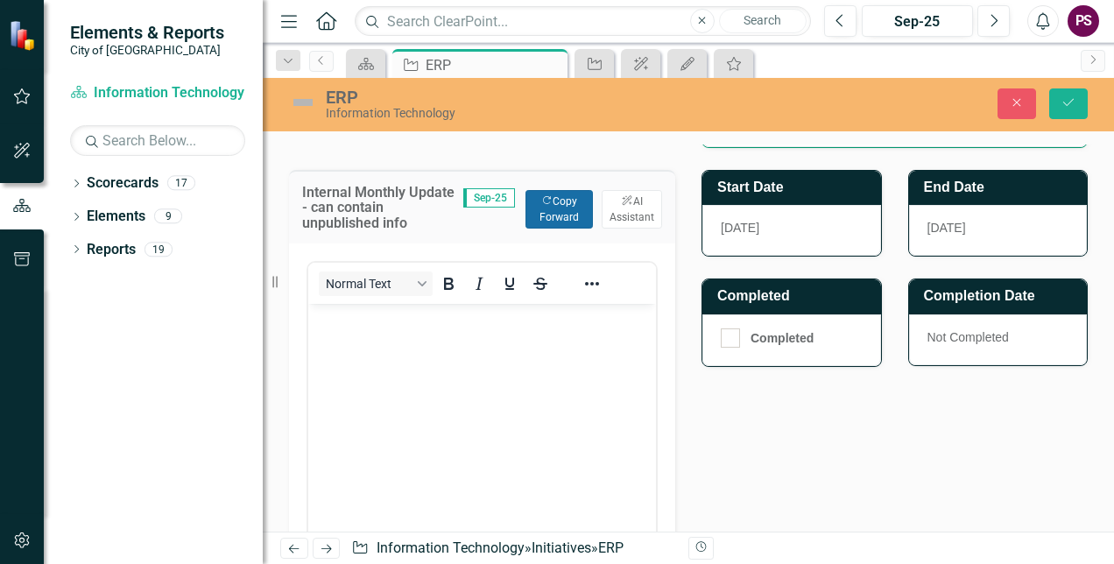
click at [541, 208] on button "Copy Forward Copy Forward" at bounding box center [558, 209] width 67 height 39
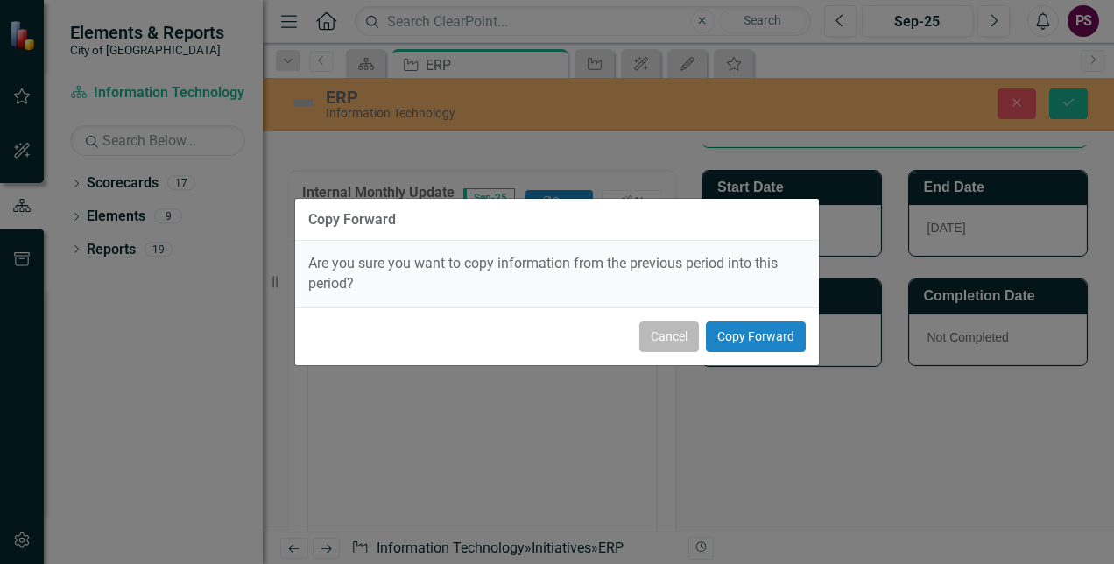
click at [662, 348] on button "Cancel" at bounding box center [669, 336] width 60 height 31
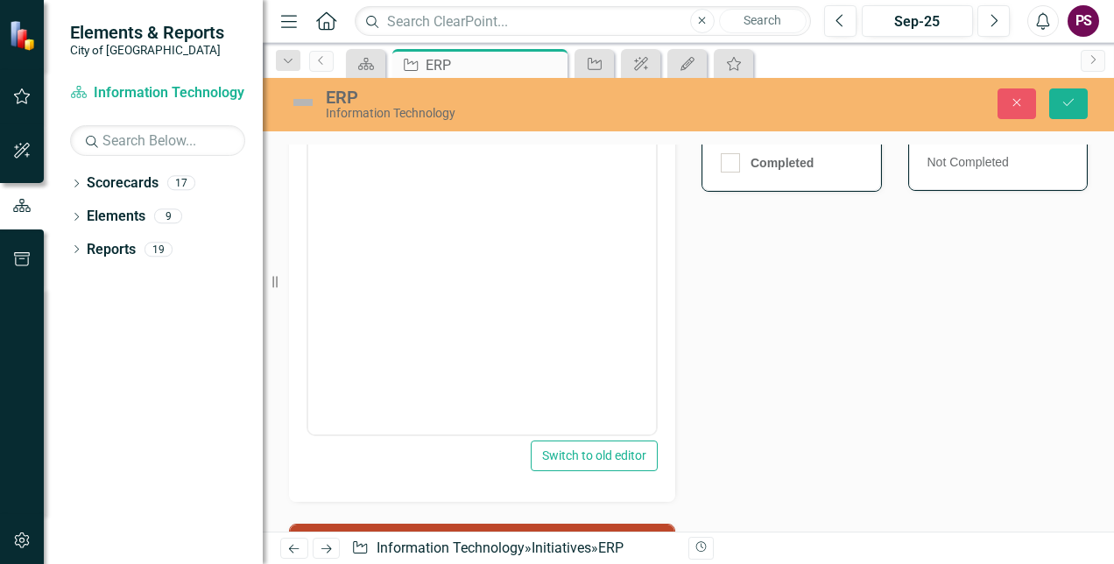
scroll to position [613, 0]
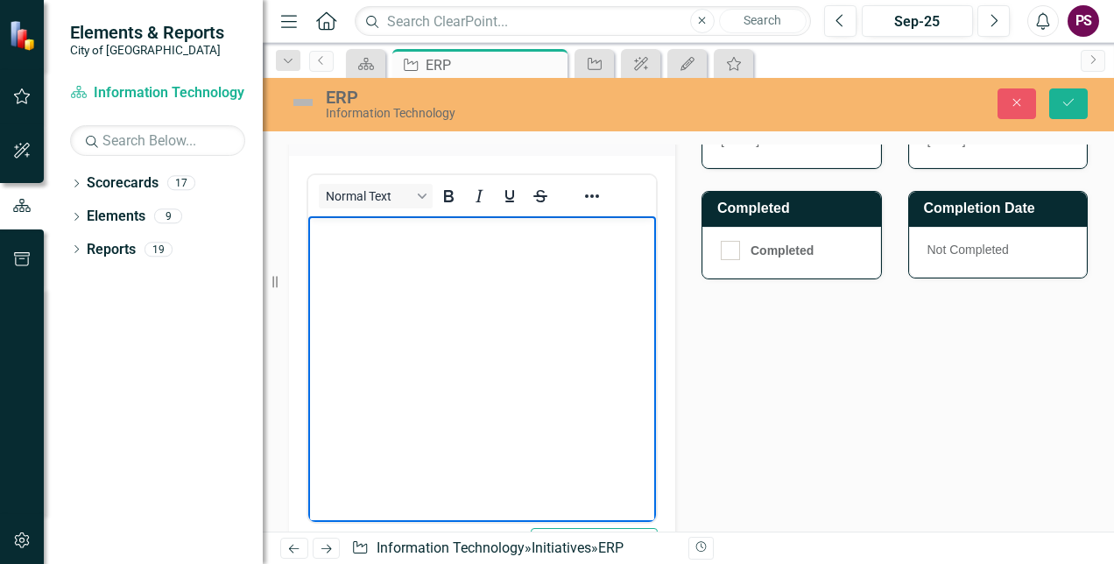
click at [432, 277] on body "Rich Text Area. Press ALT-0 for help." at bounding box center [482, 346] width 348 height 263
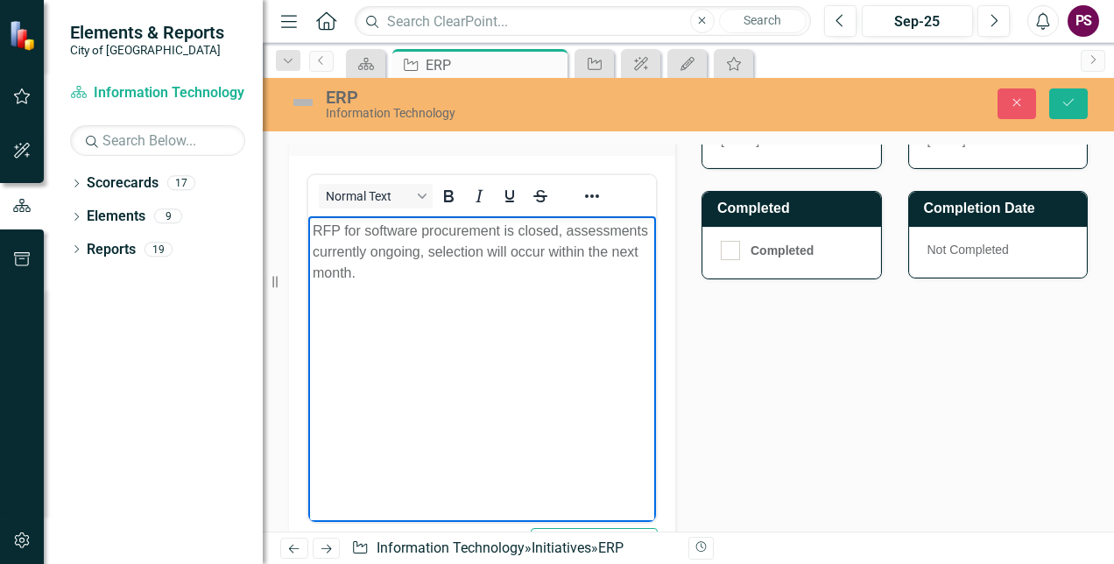
click at [590, 283] on body "RFP for software procurement is closed, assessments currently ongoing, selectio…" at bounding box center [482, 346] width 348 height 263
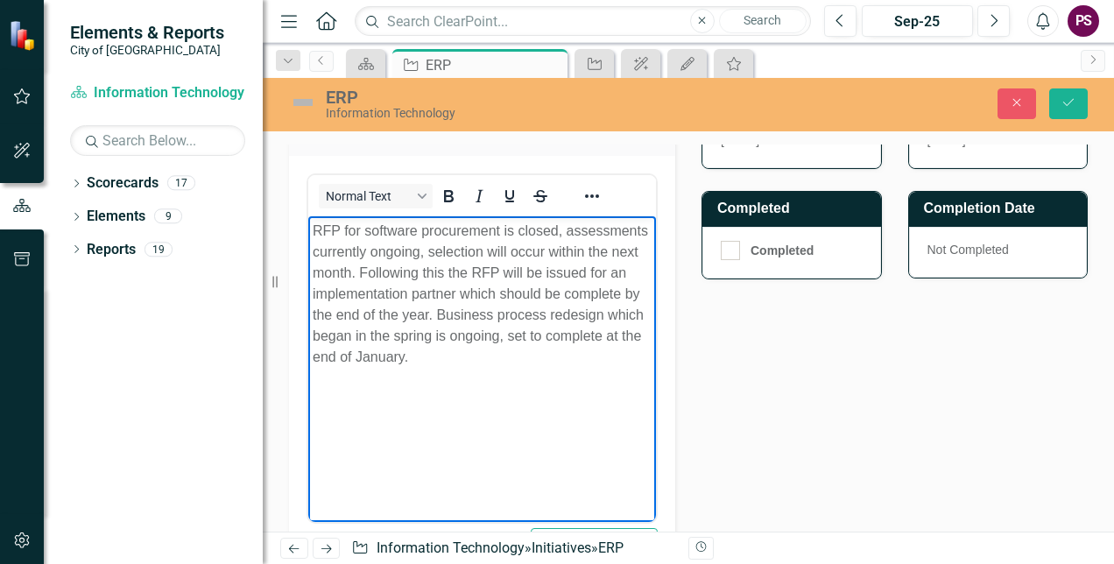
click at [486, 334] on p "RFP for software procurement is closed, assessments currently ongoing, selectio…" at bounding box center [482, 293] width 339 height 147
click at [515, 312] on p "RFP for software procurement is closed, assessments currently ongoing, selectio…" at bounding box center [482, 293] width 339 height 147
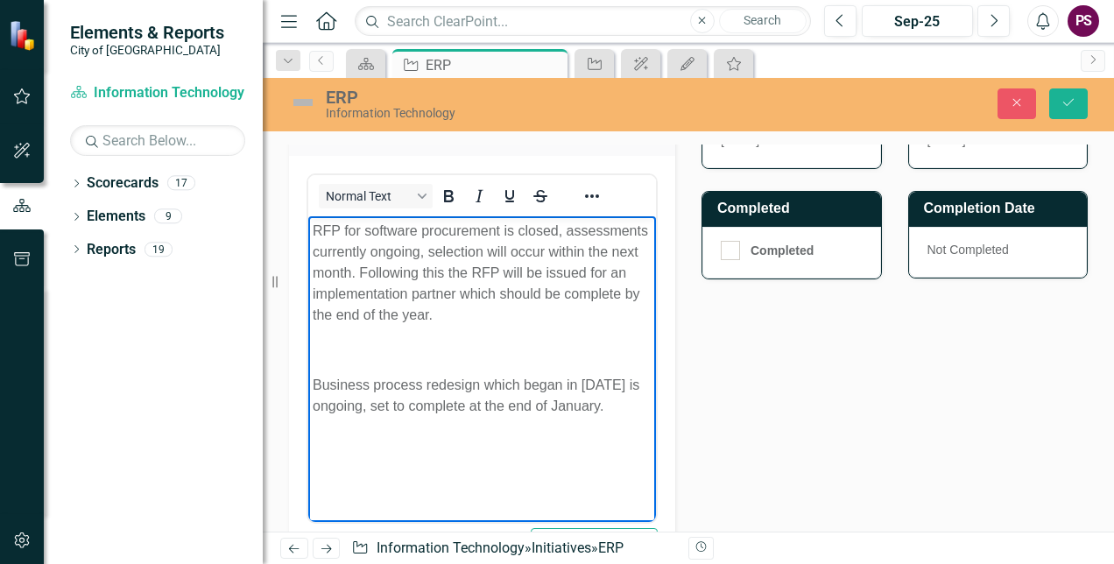
click at [515, 312] on p "RFP for software procurement is closed, assessments currently ongoing, selectio…" at bounding box center [482, 272] width 339 height 105
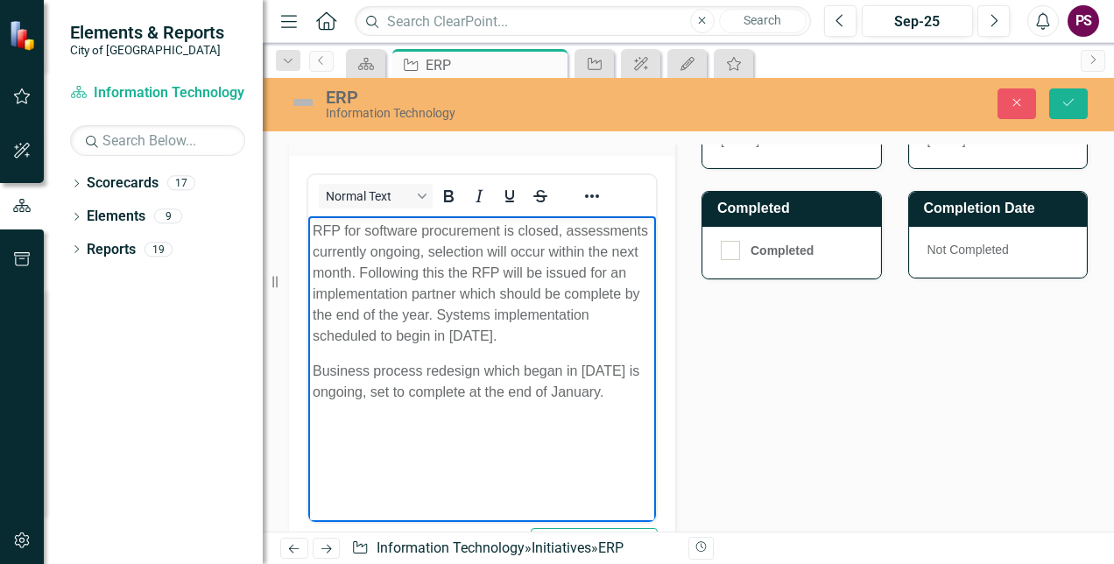
click at [473, 402] on p "Business process redesign which began in [DATE] is ongoing, set to complete at …" at bounding box center [482, 381] width 339 height 42
click at [478, 369] on p "Business process redesign which began in [DATE] is ongoing, set to complete at …" at bounding box center [482, 381] width 339 height 42
click at [422, 370] on p "Business process redesign in HR and Finance which began in [DATE] is ongoing, s…" at bounding box center [482, 391] width 339 height 63
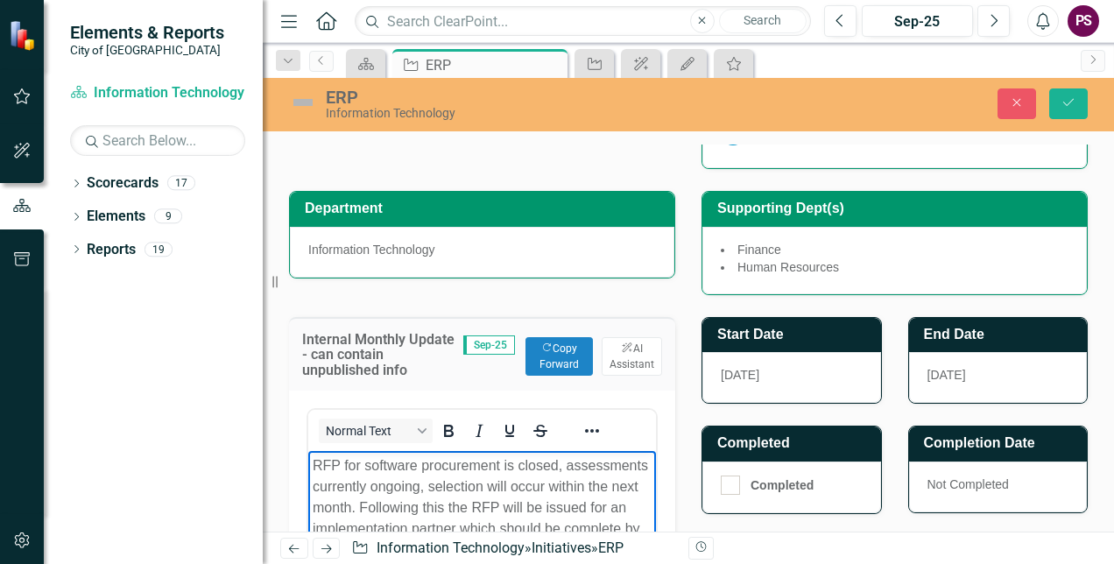
scroll to position [283, 0]
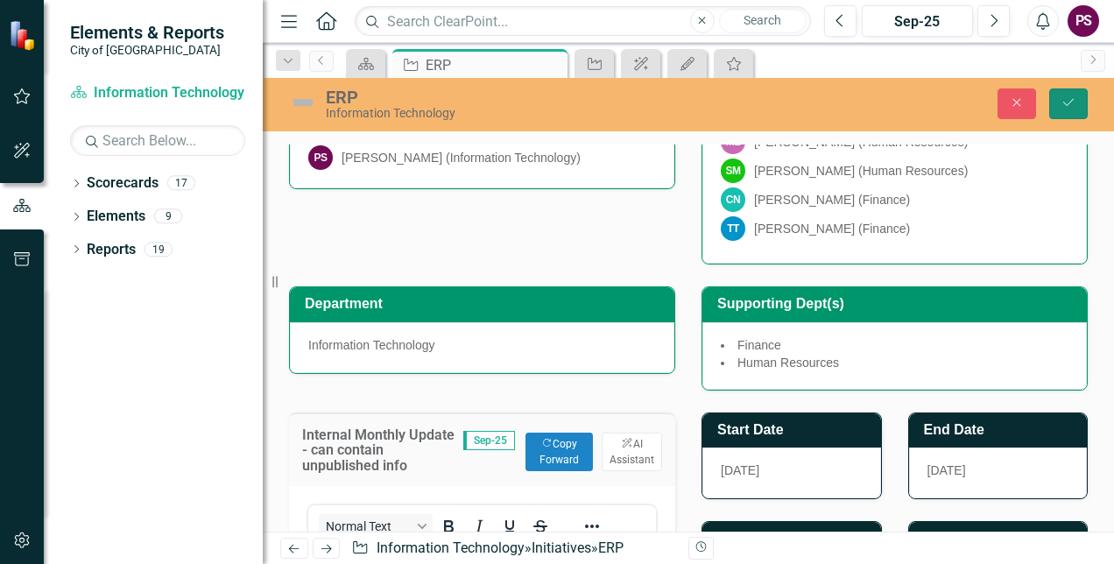
click at [1072, 104] on icon "Save" at bounding box center [1068, 102] width 16 height 12
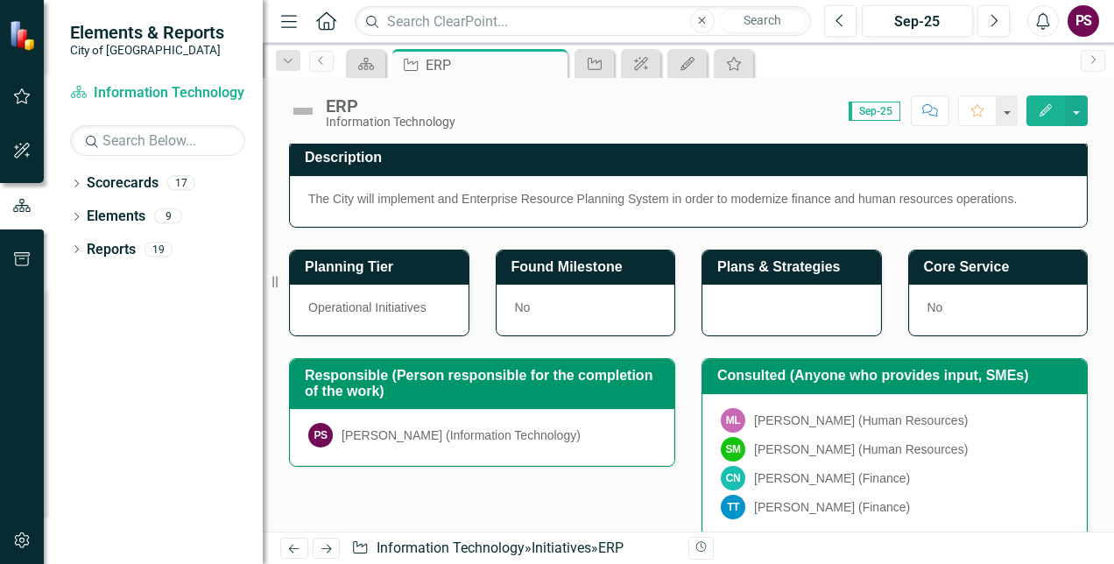
scroll to position [0, 0]
